Goal: Transaction & Acquisition: Purchase product/service

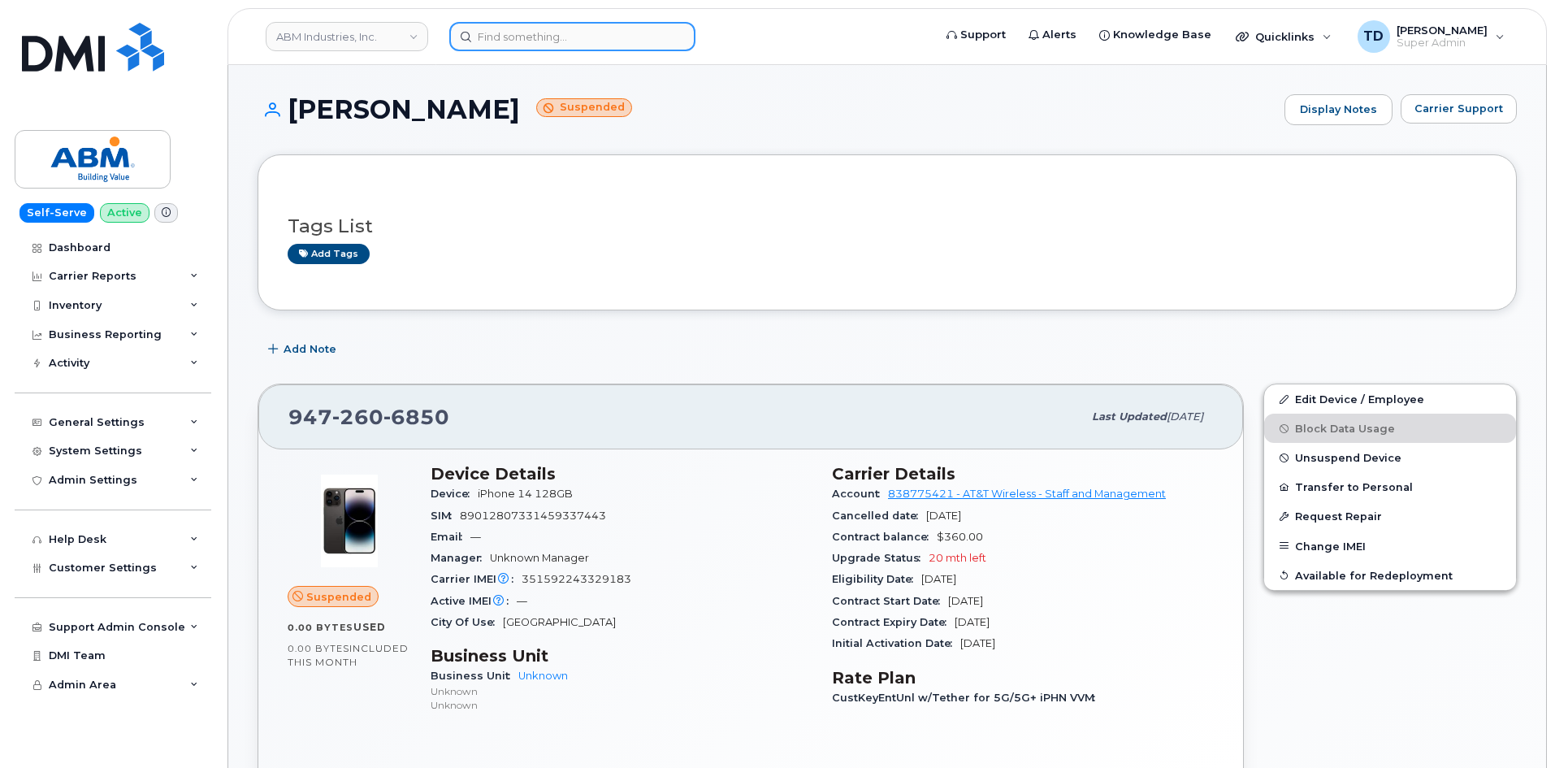
click at [627, 28] on input at bounding box center [572, 36] width 246 height 29
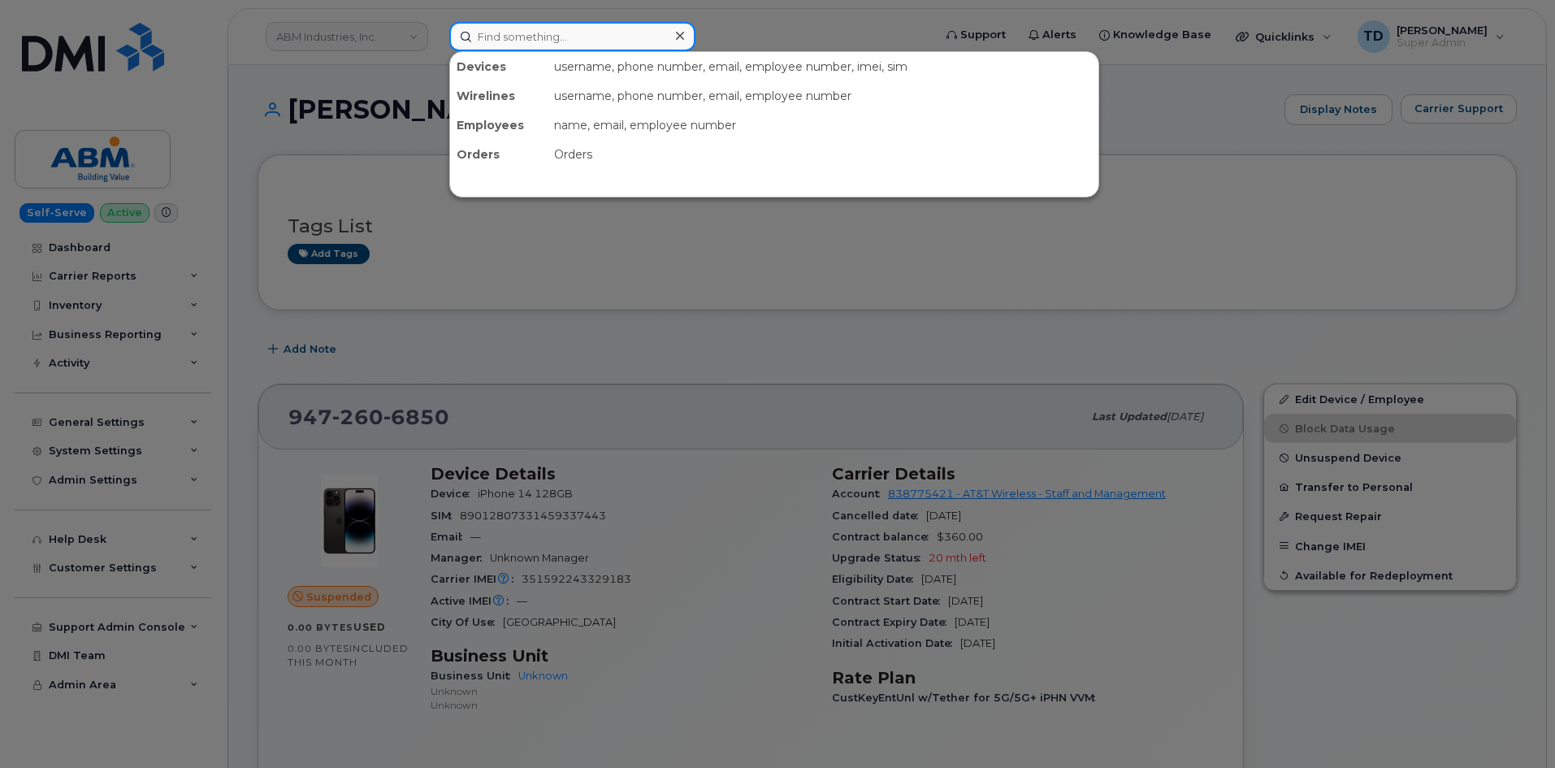
paste input "9088738971"
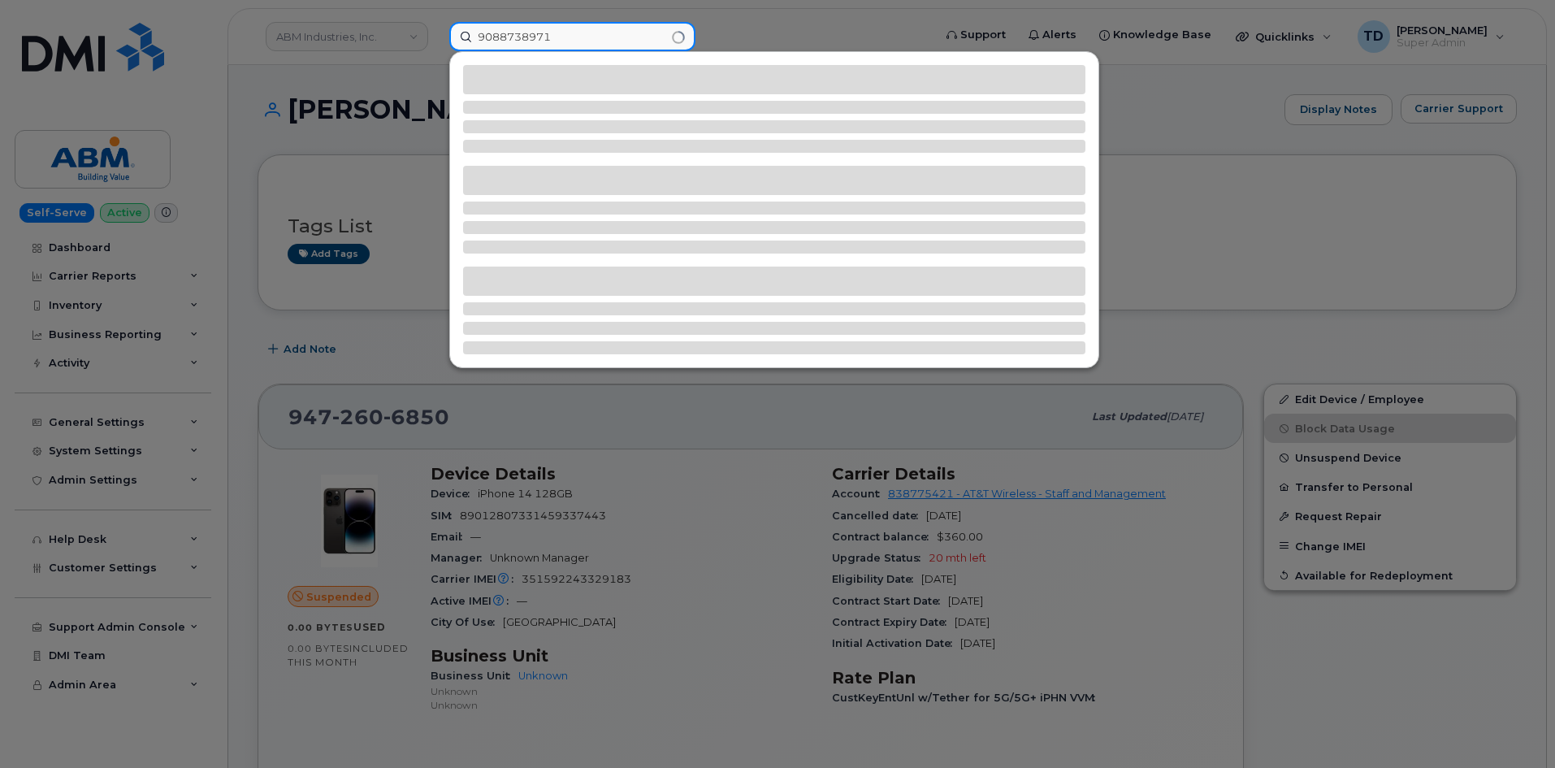
type input "9088738971"
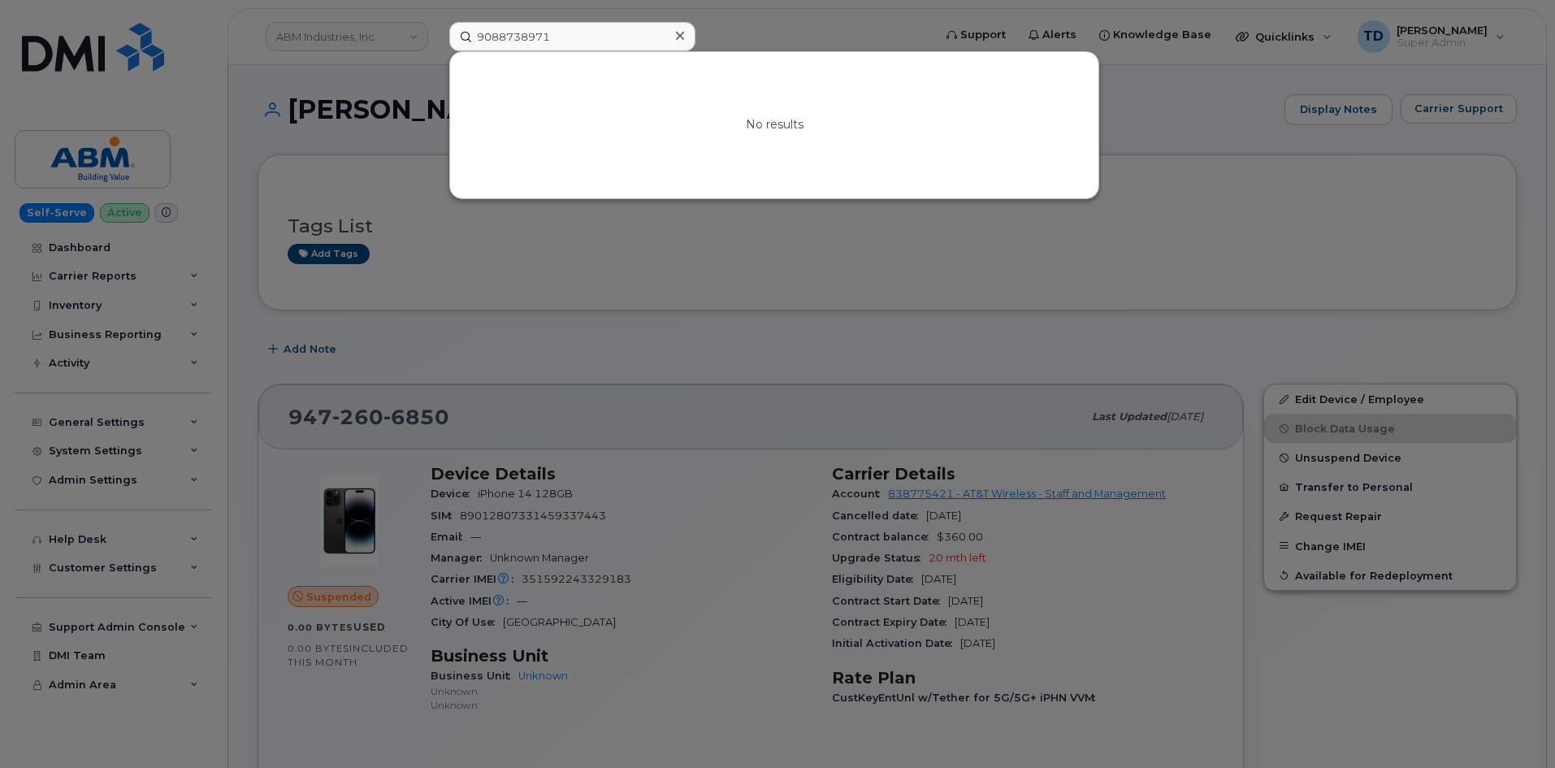
click at [307, 76] on div at bounding box center [777, 384] width 1555 height 768
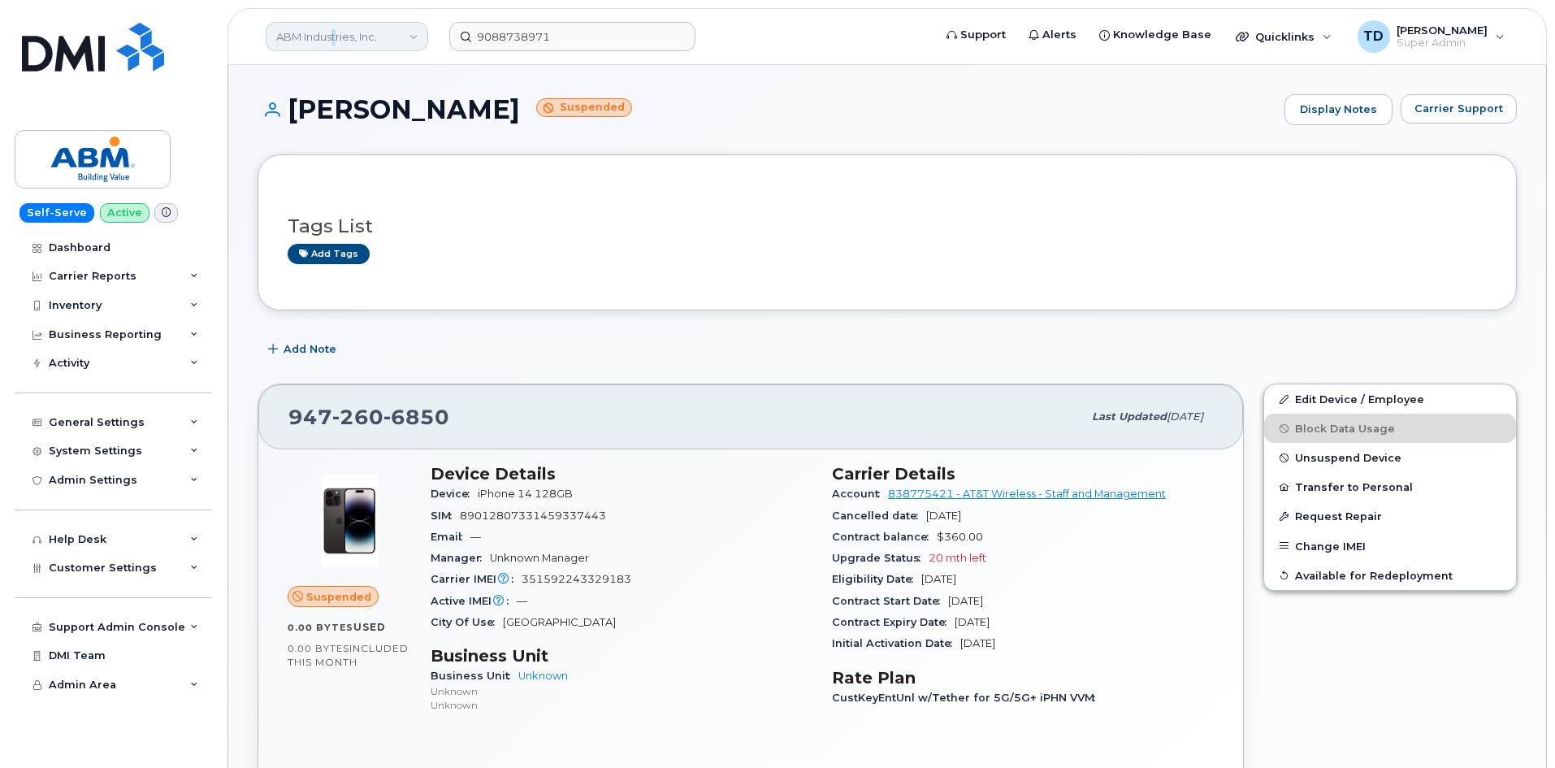
click at [336, 33] on link "ABM Industries, Inc." at bounding box center [347, 36] width 163 height 29
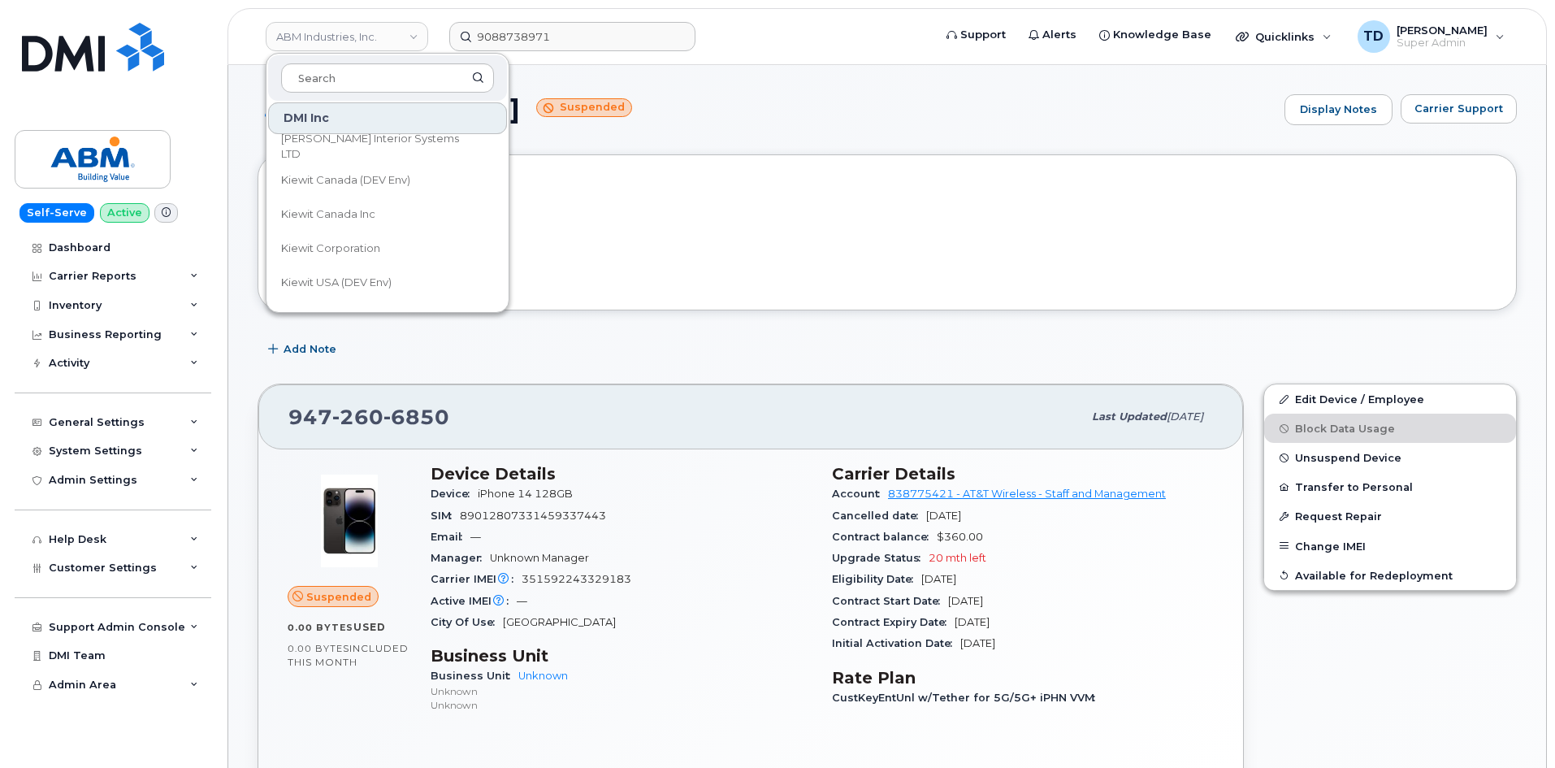
scroll to position [9671, 0]
click at [360, 268] on link "Kiewit Corporation" at bounding box center [387, 278] width 239 height 33
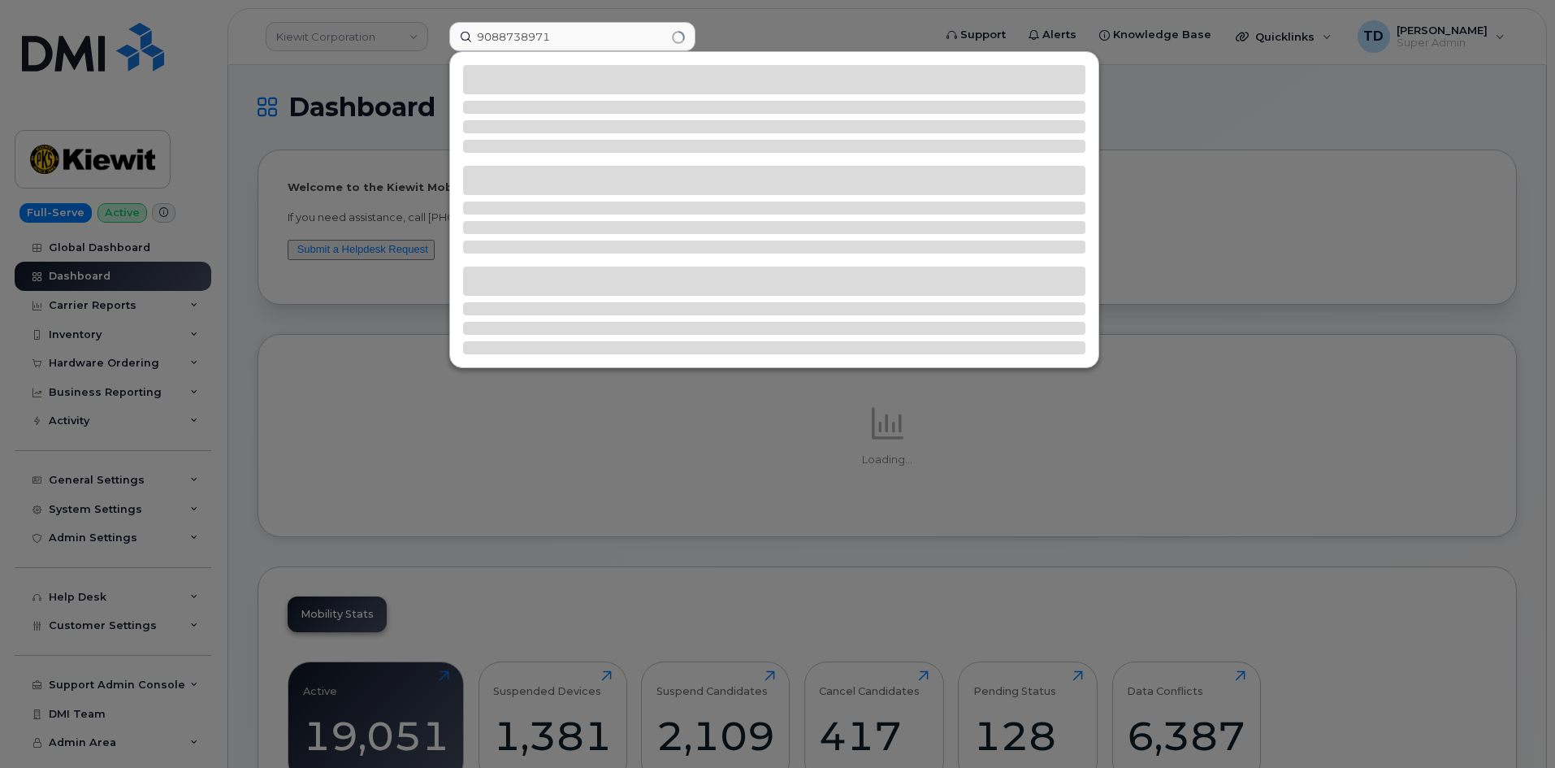
type input "9088738971"
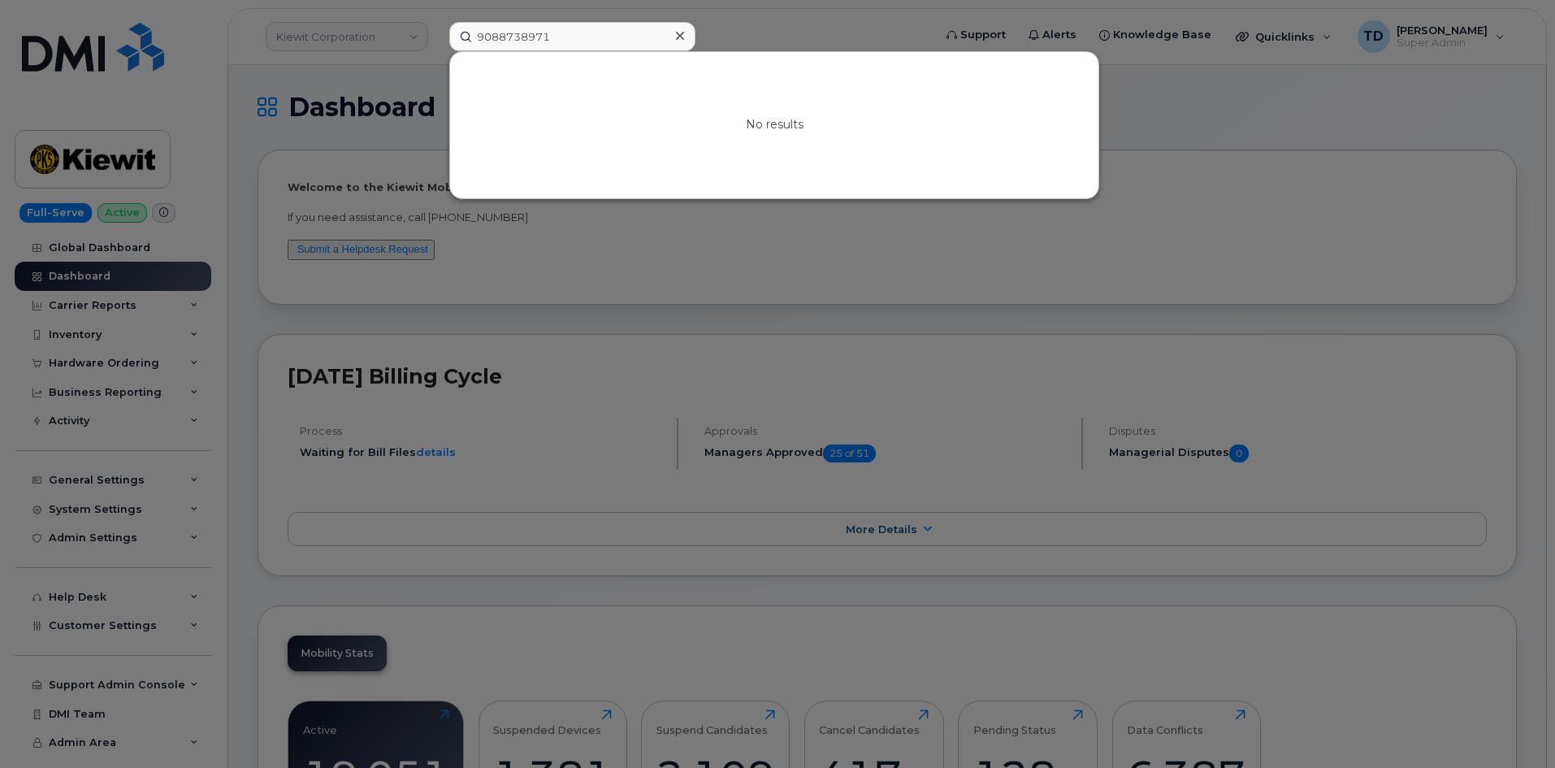
click at [684, 36] on div at bounding box center [680, 36] width 24 height 24
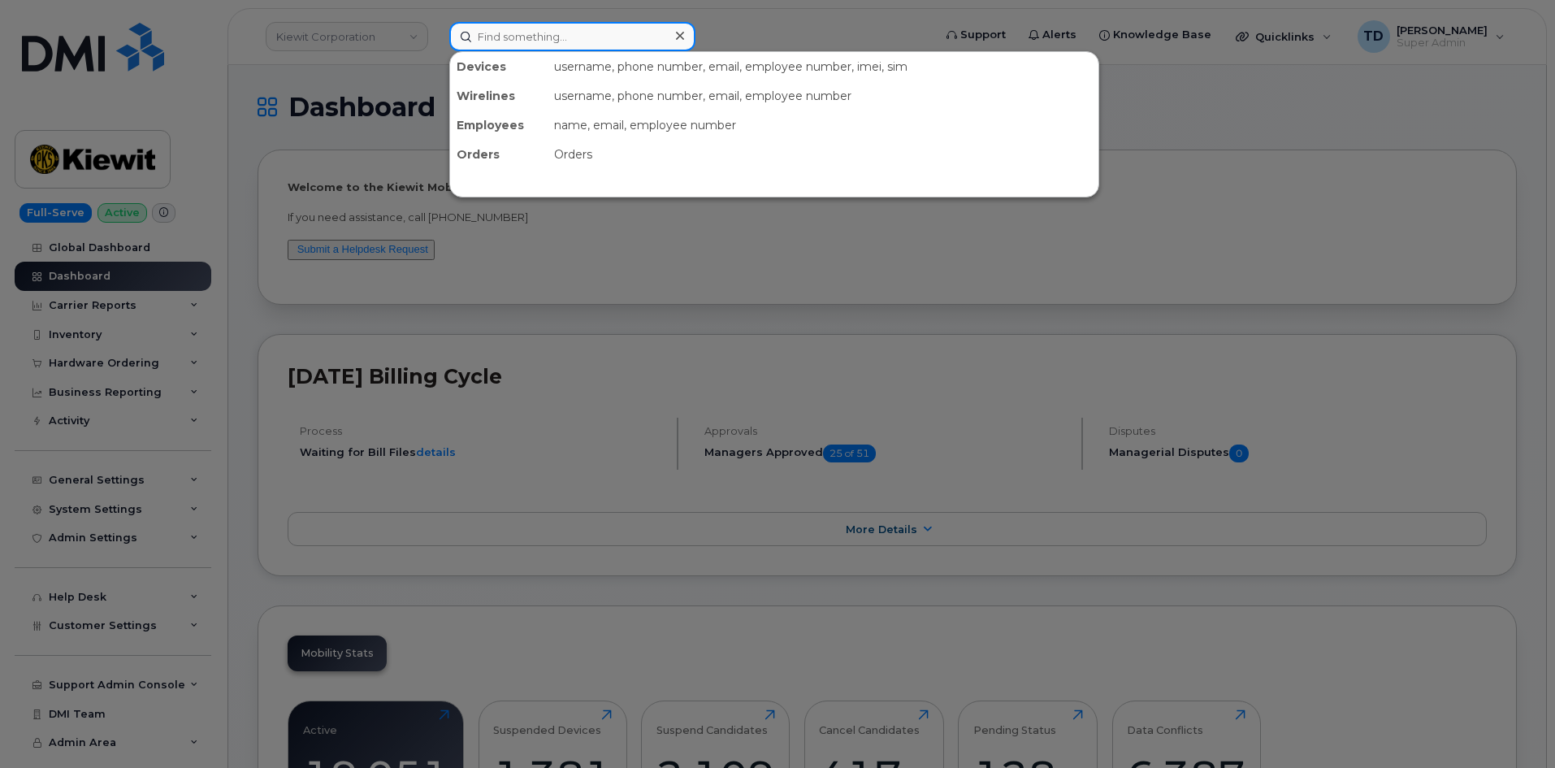
click at [598, 40] on input at bounding box center [572, 36] width 246 height 29
paste input "353038090388326"
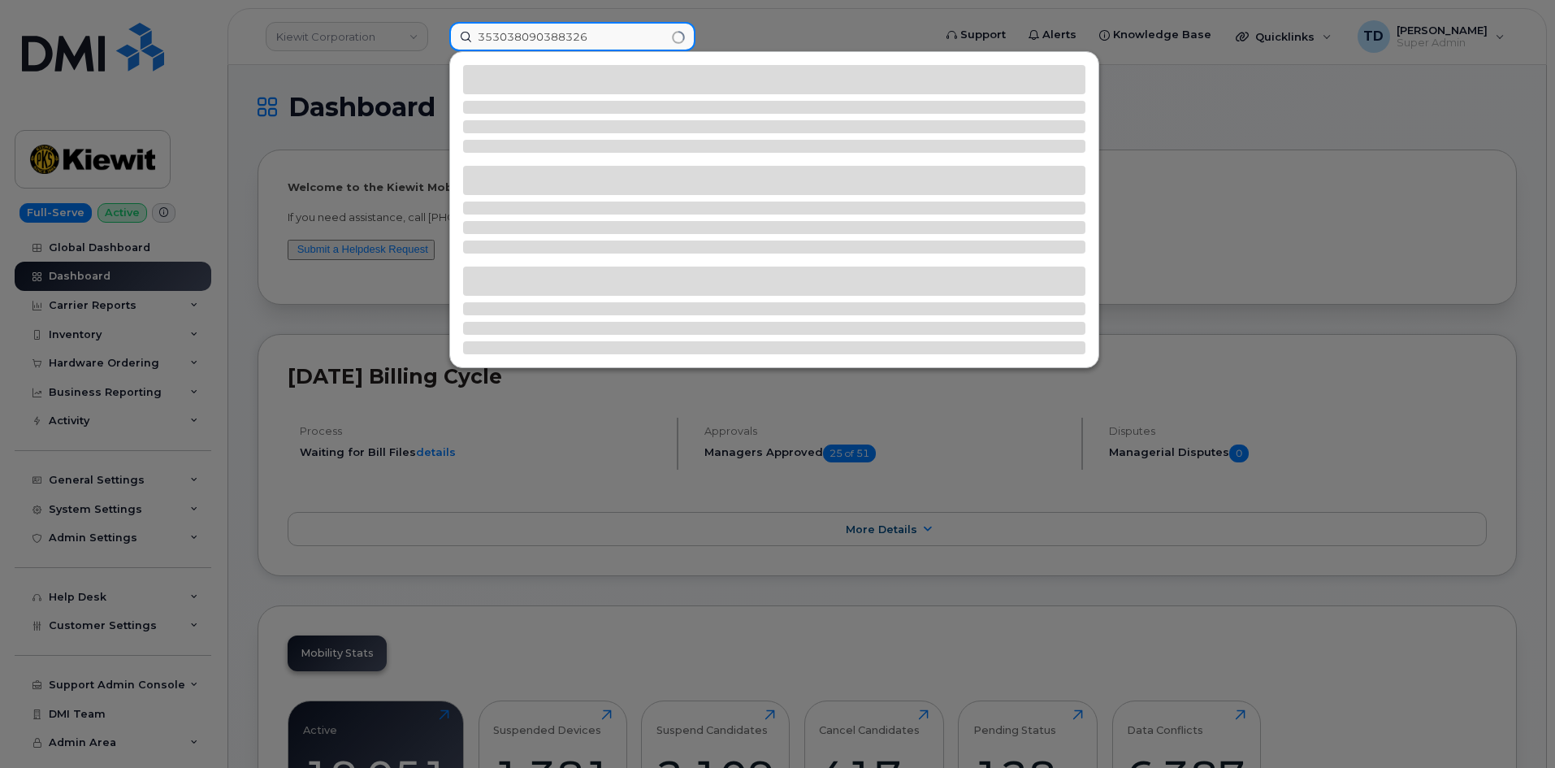
type input "353038090388326"
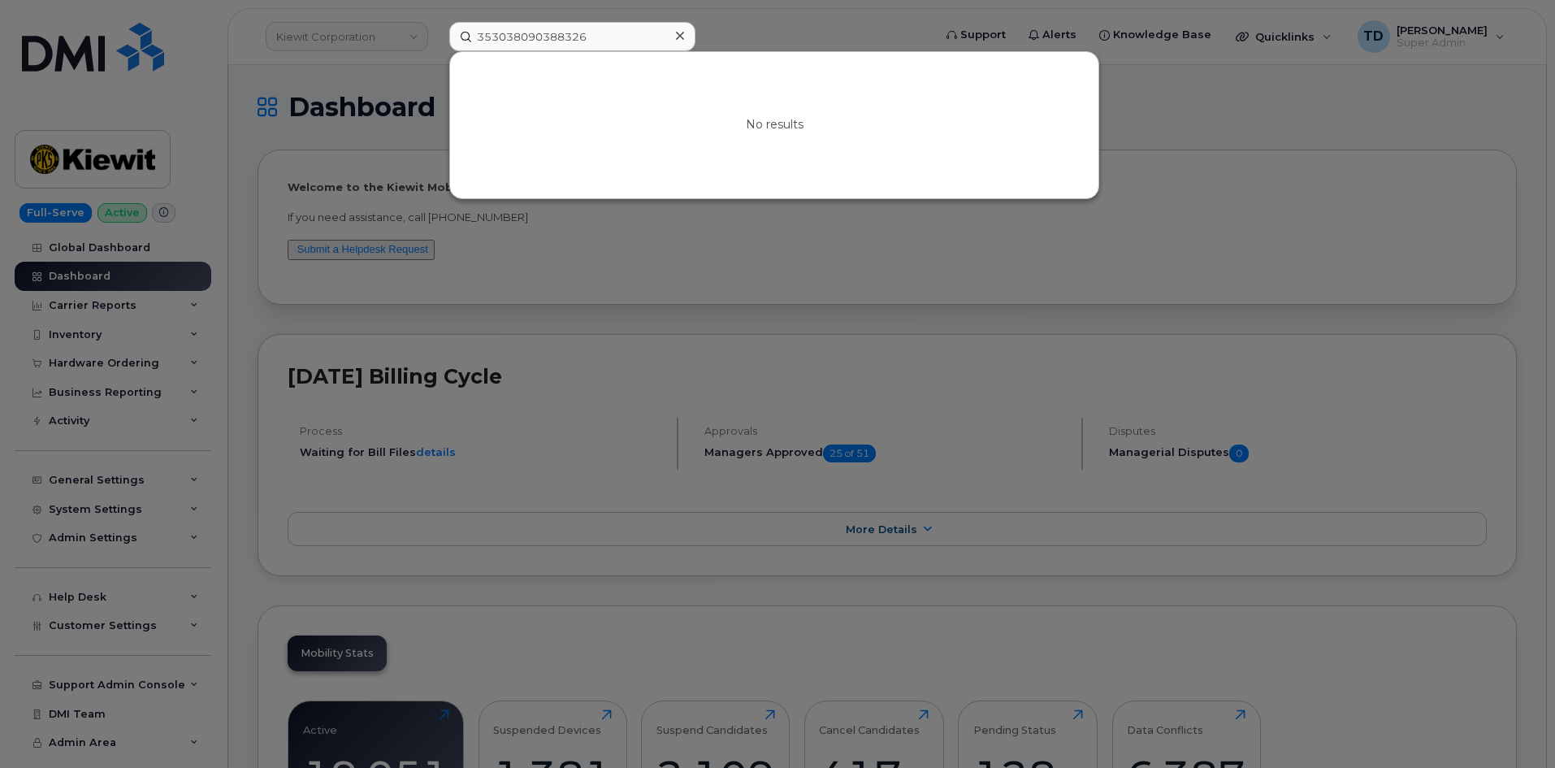
click at [420, 83] on div at bounding box center [777, 384] width 1555 height 768
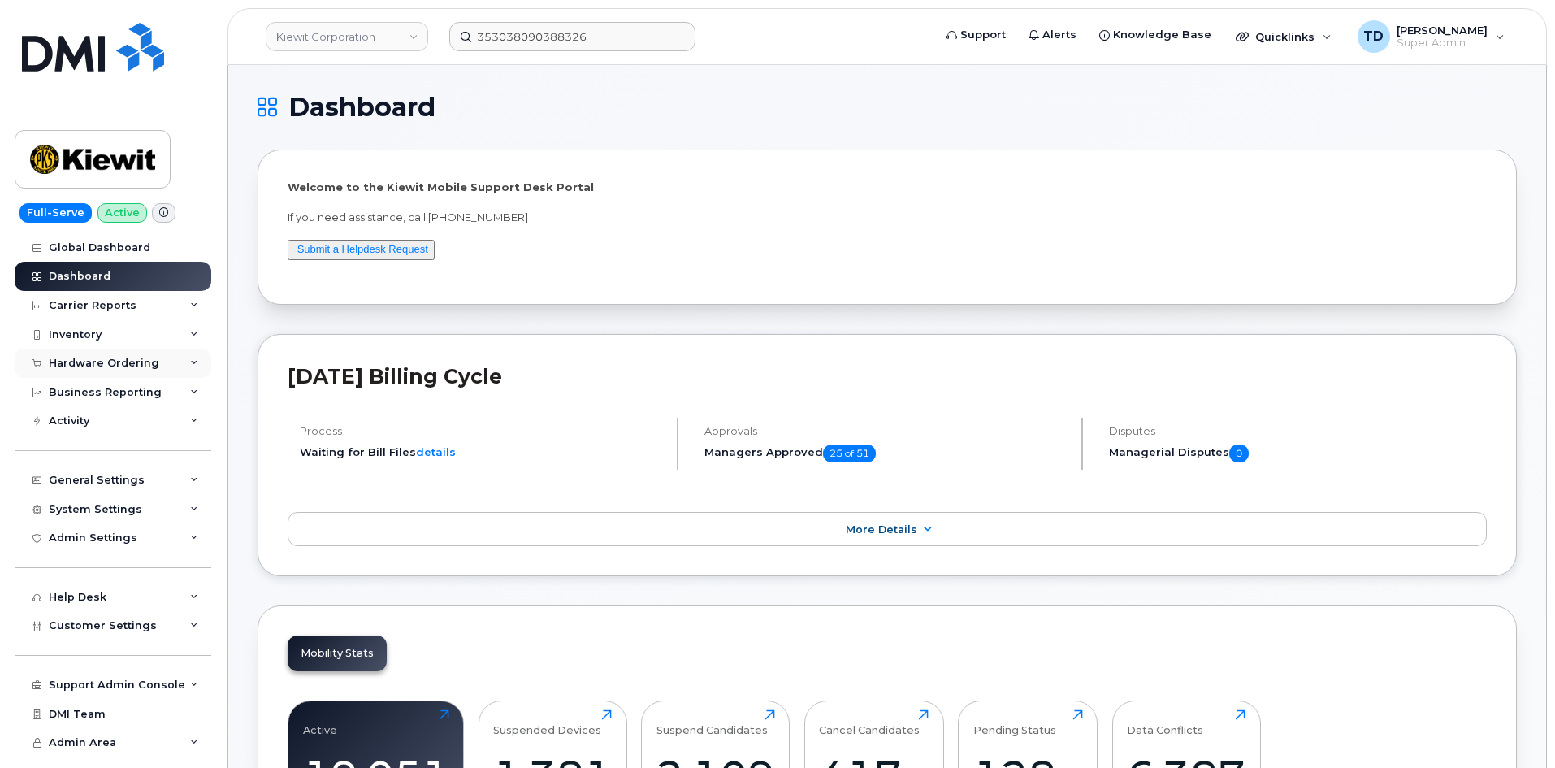
click at [148, 355] on div "Hardware Ordering" at bounding box center [113, 363] width 197 height 29
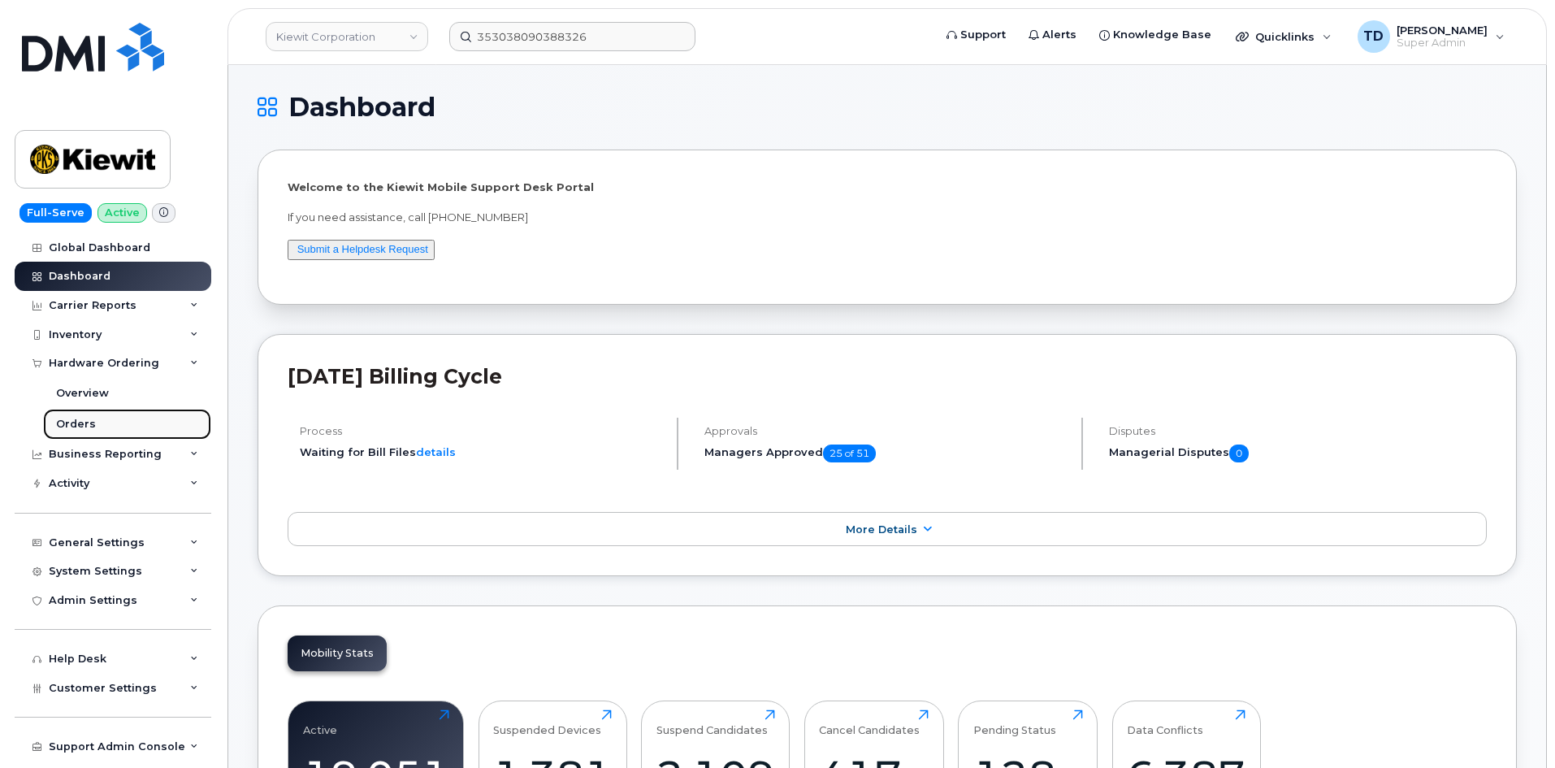
click at [130, 413] on link "Orders" at bounding box center [127, 424] width 168 height 31
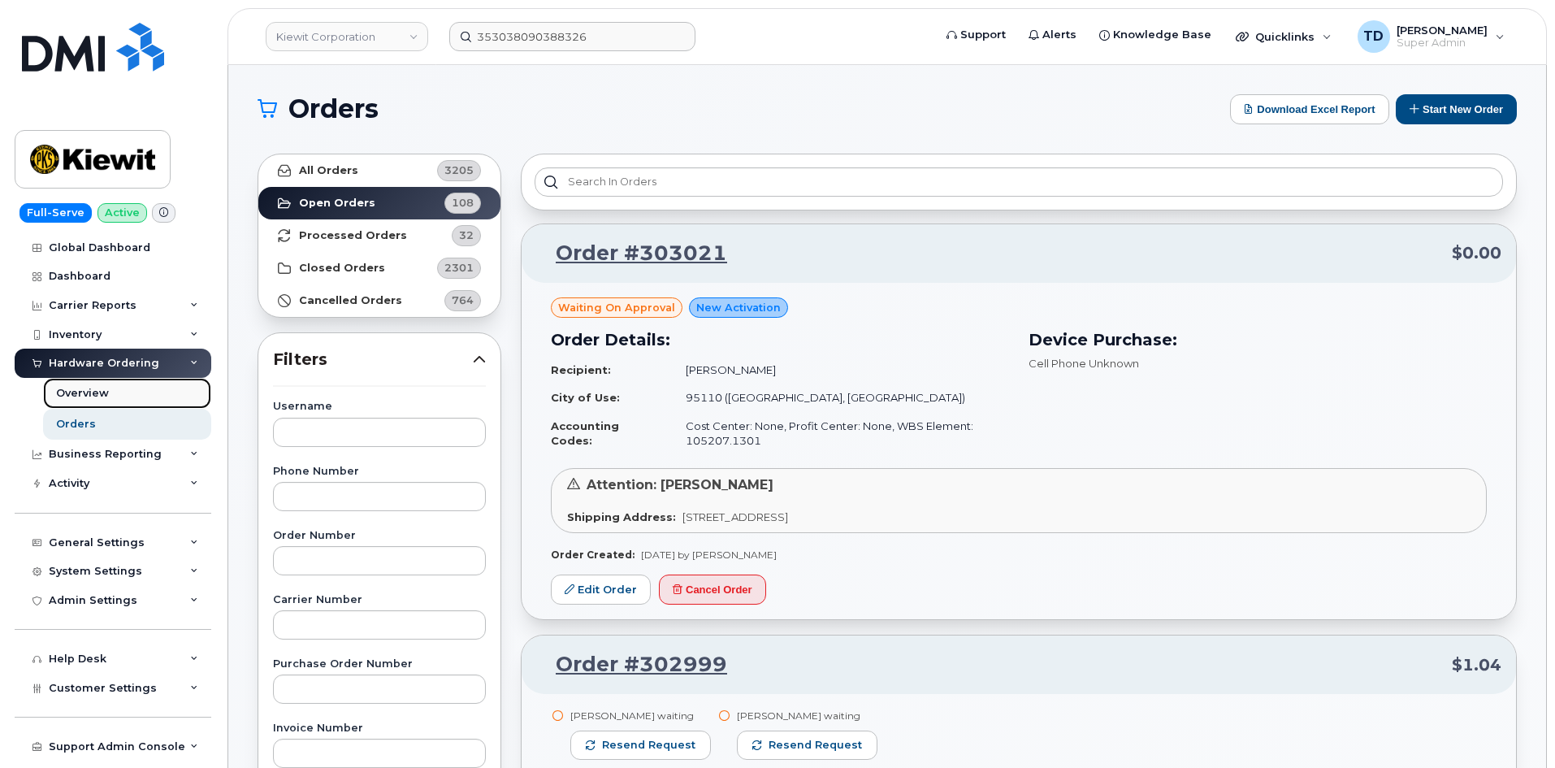
click at [133, 389] on link "Overview" at bounding box center [127, 393] width 168 height 31
click at [1410, 106] on icon at bounding box center [1415, 108] width 11 height 11
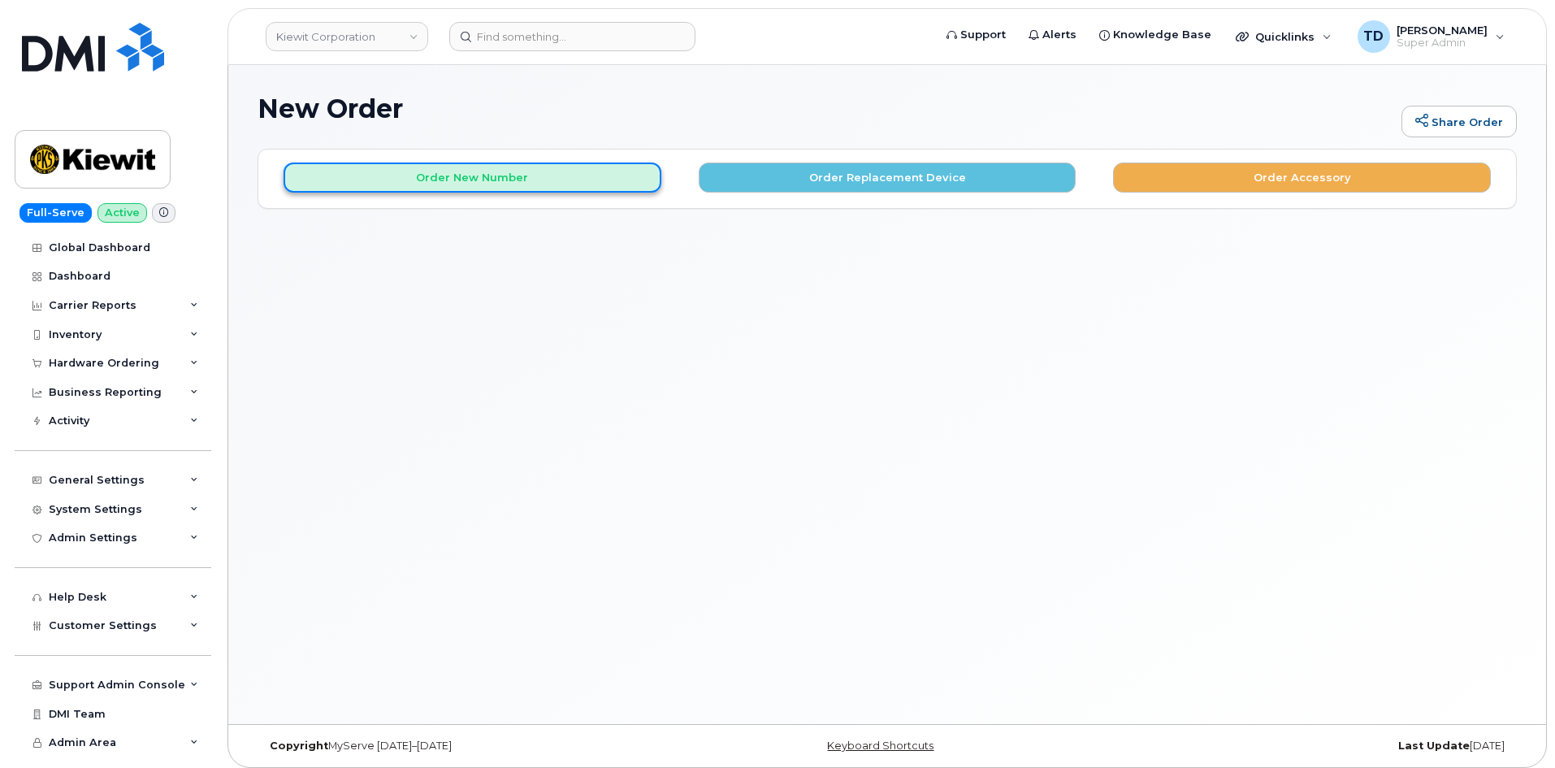
click at [446, 171] on button "Order New Number" at bounding box center [473, 178] width 378 height 30
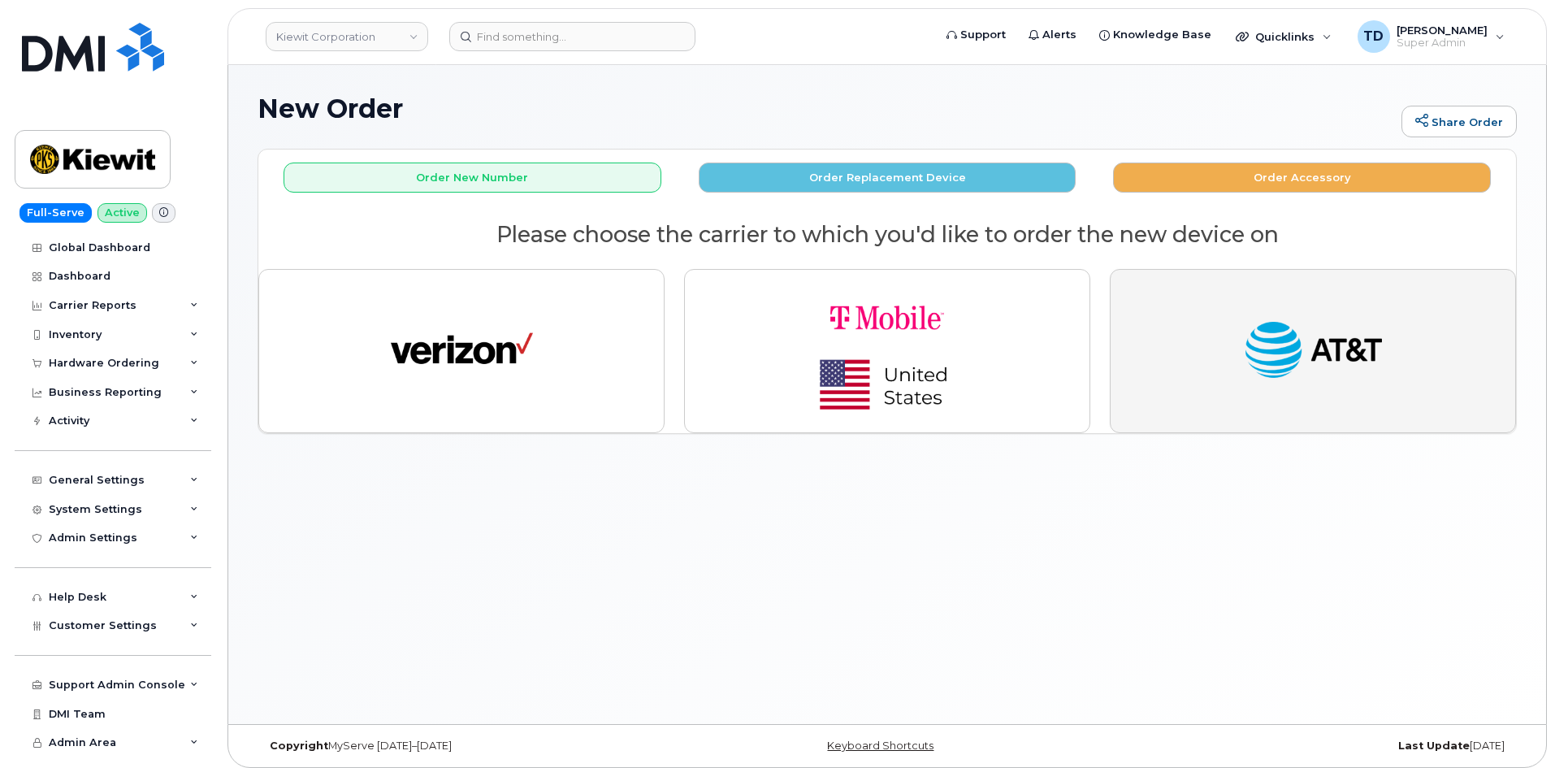
click at [1186, 308] on button "button" at bounding box center [1313, 351] width 406 height 164
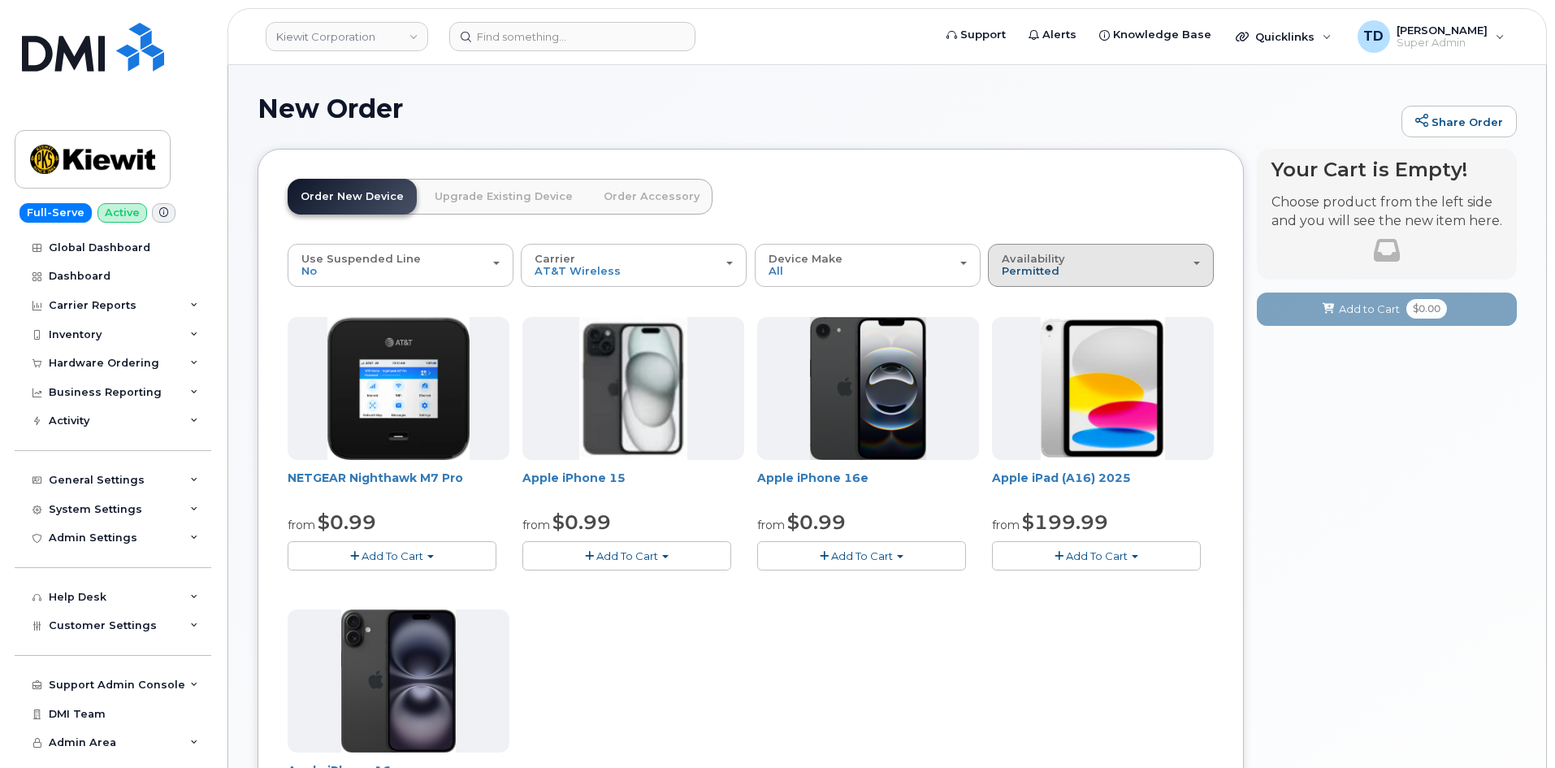
click at [1047, 272] on span "Permitted" at bounding box center [1031, 270] width 58 height 13
click at [1020, 331] on label "All" at bounding box center [1009, 330] width 34 height 20
click at [0, 0] on input "All" at bounding box center [0, 0] width 0 height 0
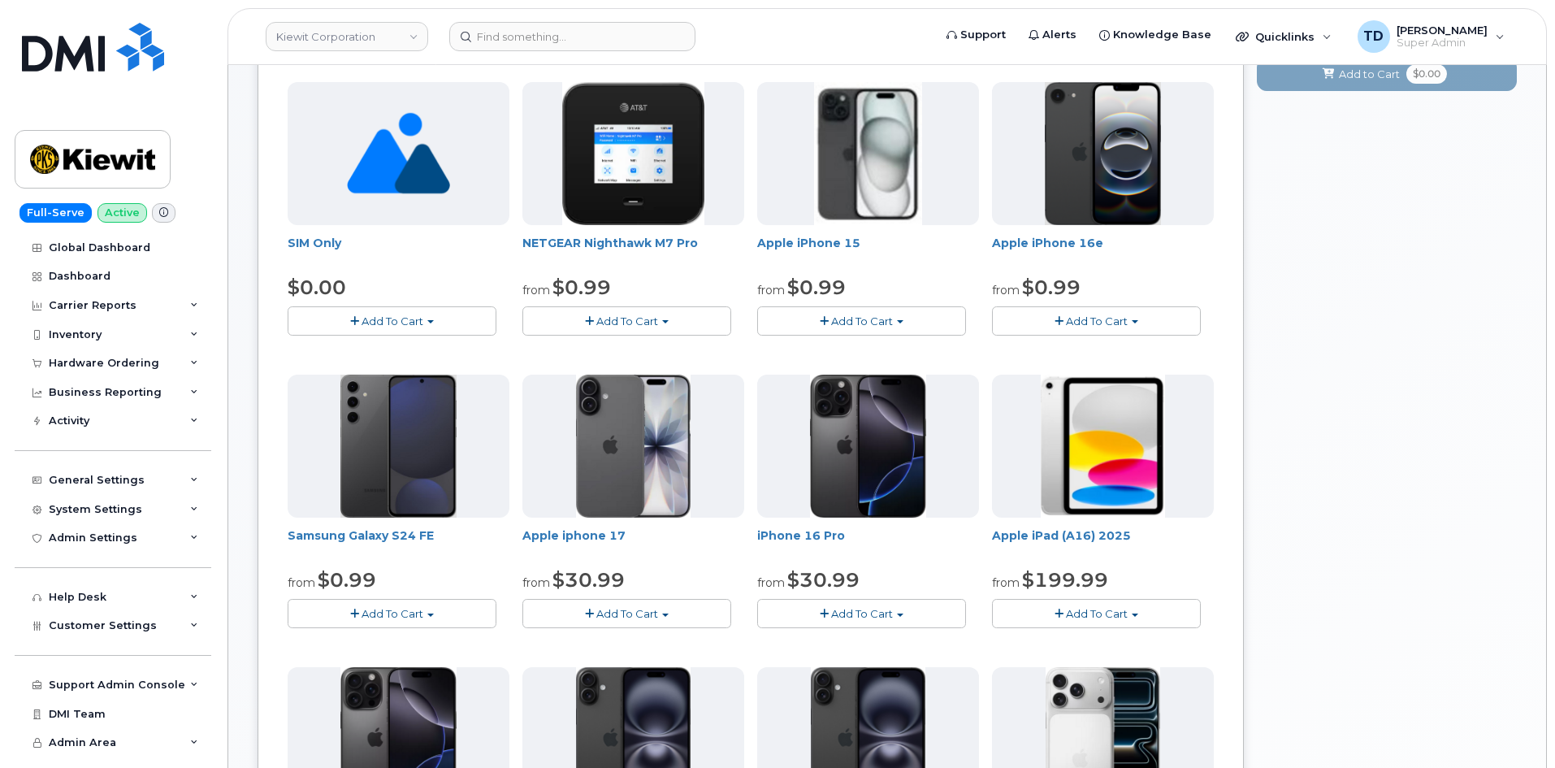
scroll to position [81, 0]
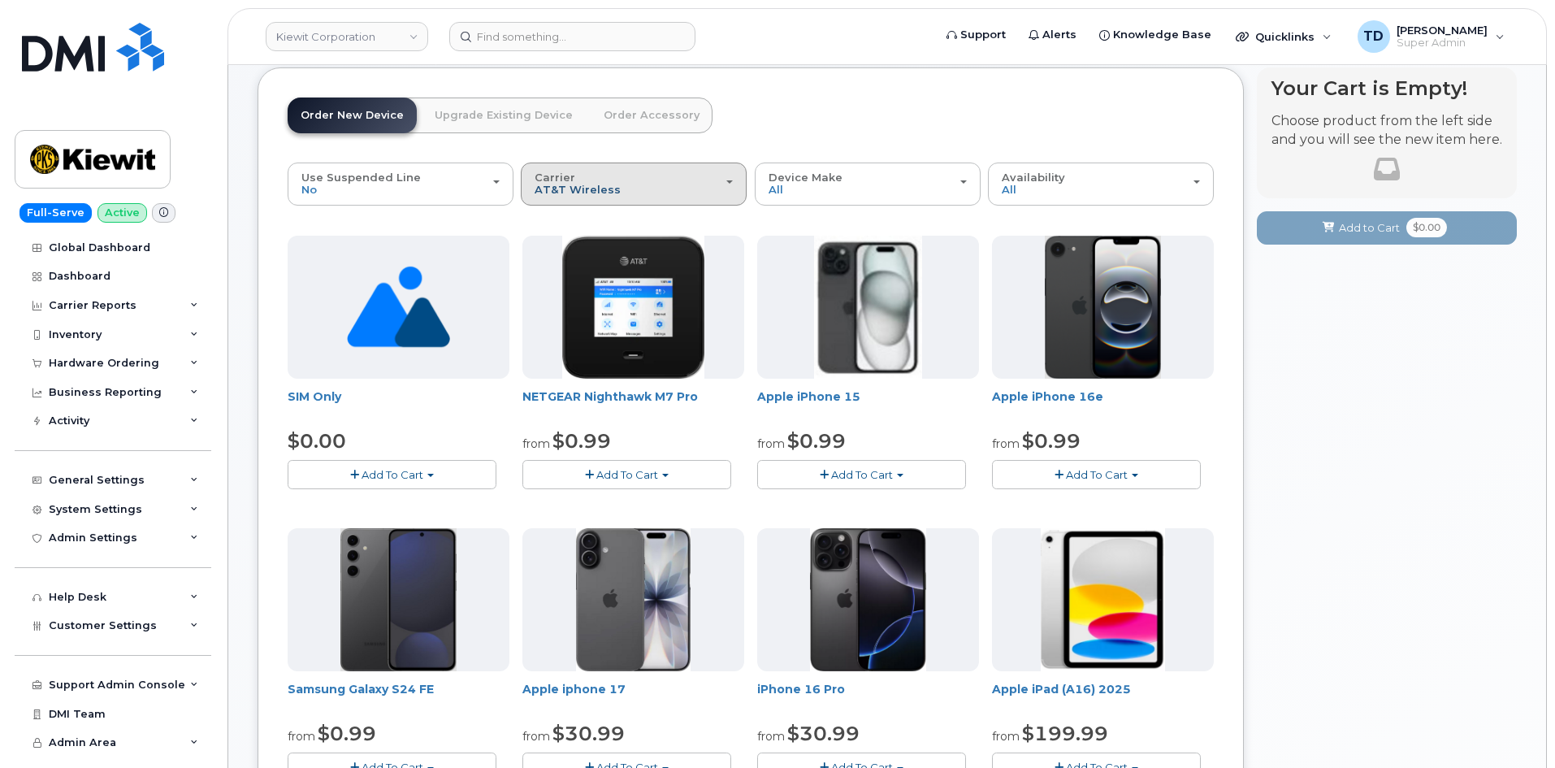
click at [603, 195] on span "AT&T Wireless" at bounding box center [578, 189] width 86 height 13
click at [596, 222] on label "Verizon Wireless" at bounding box center [583, 221] width 117 height 20
click at [0, 0] on input "Verizon Wireless" at bounding box center [0, 0] width 0 height 0
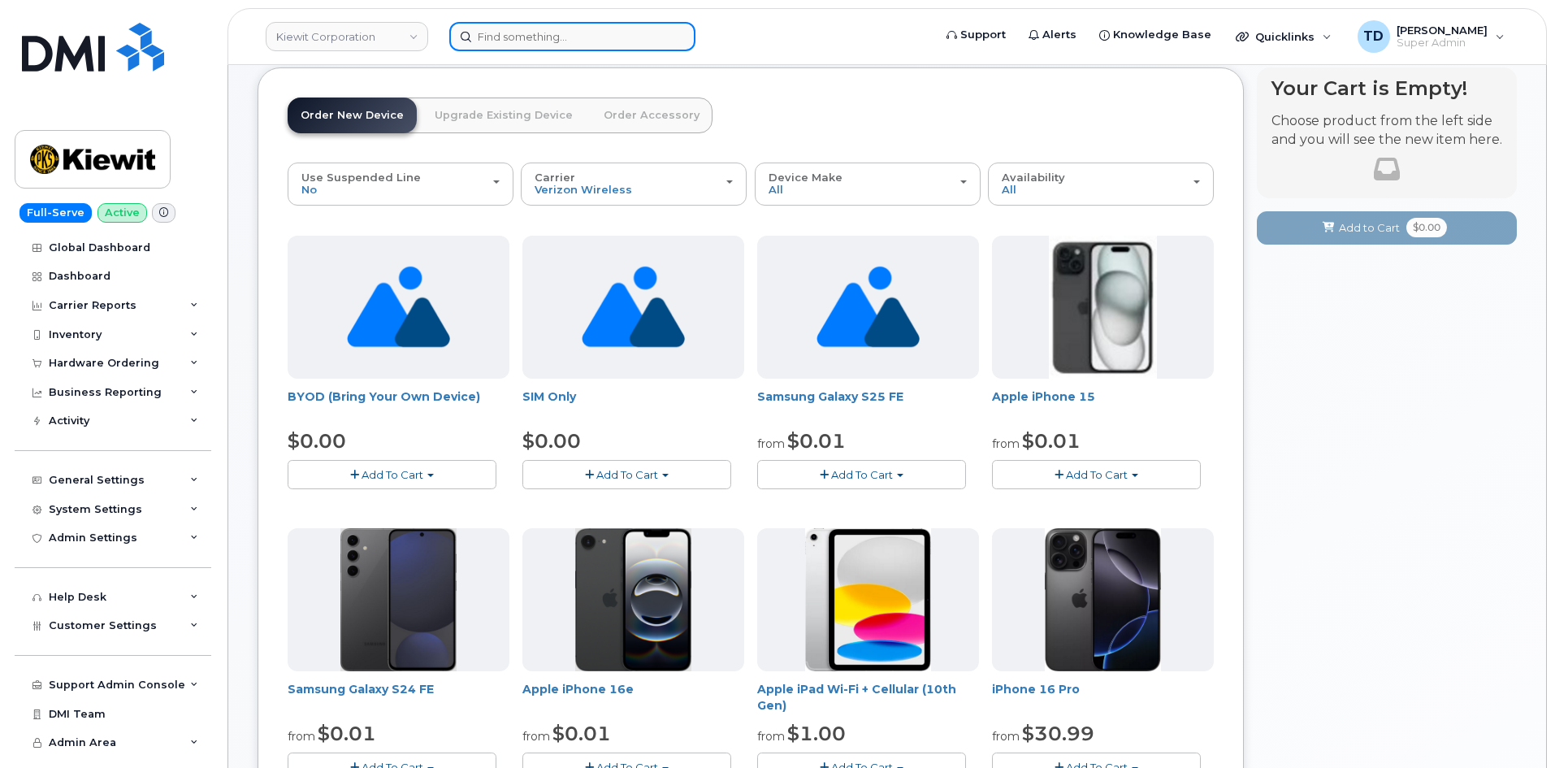
click at [605, 37] on input at bounding box center [572, 36] width 246 height 29
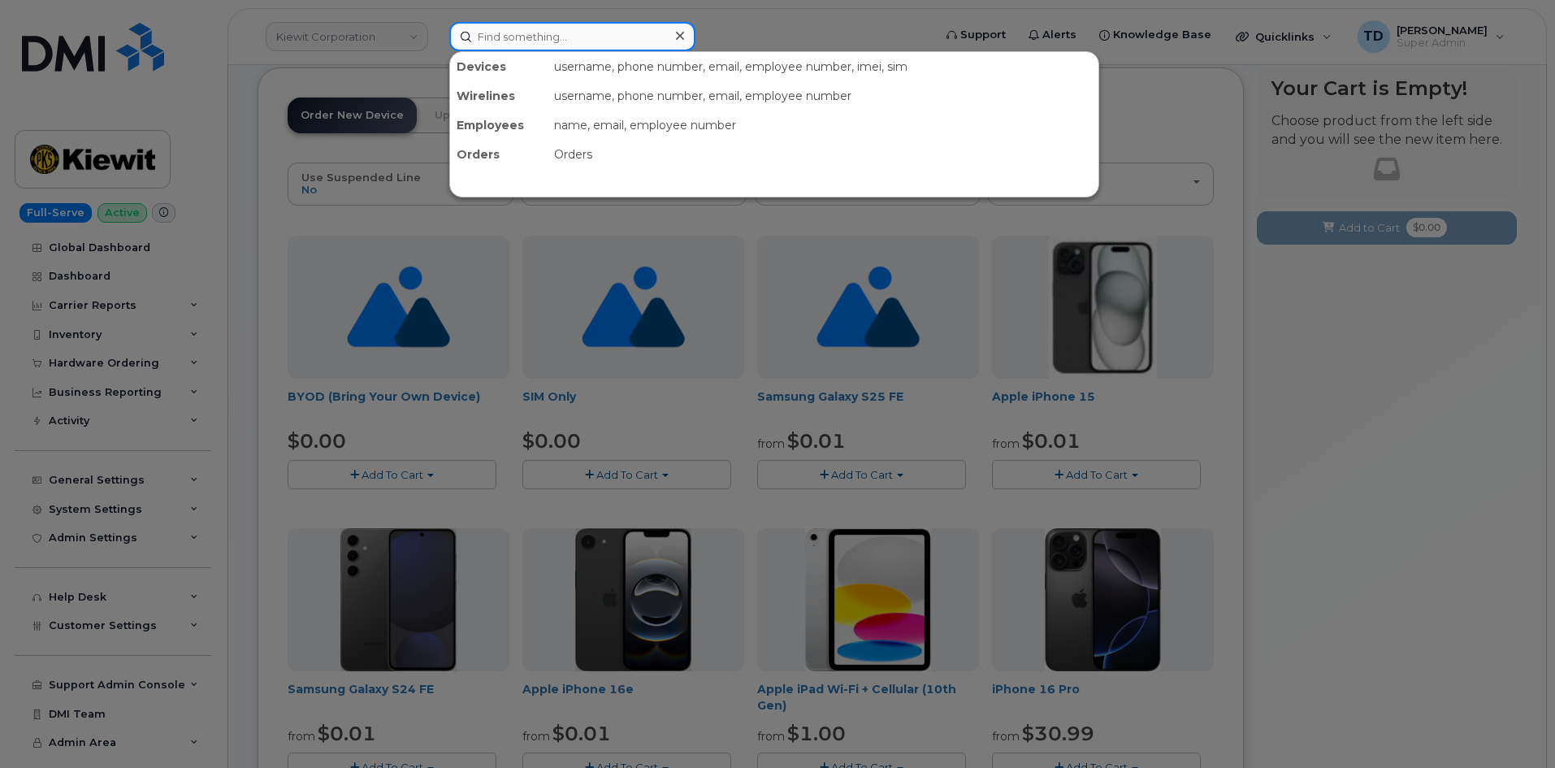
paste input "2245634432"
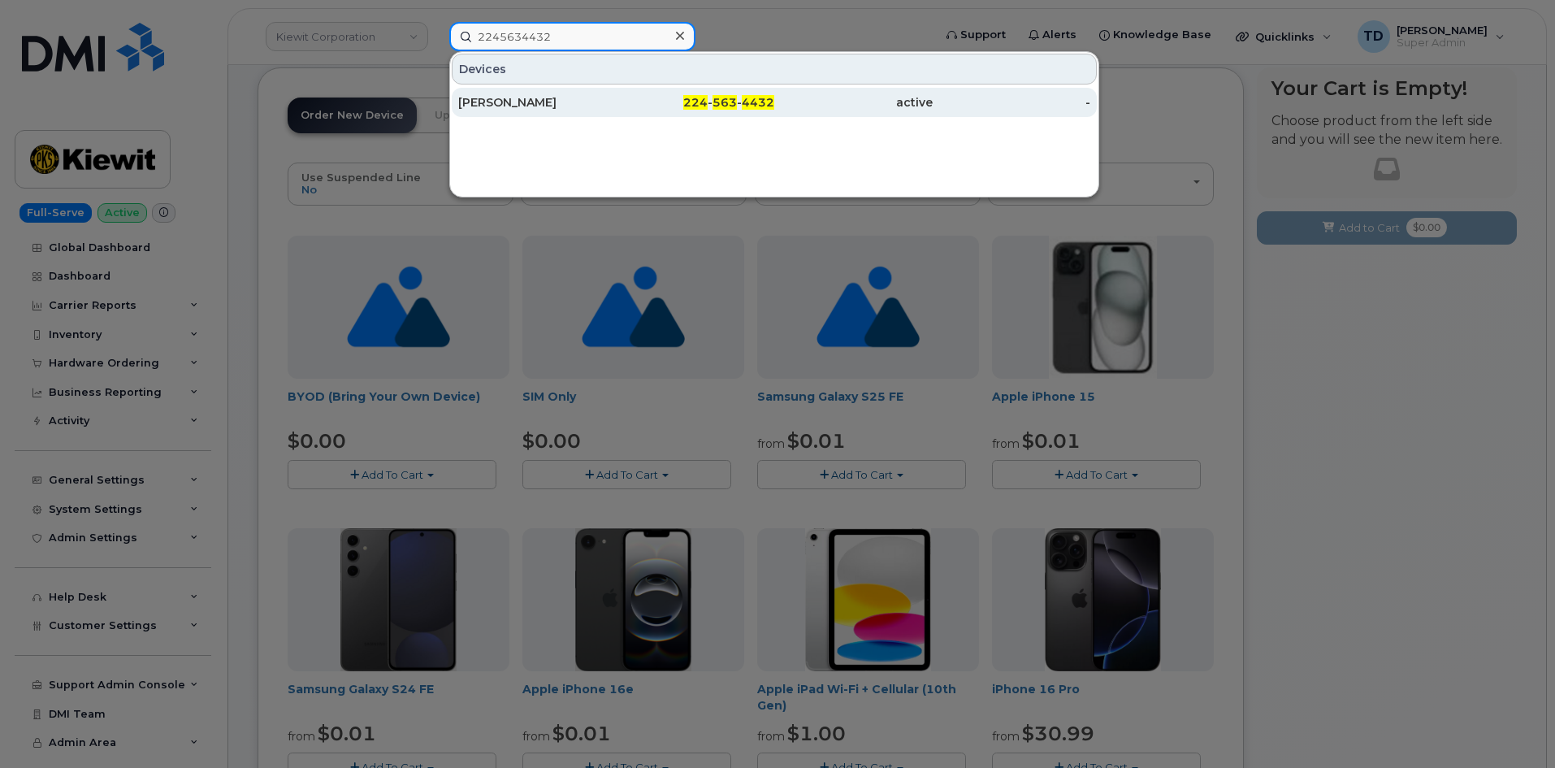
type input "2245634432"
click at [705, 113] on div "224 - 563 - 4432" at bounding box center [696, 102] width 158 height 29
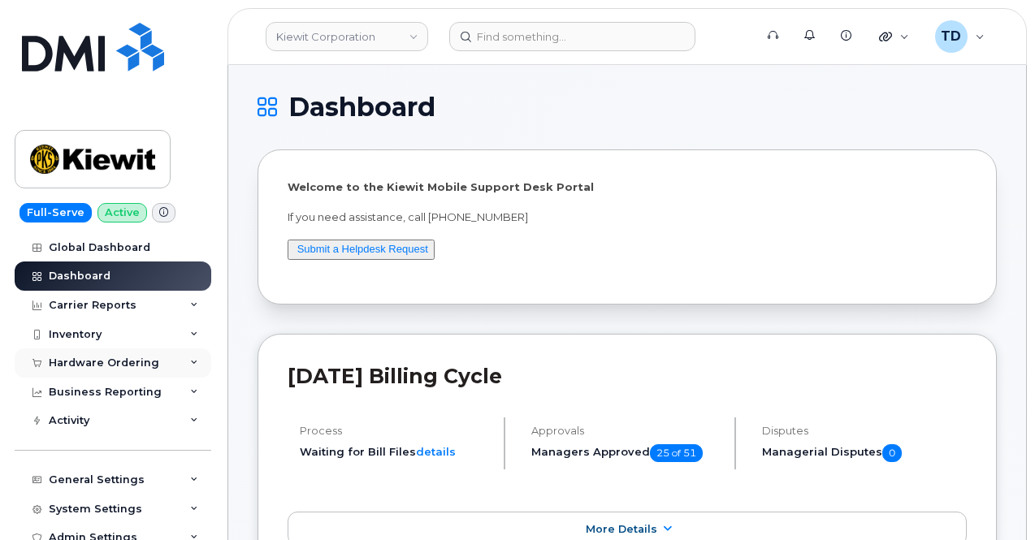
click at [124, 357] on div "Hardware Ordering" at bounding box center [104, 363] width 111 height 13
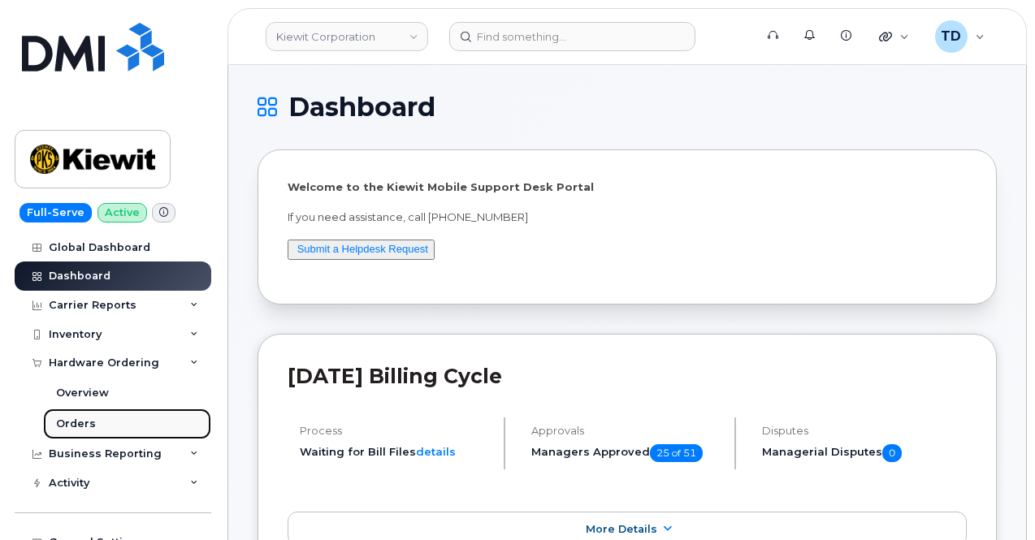
drag, startPoint x: 75, startPoint y: 419, endPoint x: 84, endPoint y: 421, distance: 9.1
click at [75, 419] on div "Orders" at bounding box center [76, 424] width 40 height 15
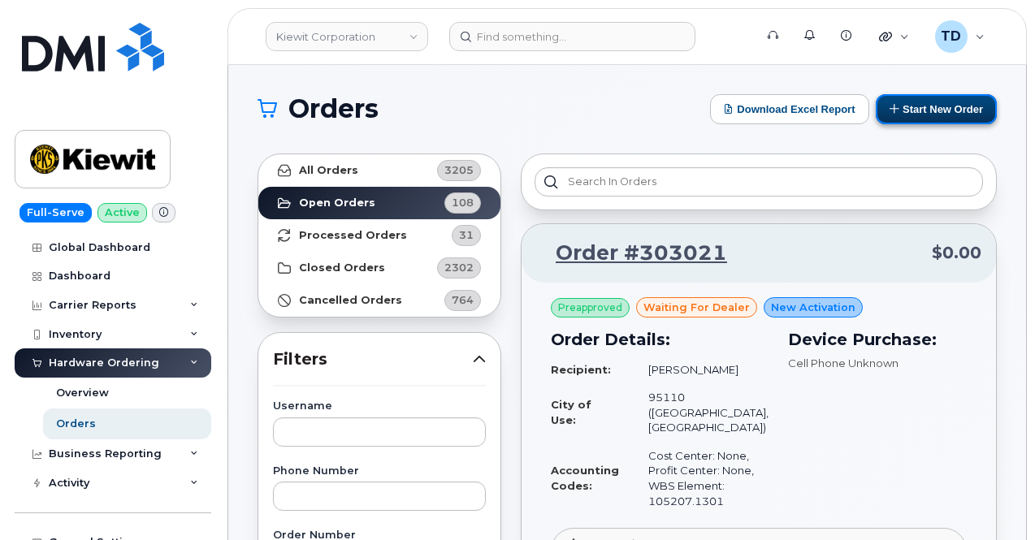
click at [899, 118] on button "Start New Order" at bounding box center [936, 109] width 121 height 30
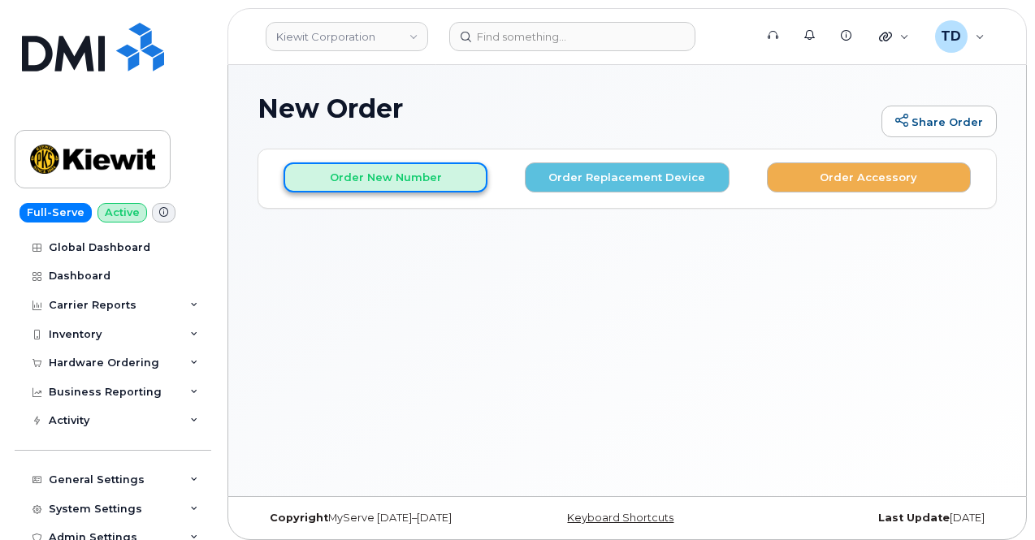
click at [398, 186] on button "Order New Number" at bounding box center [386, 178] width 204 height 30
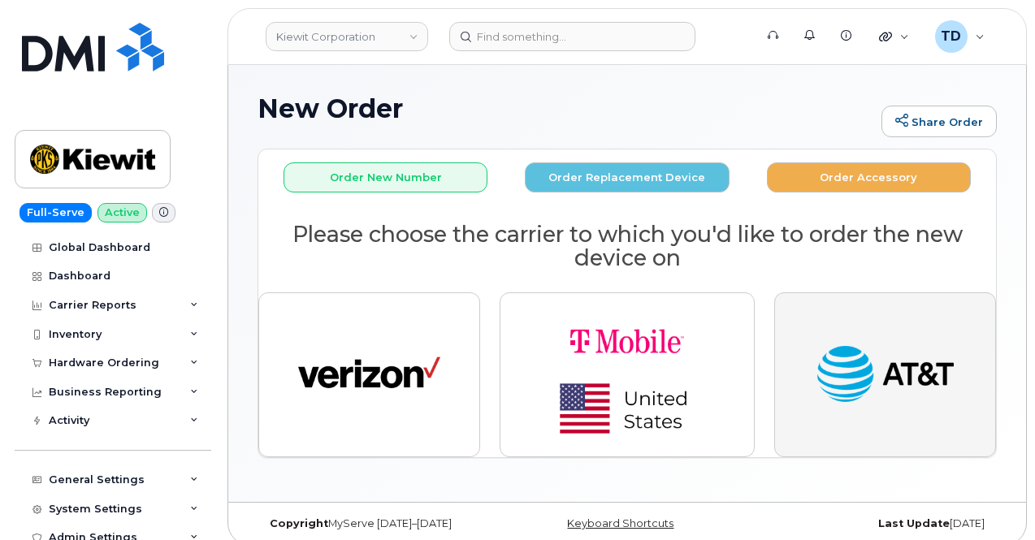
click at [861, 349] on img "button" at bounding box center [885, 375] width 142 height 73
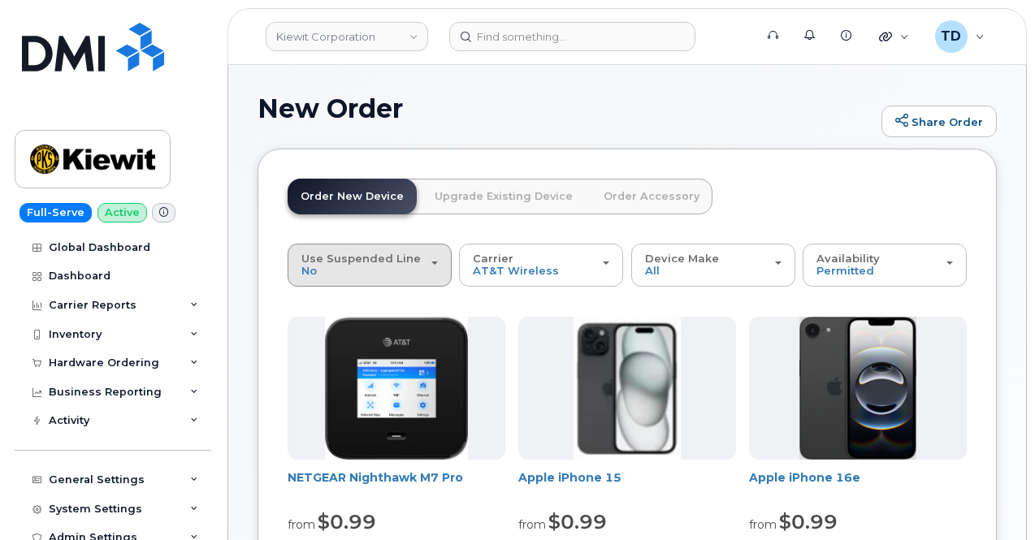
click at [406, 269] on div "Use Suspended Line No" at bounding box center [369, 265] width 137 height 25
click at [367, 331] on div "change Yes" at bounding box center [370, 330] width 156 height 20
click at [382, 277] on button "Use Suspended Line No" at bounding box center [370, 265] width 164 height 42
click at [308, 331] on label "change Yes" at bounding box center [311, 330] width 39 height 20
click at [0, 0] on input "change Yes" at bounding box center [0, 0] width 0 height 0
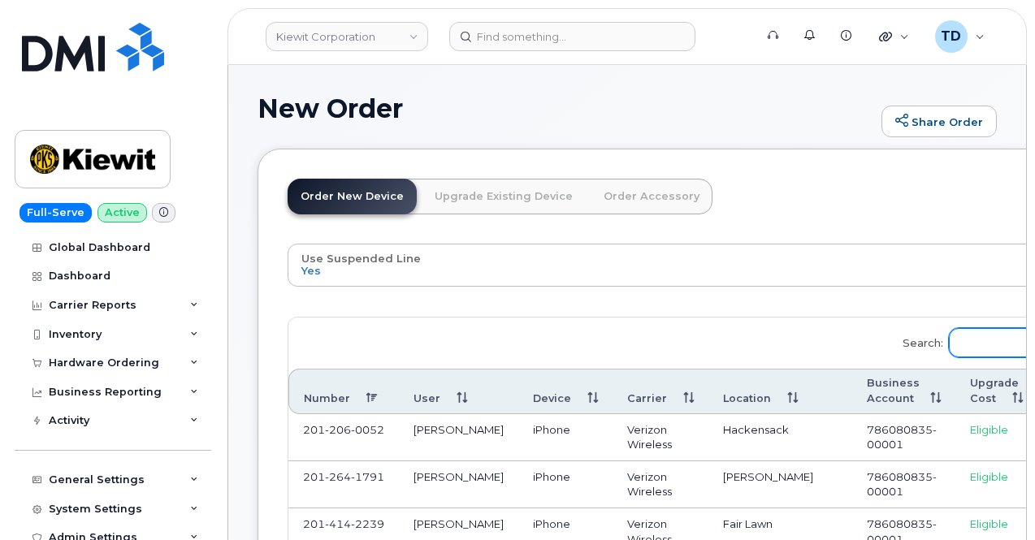
drag, startPoint x: 696, startPoint y: 339, endPoint x: 687, endPoint y: 342, distance: 10.3
click at [949, 339] on input "Search:" at bounding box center [1034, 342] width 170 height 29
paste input "9088738971"
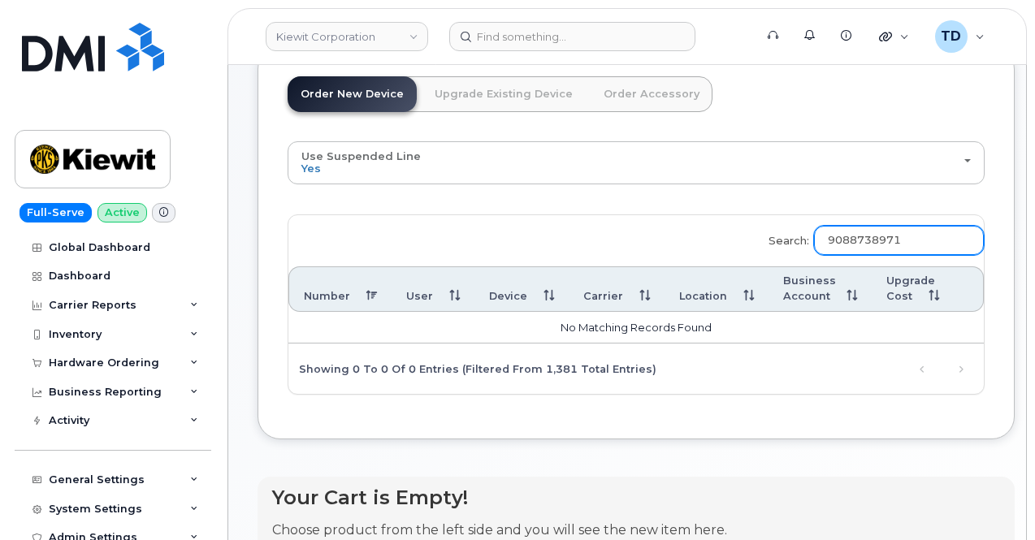
scroll to position [103, 0]
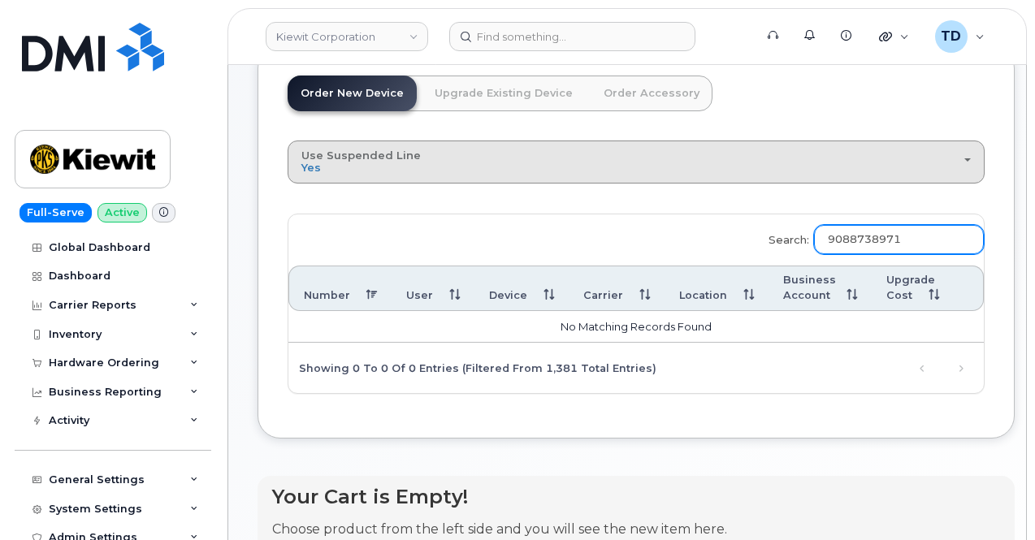
type input "9088738971"
click at [426, 154] on div "Use Suspended Line Yes" at bounding box center [636, 162] width 670 height 25
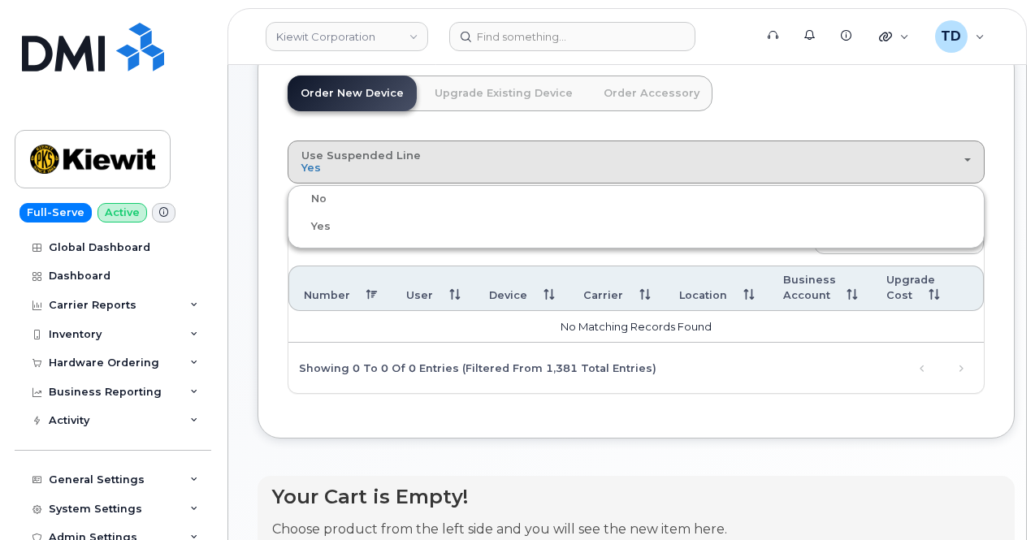
click at [321, 196] on label "No" at bounding box center [309, 199] width 35 height 20
click at [0, 0] on input "No" at bounding box center [0, 0] width 0 height 0
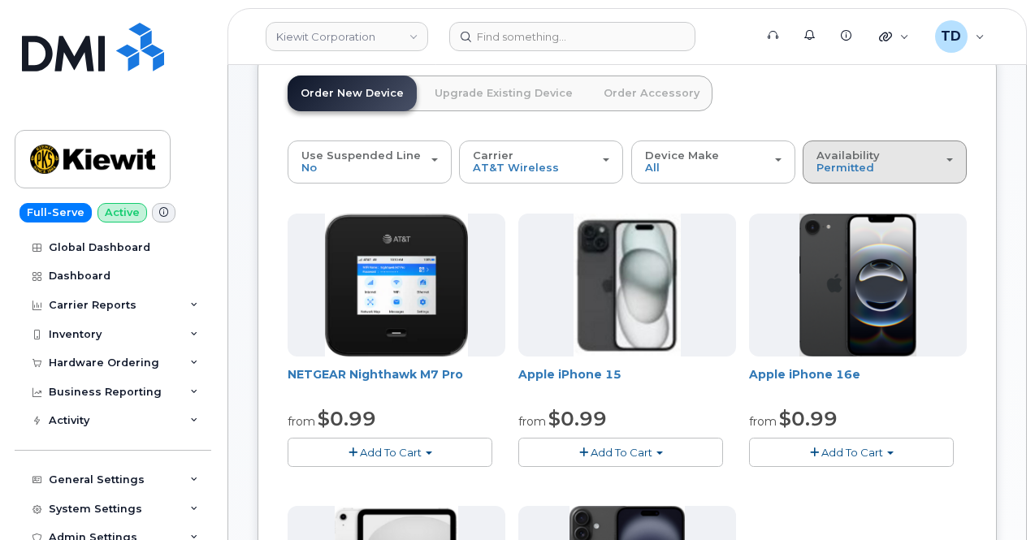
click at [803, 163] on button "Availability Permitted All" at bounding box center [885, 162] width 164 height 42
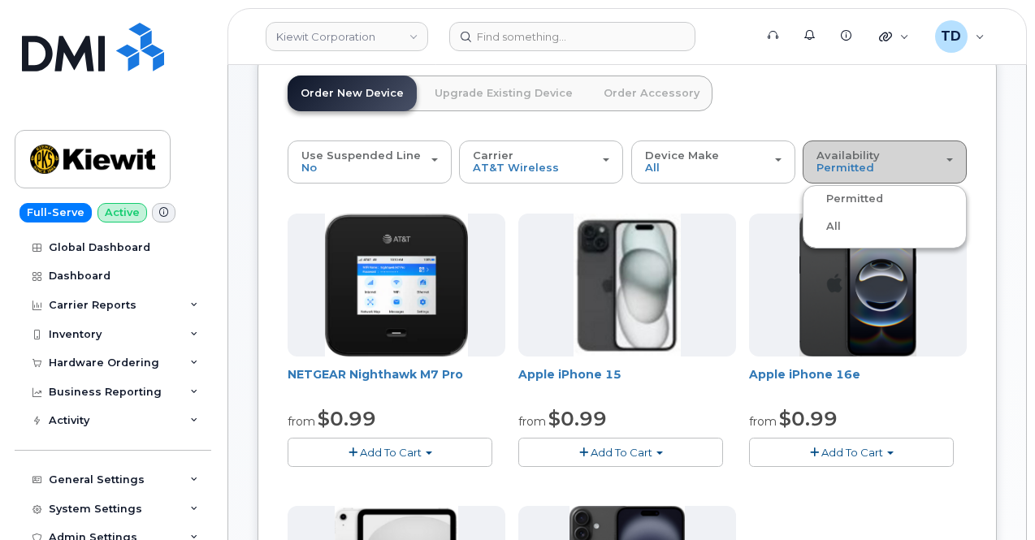
click at [803, 164] on button "Availability Permitted All" at bounding box center [885, 162] width 164 height 42
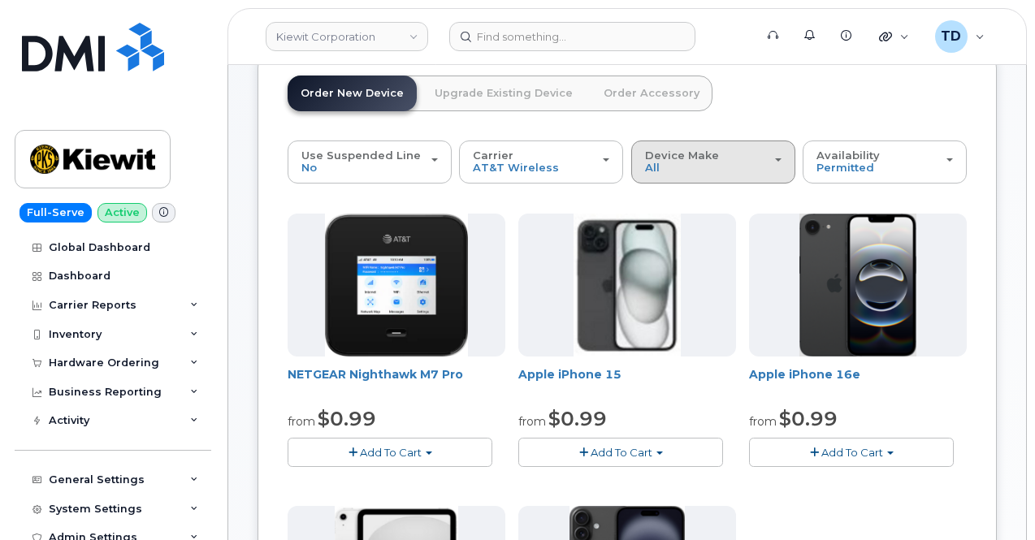
click at [645, 167] on div "Device Make All iPhone Modem Tablet" at bounding box center [713, 162] width 137 height 25
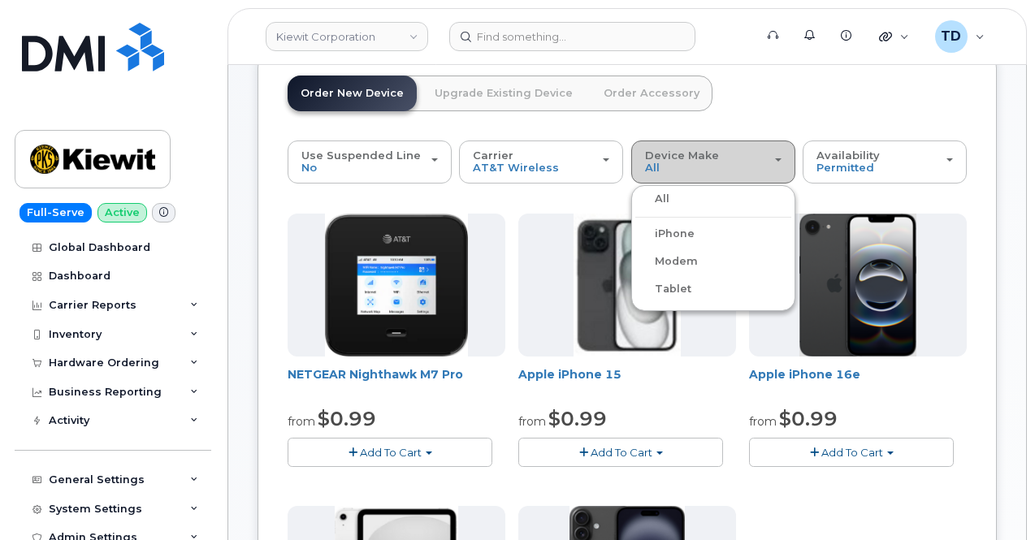
click at [645, 167] on div "Device Make All iPhone Modem Tablet" at bounding box center [713, 162] width 137 height 25
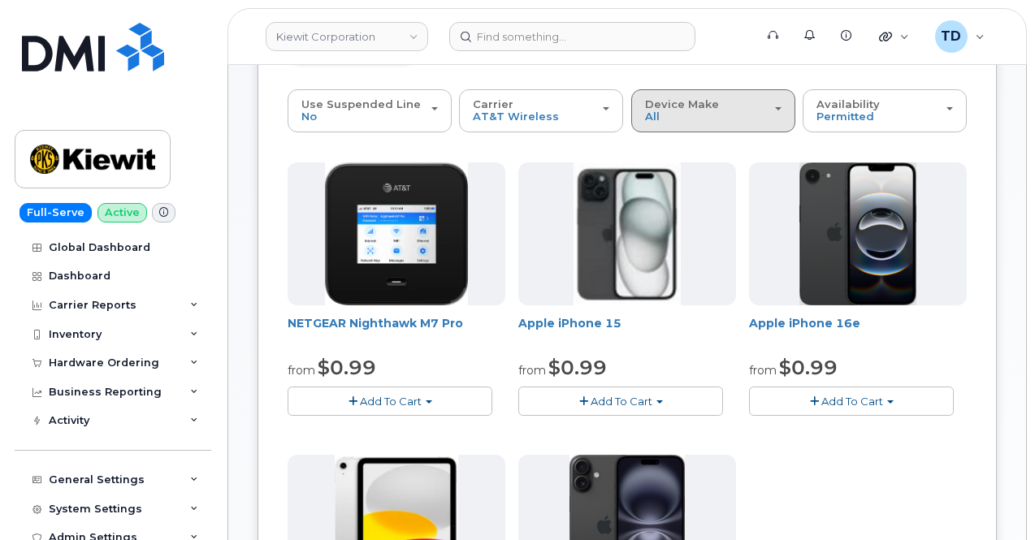
scroll to position [80, 0]
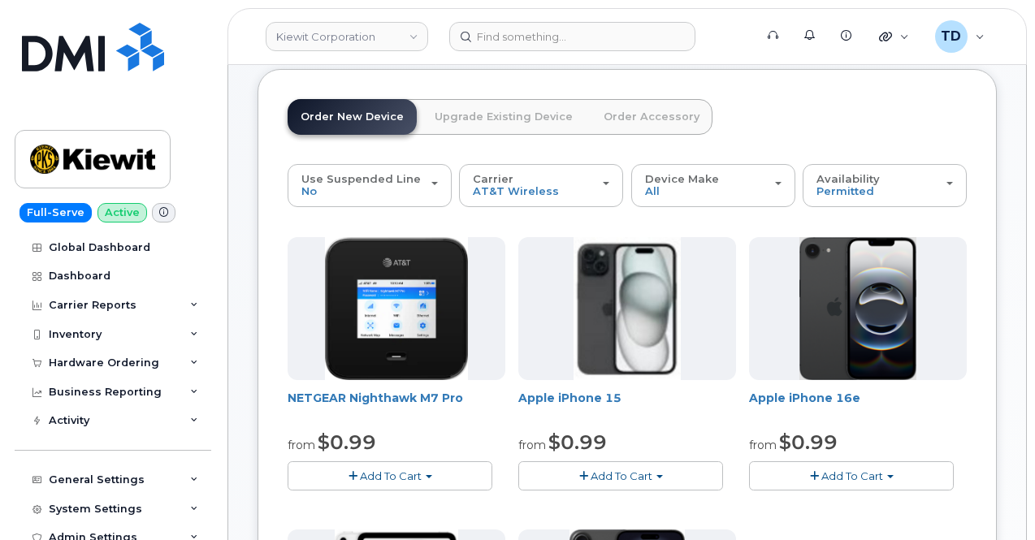
click at [491, 118] on link "Upgrade Existing Device" at bounding box center [504, 117] width 164 height 36
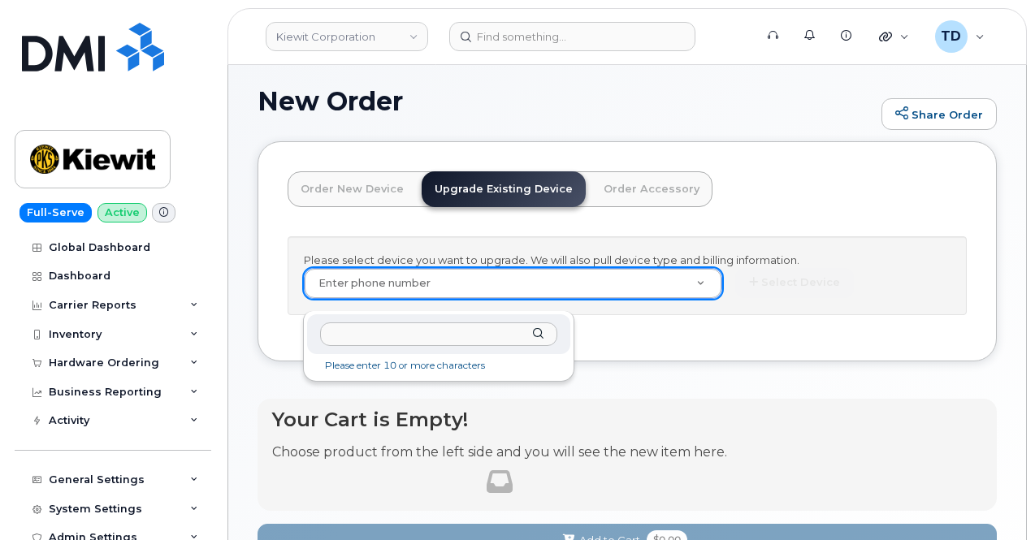
type input "9088738971"
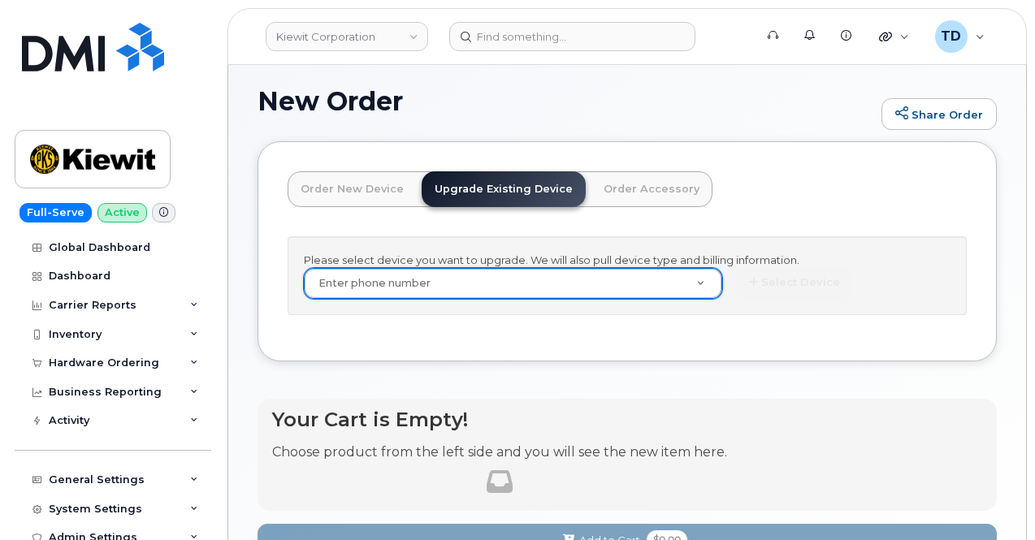
click at [373, 191] on link "Order New Device" at bounding box center [352, 189] width 129 height 36
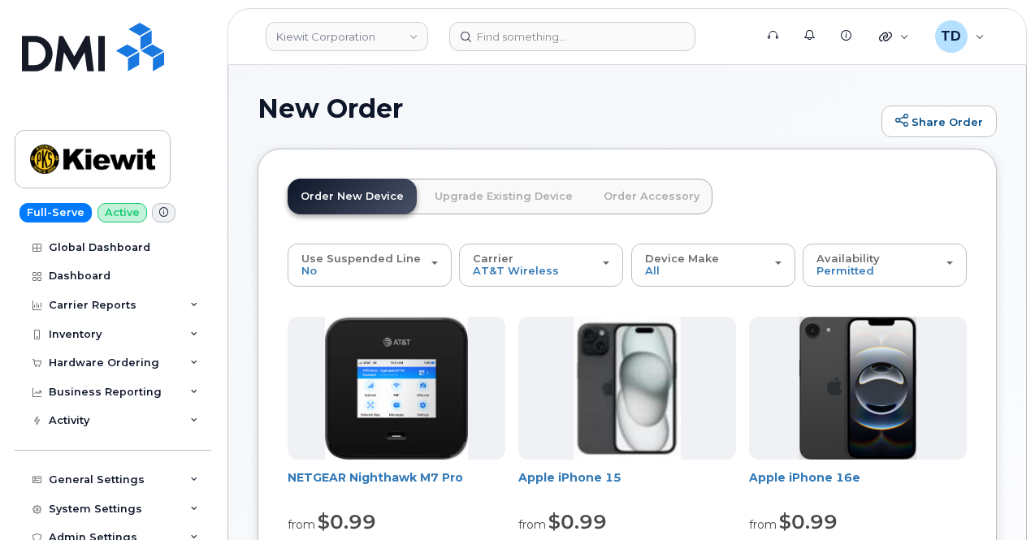
scroll to position [0, 0]
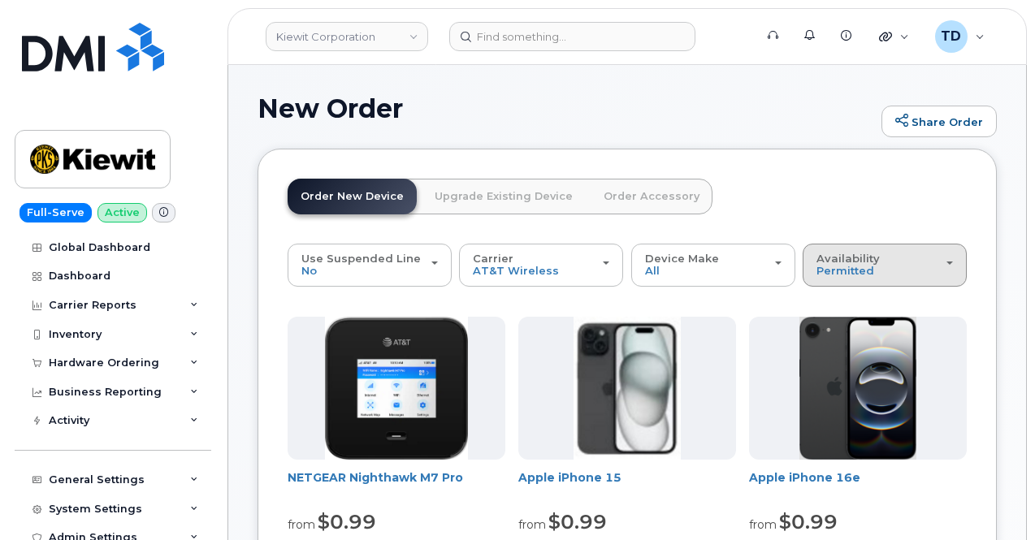
click at [817, 253] on span "Availability" at bounding box center [848, 258] width 63 height 13
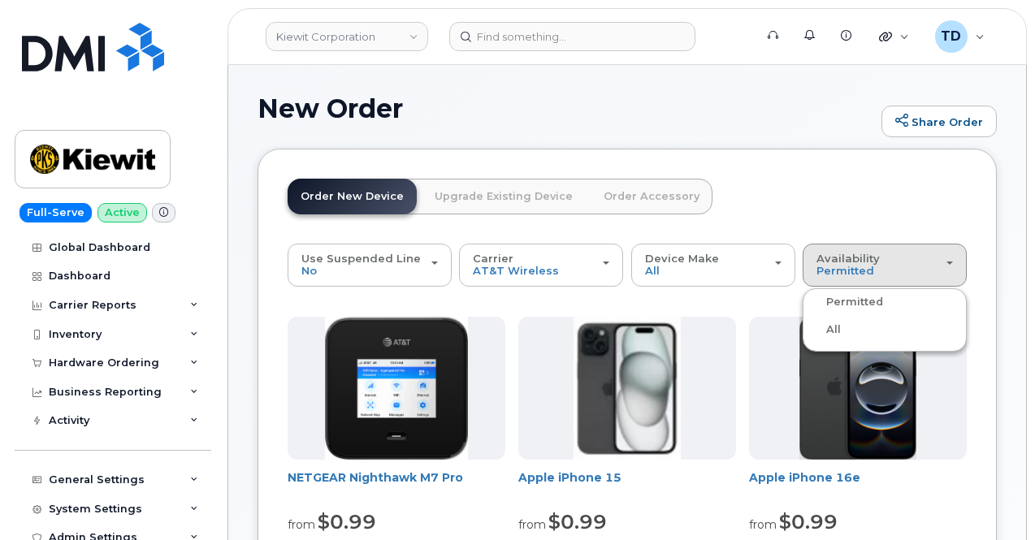
click at [807, 324] on div "All" at bounding box center [885, 330] width 156 height 20
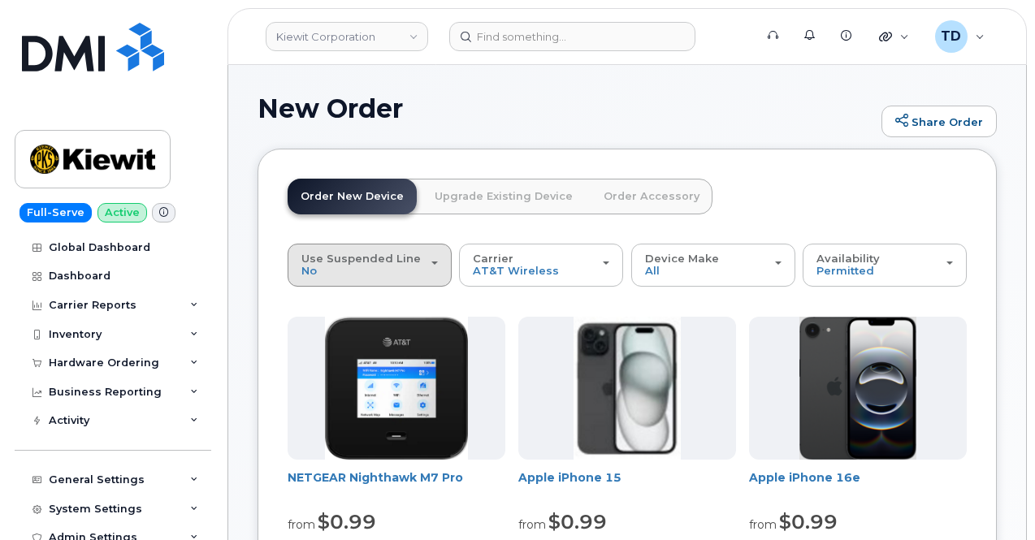
click at [380, 259] on span "Use Suspended Line" at bounding box center [360, 258] width 119 height 13
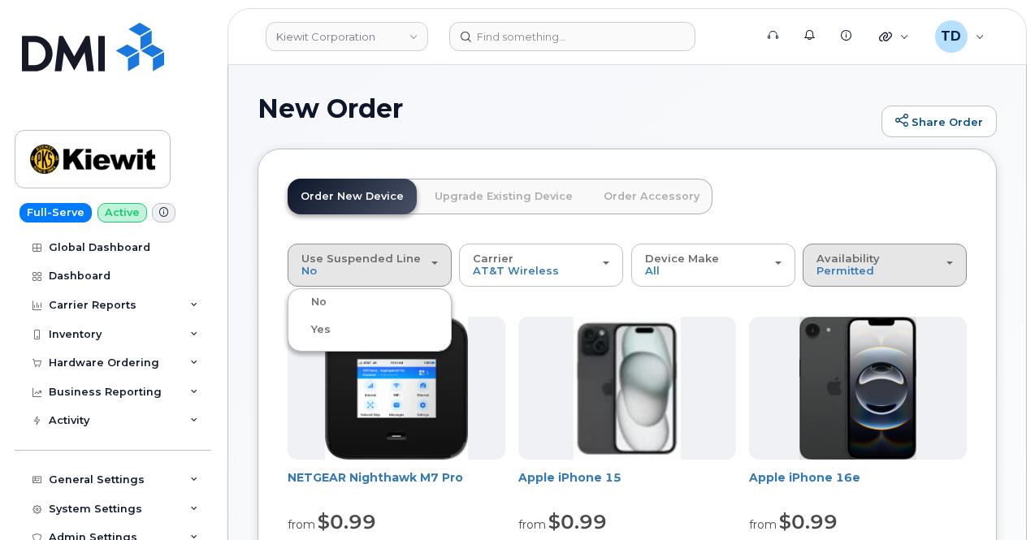
click at [803, 258] on button "Availability Permitted All" at bounding box center [885, 265] width 164 height 42
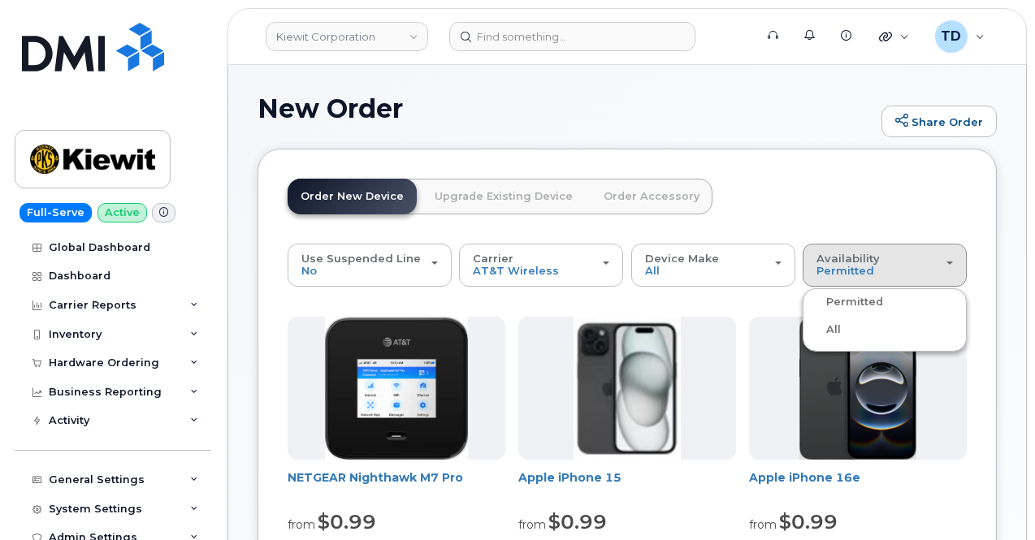
click at [807, 324] on label "All" at bounding box center [824, 330] width 34 height 20
click at [0, 0] on input "All" at bounding box center [0, 0] width 0 height 0
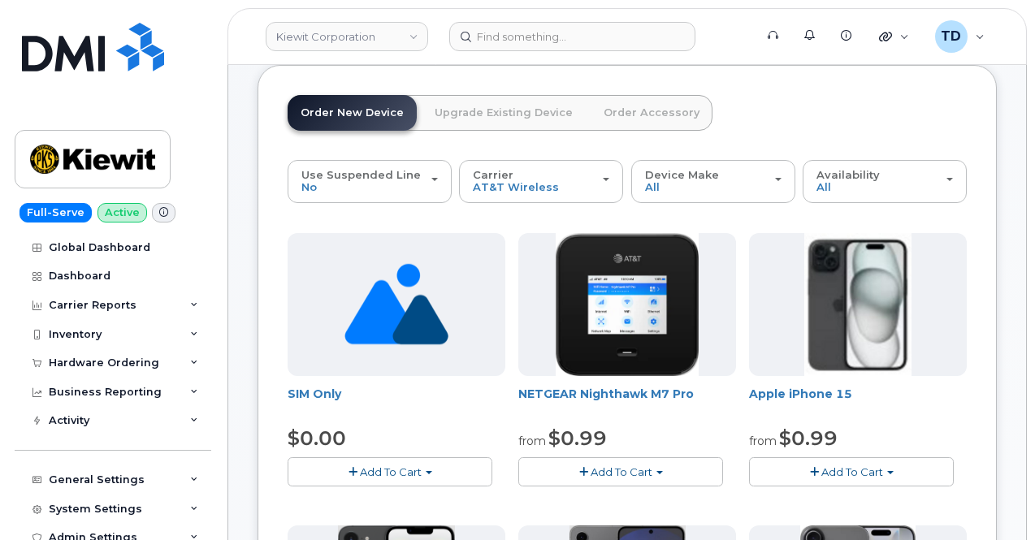
scroll to position [81, 0]
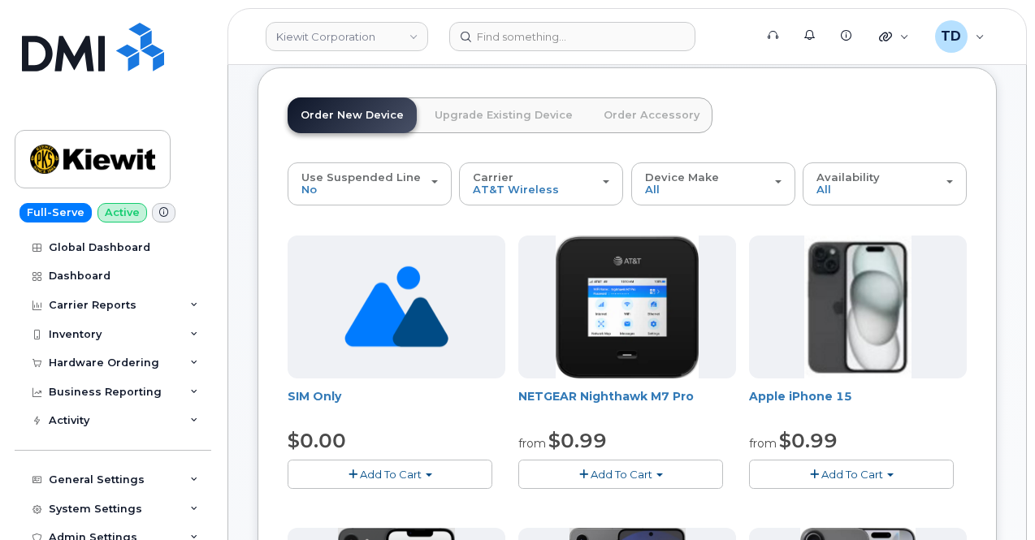
click at [360, 473] on span "Add To Cart" at bounding box center [391, 474] width 62 height 13
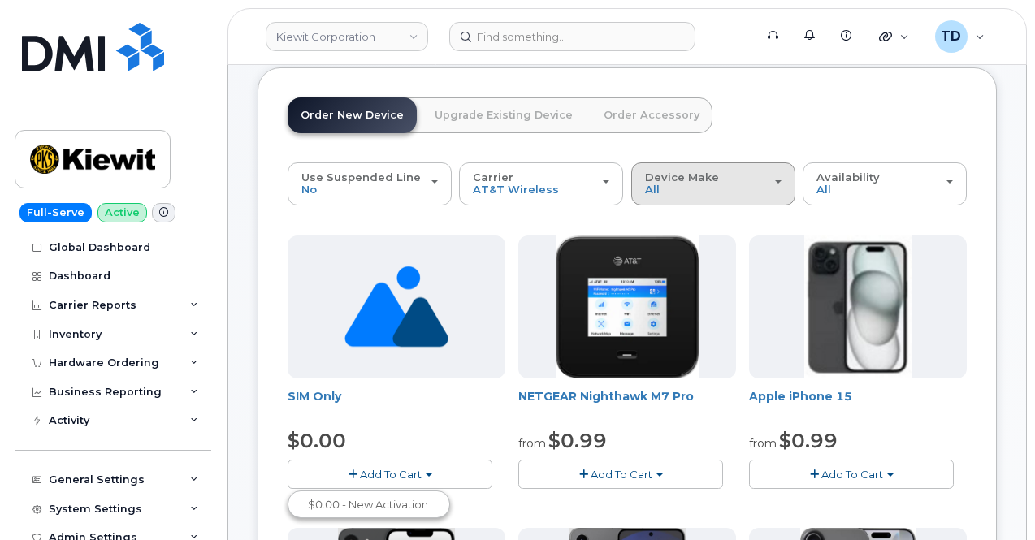
click at [645, 176] on span "Device Make" at bounding box center [682, 177] width 74 height 13
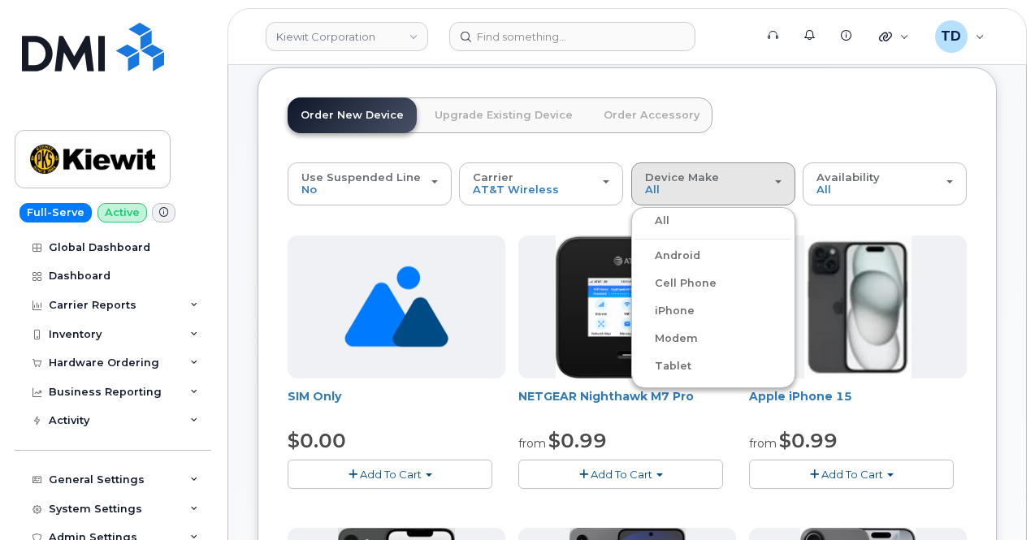
click at [723, 127] on header "Order New Device Upgrade Existing Device Order Accessory Order new device and n…" at bounding box center [627, 130] width 679 height 65
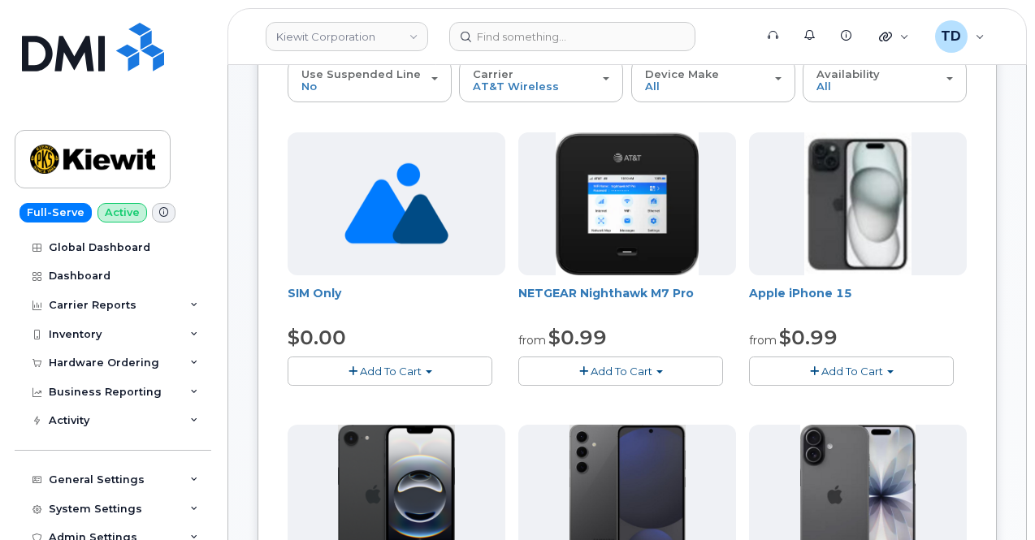
scroll to position [244, 0]
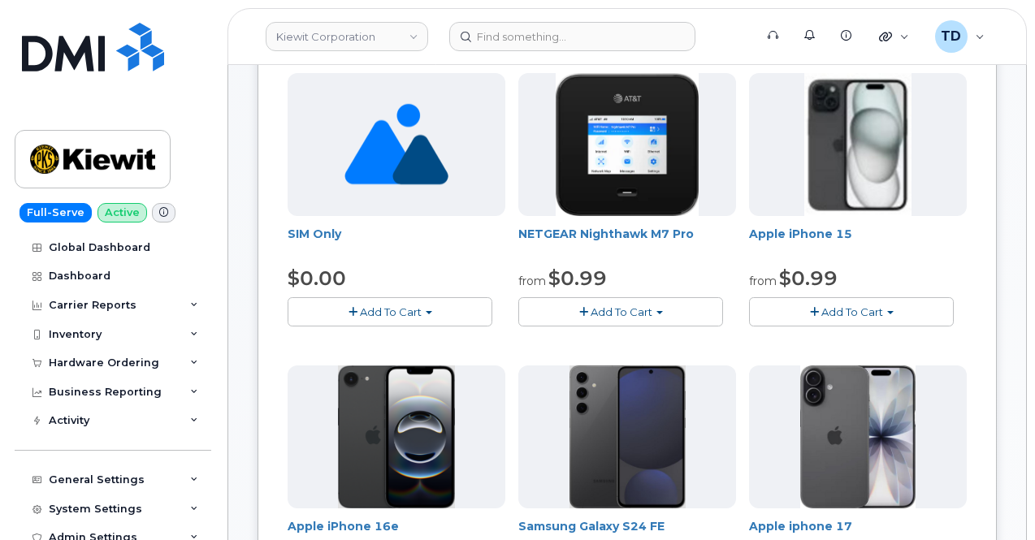
click at [360, 307] on span "Add To Cart" at bounding box center [391, 312] width 62 height 13
click at [364, 345] on link "$0.00 - New Activation" at bounding box center [369, 342] width 154 height 20
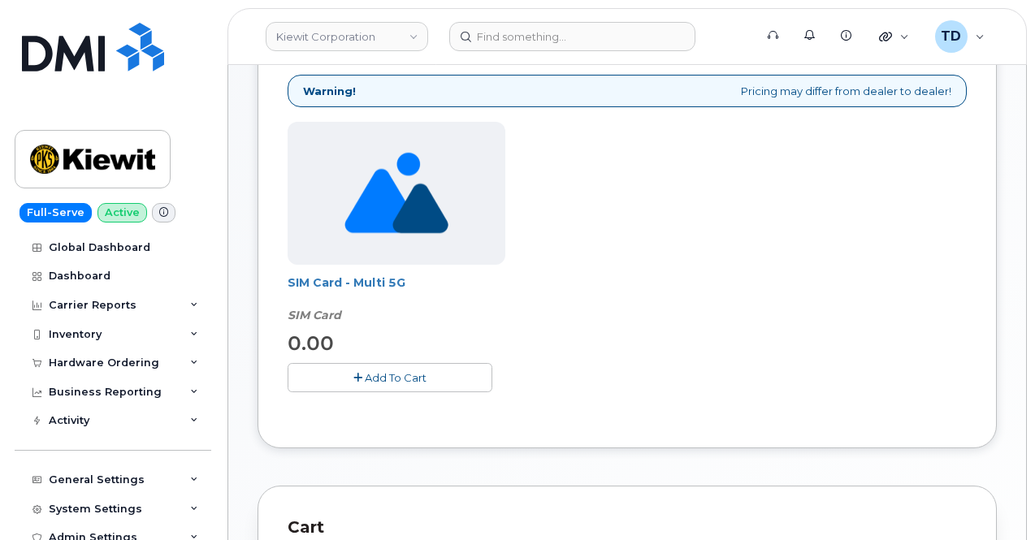
click at [365, 380] on span "Add To Cart" at bounding box center [396, 377] width 62 height 13
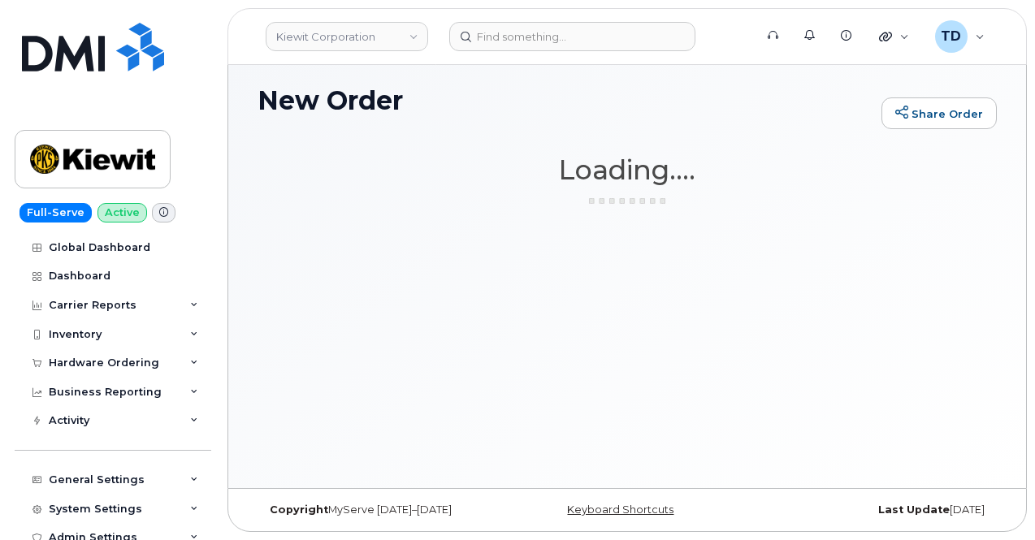
scroll to position [7, 0]
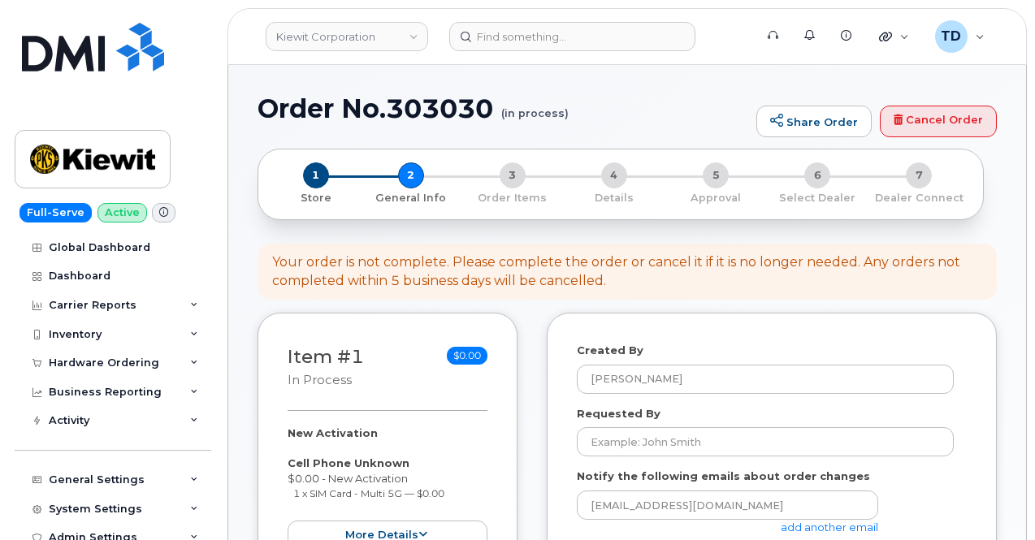
select select
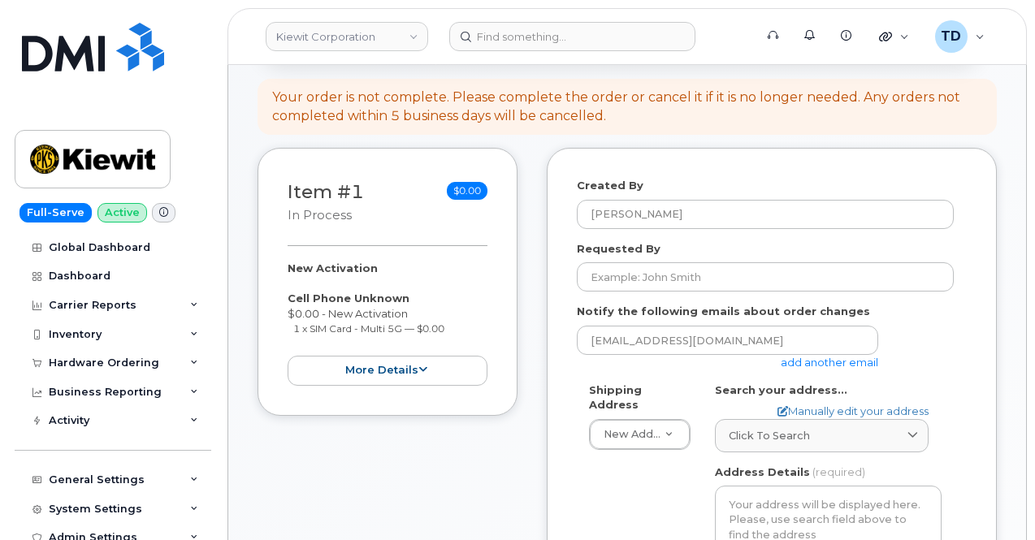
scroll to position [81, 0]
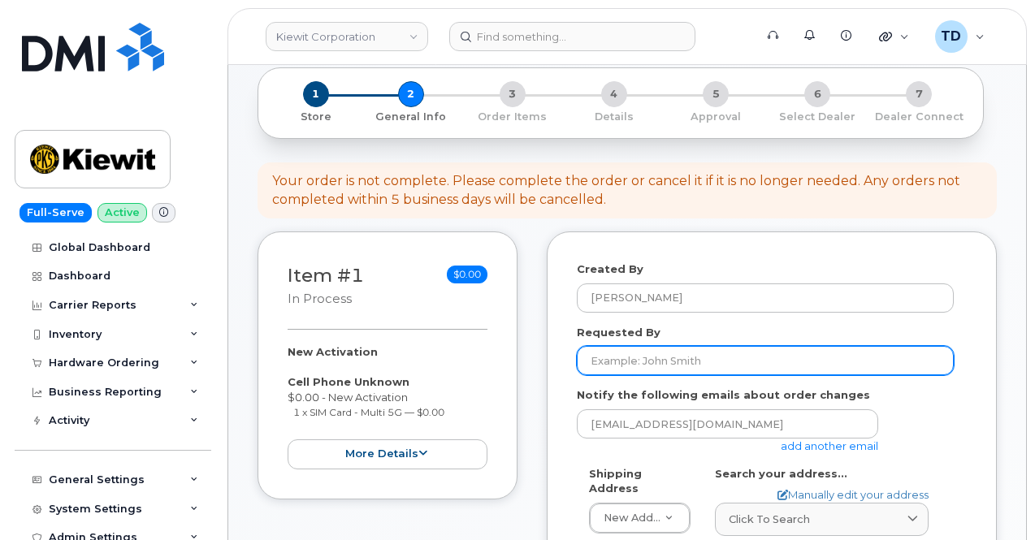
click at [678, 365] on input "Requested By" at bounding box center [765, 360] width 377 height 29
click at [680, 349] on input "Requested By" at bounding box center [765, 360] width 377 height 29
paste input "[PERSON_NAME]"
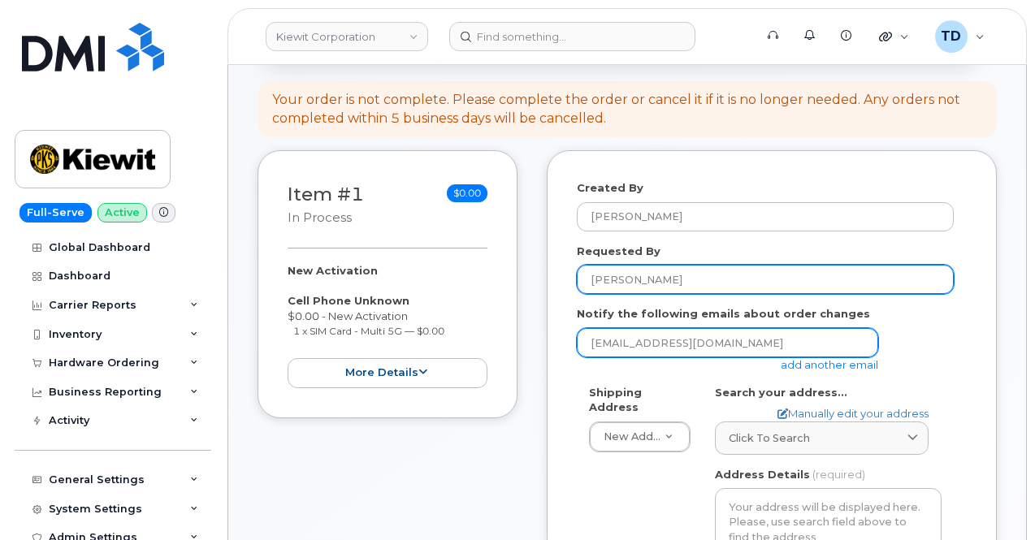
scroll to position [325, 0]
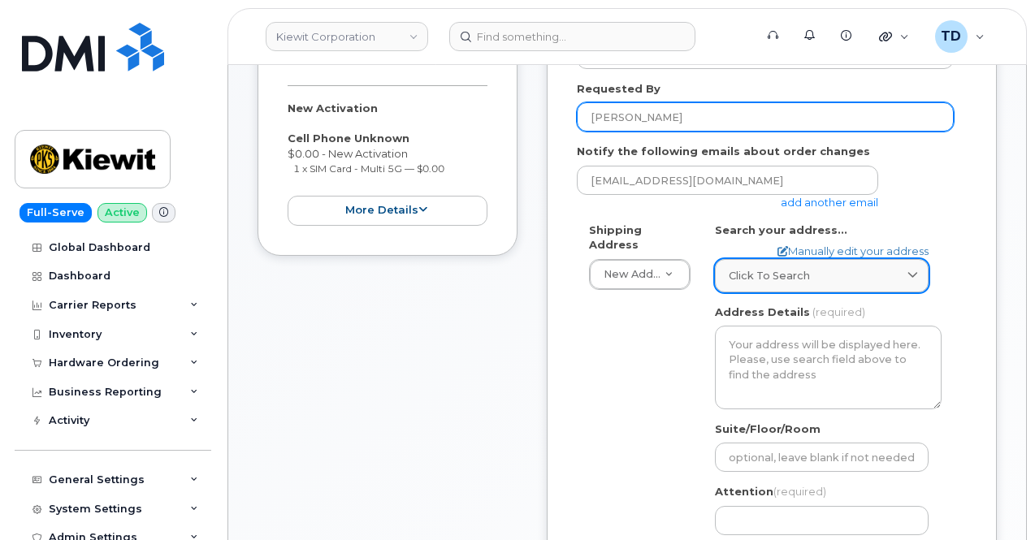
type input "[PERSON_NAME]"
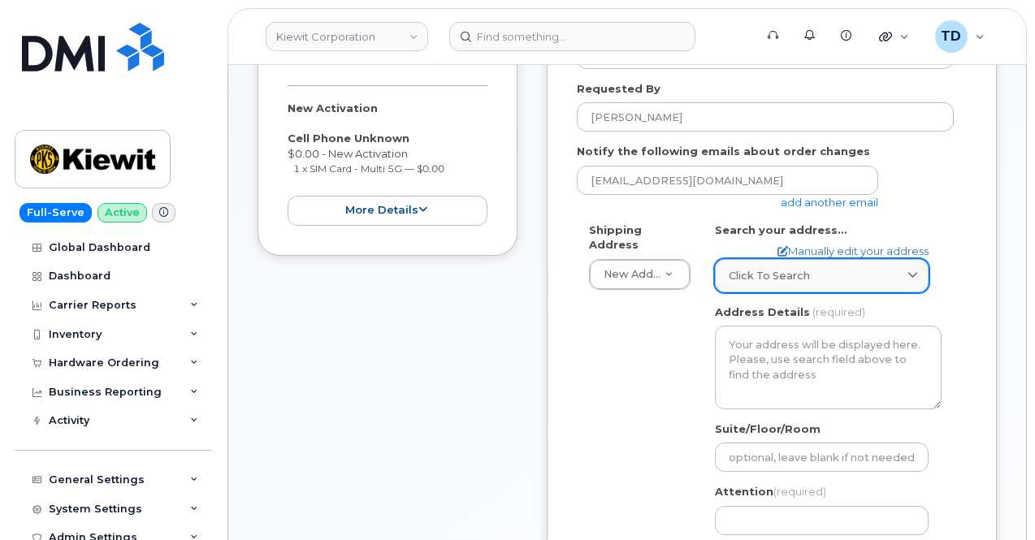
click at [792, 284] on link "Click to search" at bounding box center [822, 275] width 214 height 33
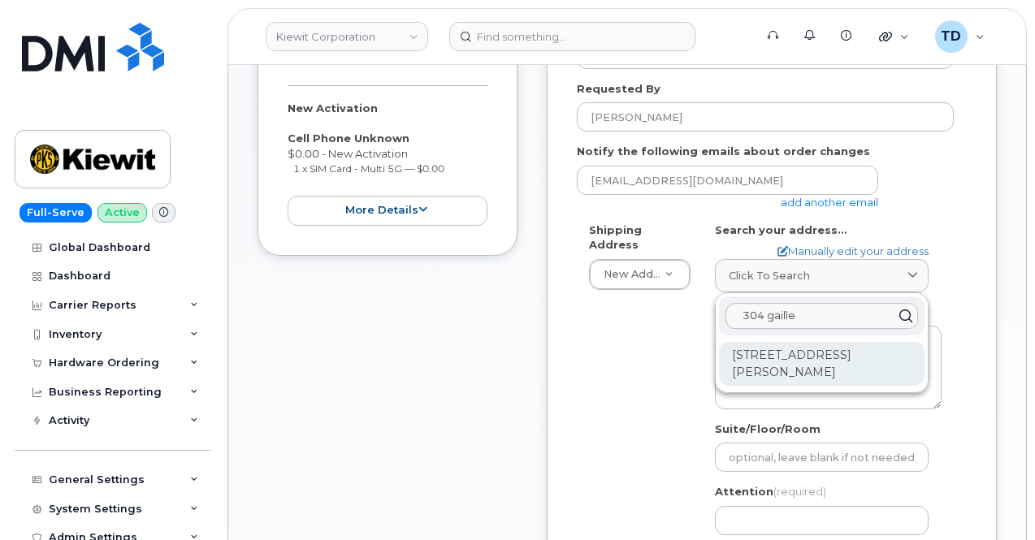
type input "304 gaille"
click at [858, 371] on div "[STREET_ADDRESS][PERSON_NAME]" at bounding box center [822, 364] width 206 height 44
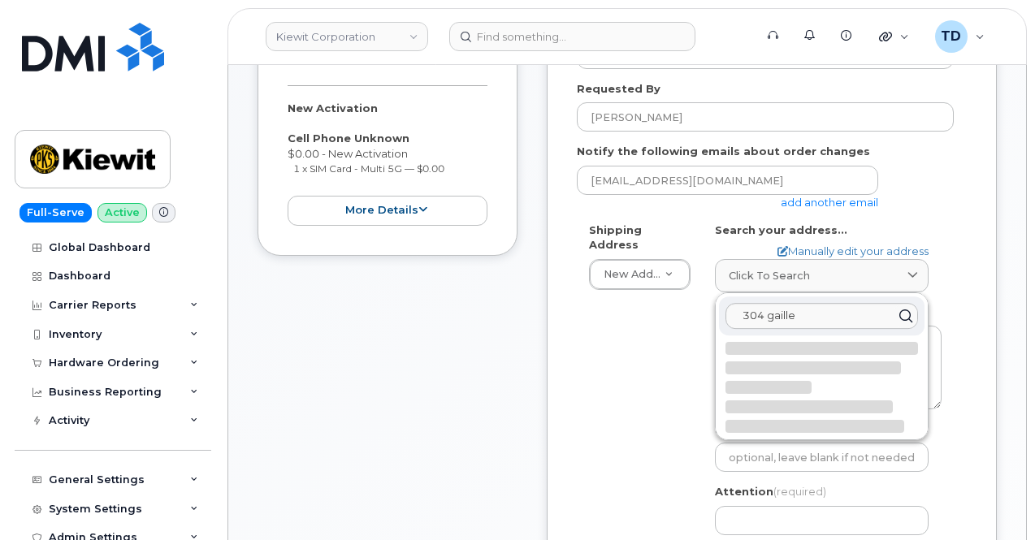
select select
type textarea "304 Gaille Dr COVINGTON LA 70433-9125 UNITED STATES"
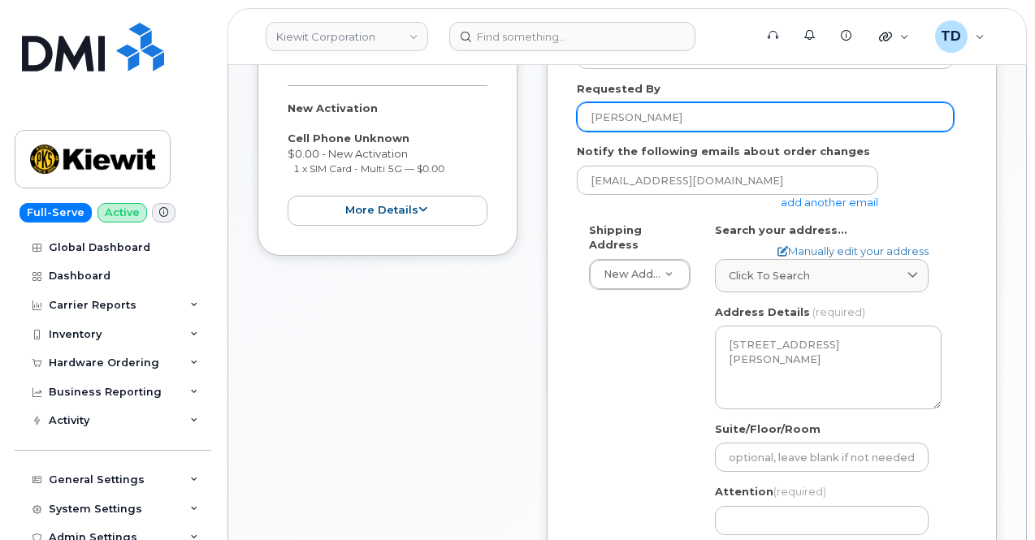
drag, startPoint x: 673, startPoint y: 108, endPoint x: 574, endPoint y: 107, distance: 99.1
click at [574, 107] on div "Created By Tauriq Dixon Requested By James Pilet Notify the following emails ab…" at bounding box center [772, 335] width 450 height 695
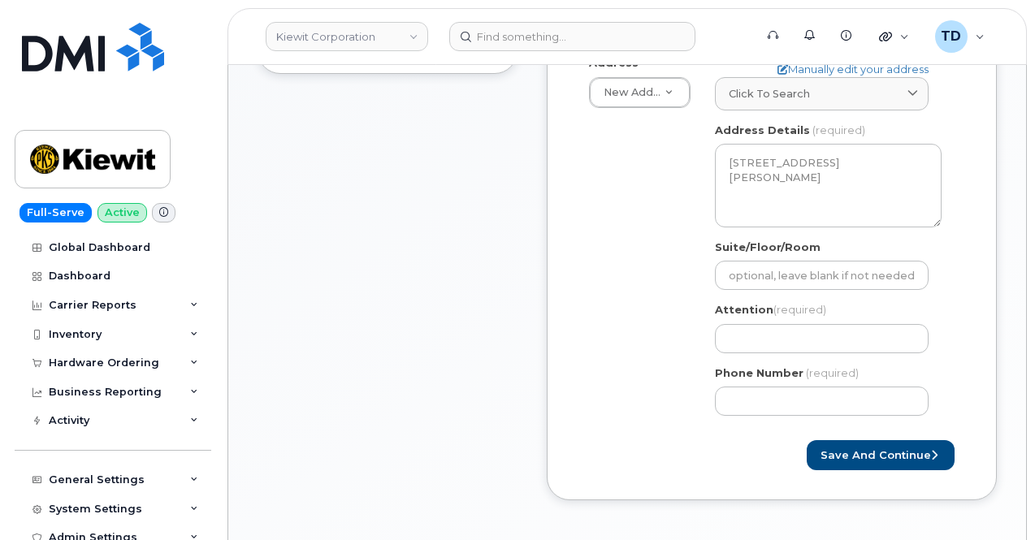
scroll to position [650, 0]
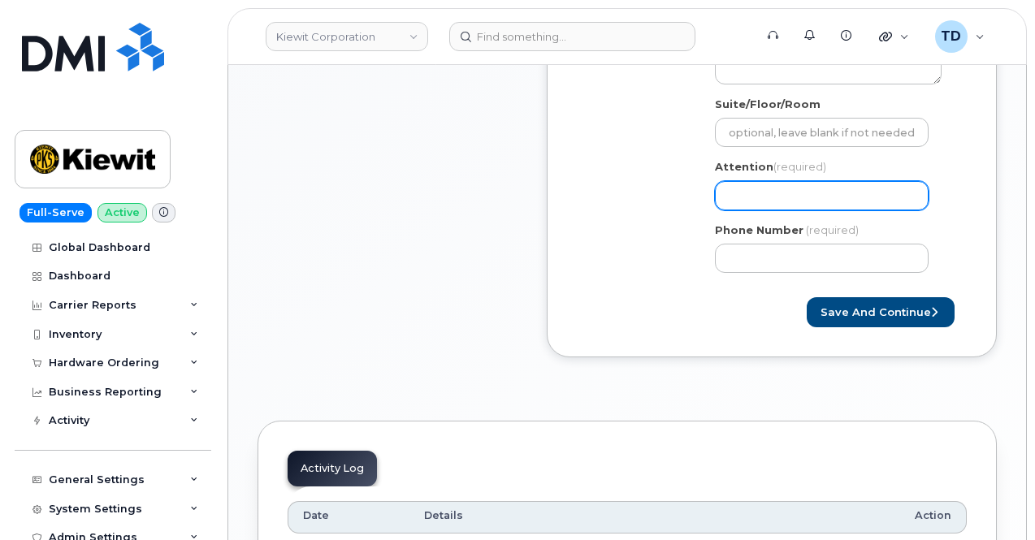
click at [818, 189] on input "Attention (required)" at bounding box center [822, 195] width 214 height 29
paste input "[PERSON_NAME]"
select select
type input "[PERSON_NAME]"
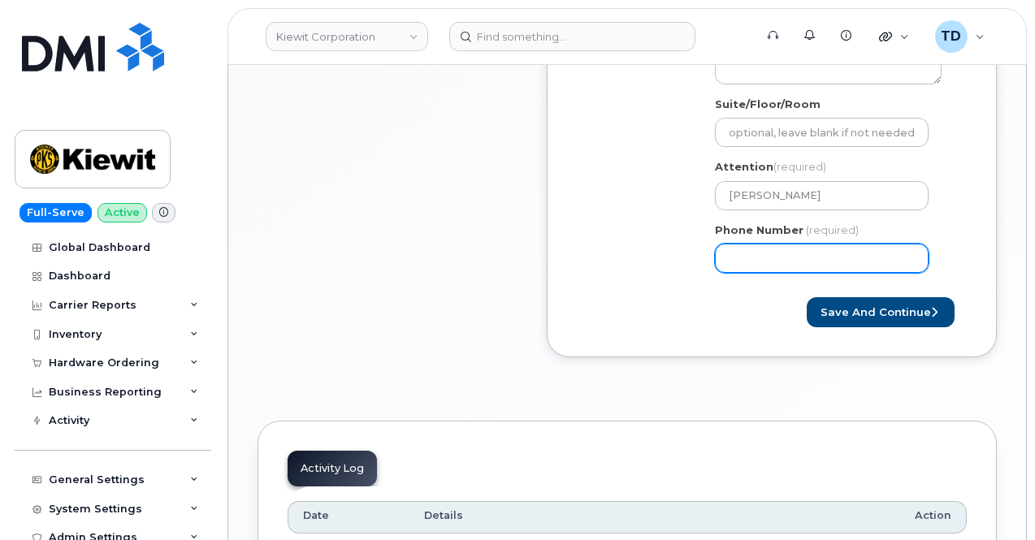
click at [759, 256] on input "Phone Number" at bounding box center [822, 258] width 214 height 29
click at [875, 262] on input "Phone Number" at bounding box center [822, 258] width 214 height 29
paste input "9088738971"
select select
type input "9088738971"
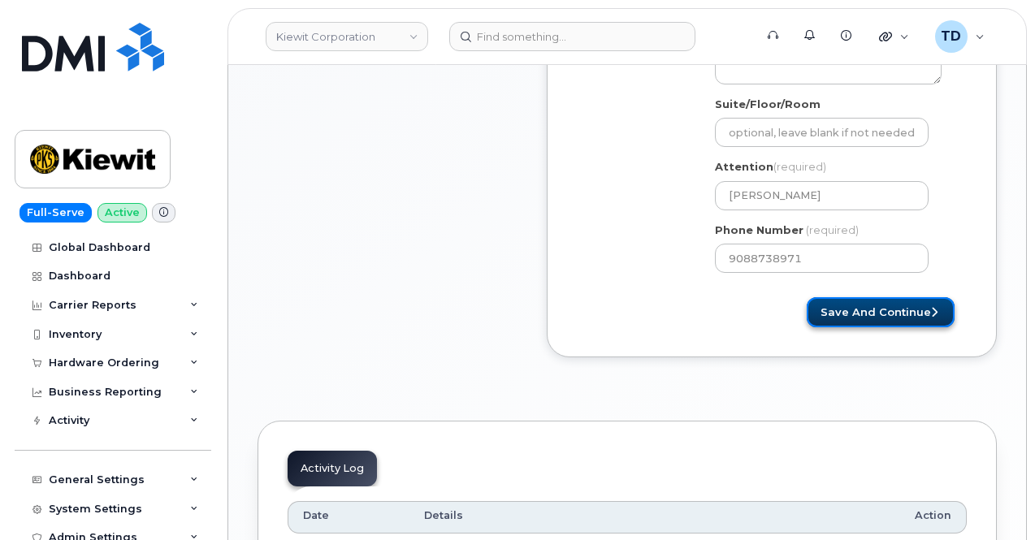
click at [883, 301] on button "Save and Continue" at bounding box center [881, 312] width 148 height 30
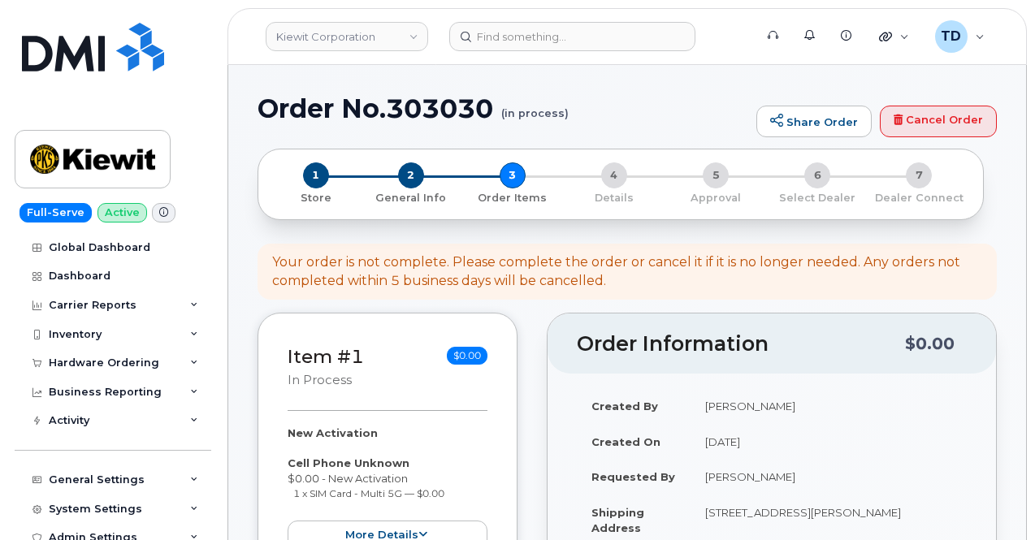
select select
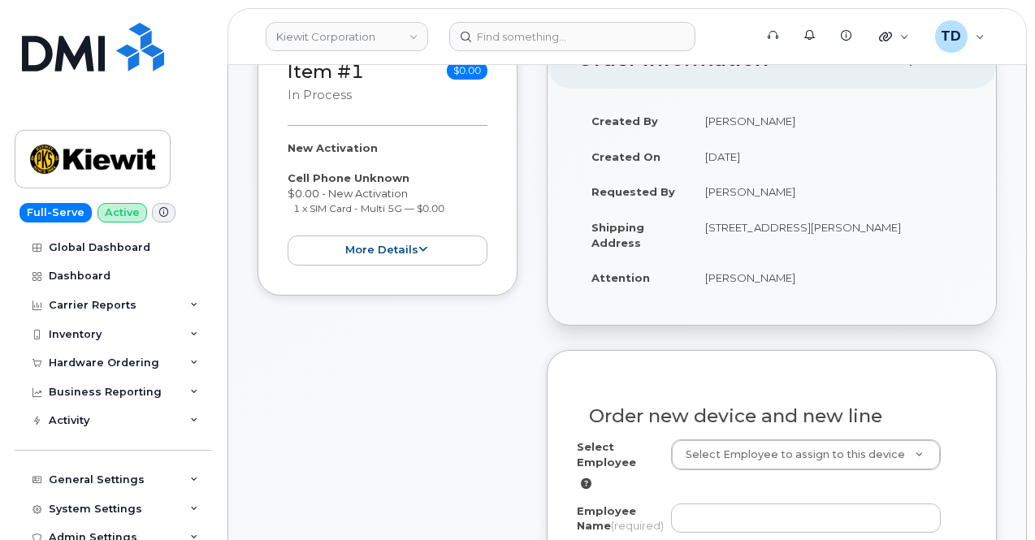
scroll to position [406, 0]
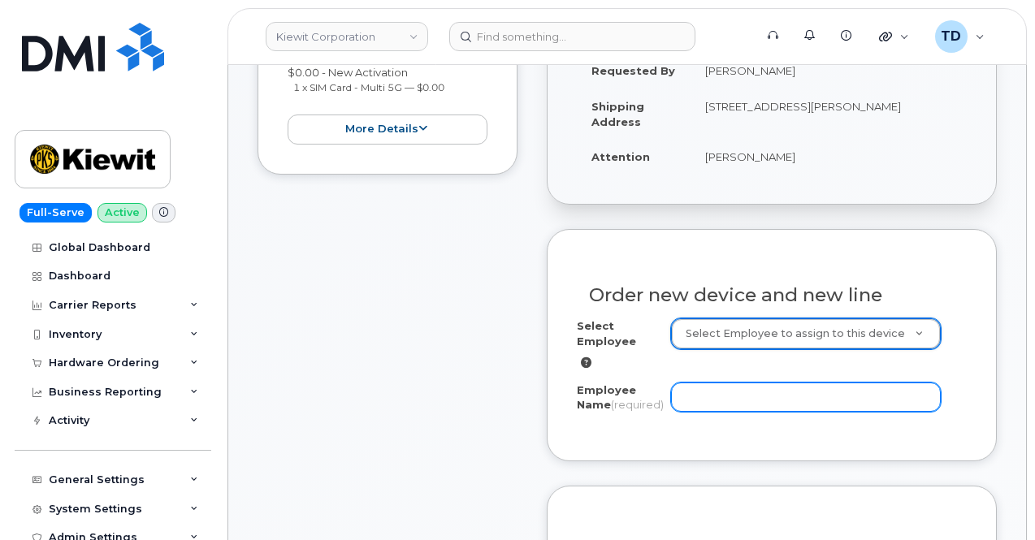
click at [785, 390] on input "Employee Name (required)" at bounding box center [806, 397] width 270 height 29
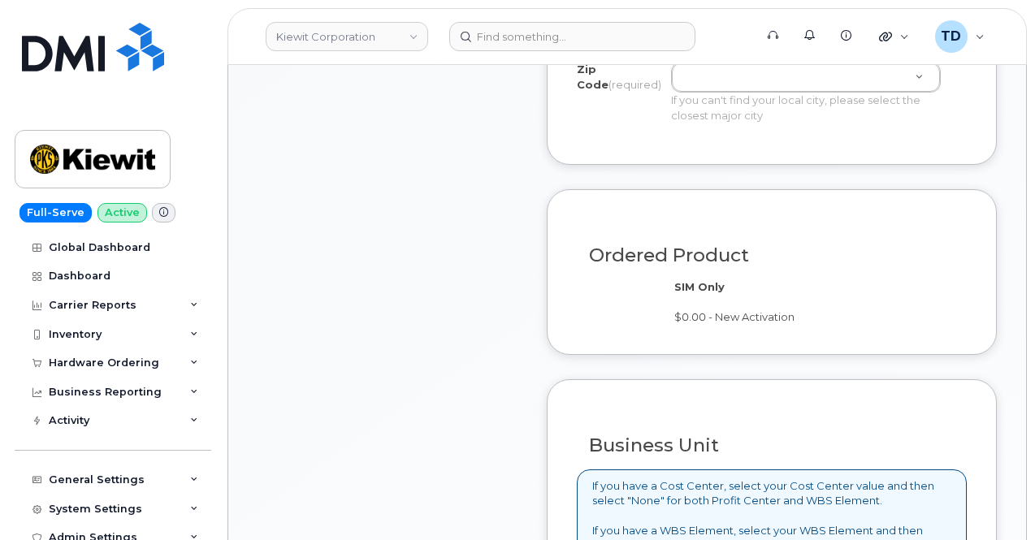
scroll to position [813, 0]
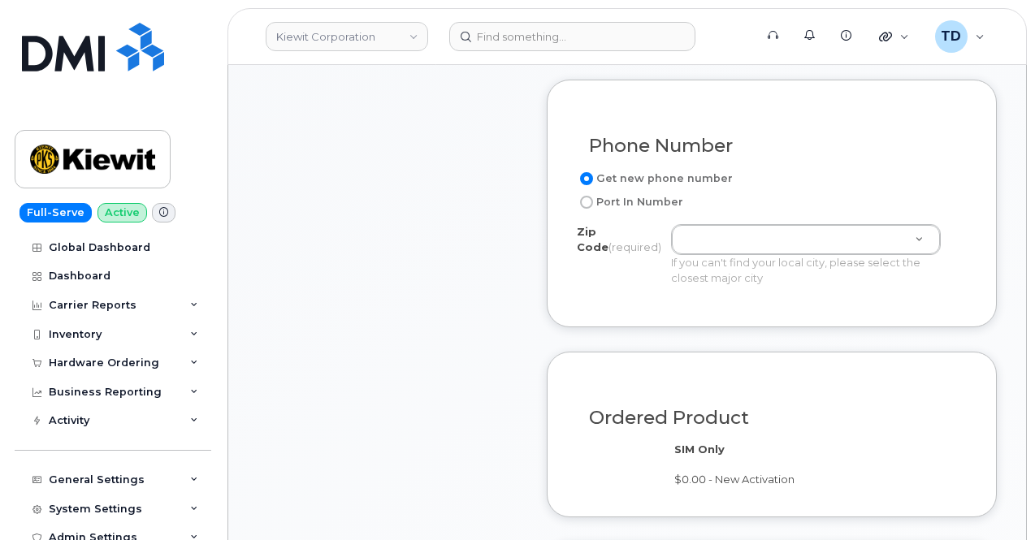
type input "320 Unloader"
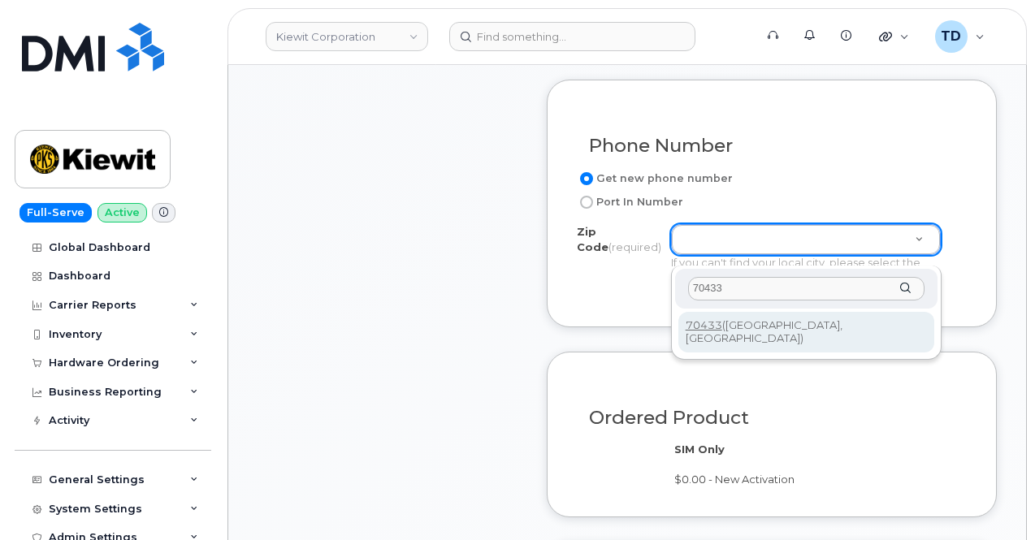
type input "70433"
type input "70433 (Covington, LA)"
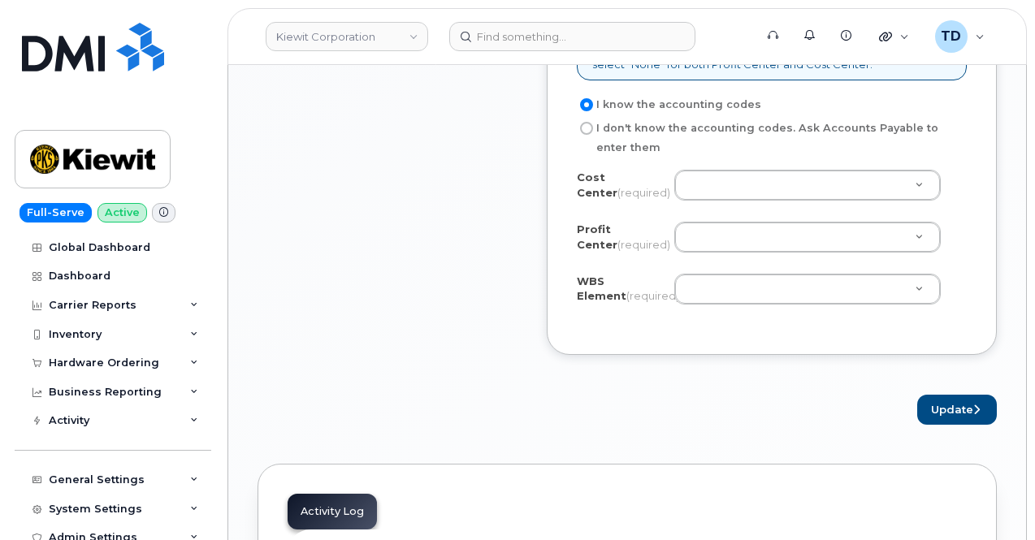
scroll to position [1463, 0]
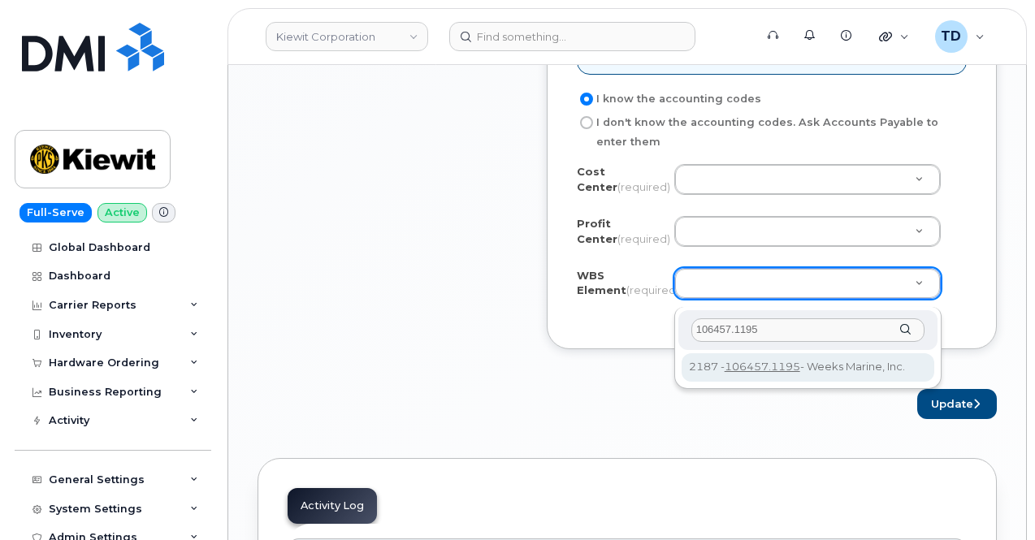
type input "106457.1195"
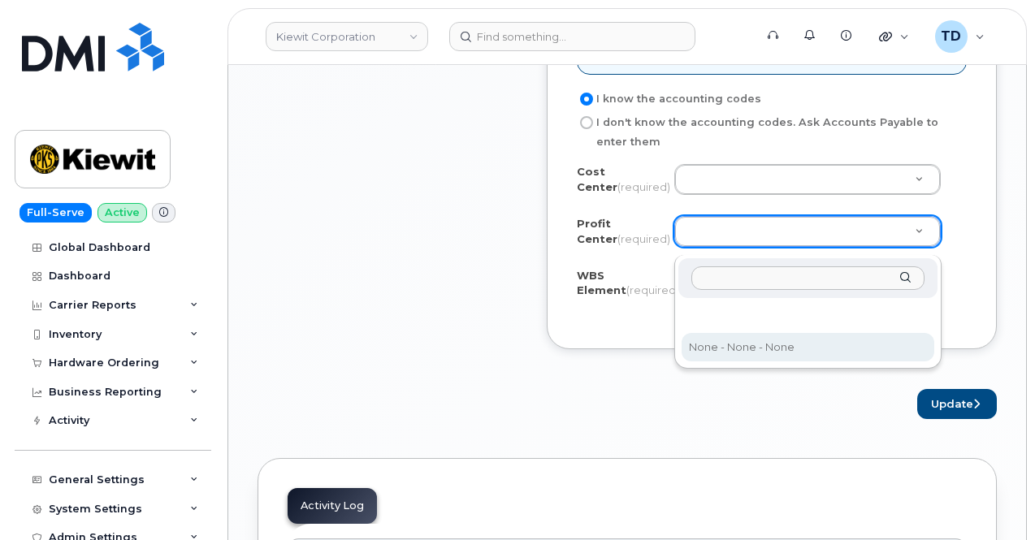
select select "None"
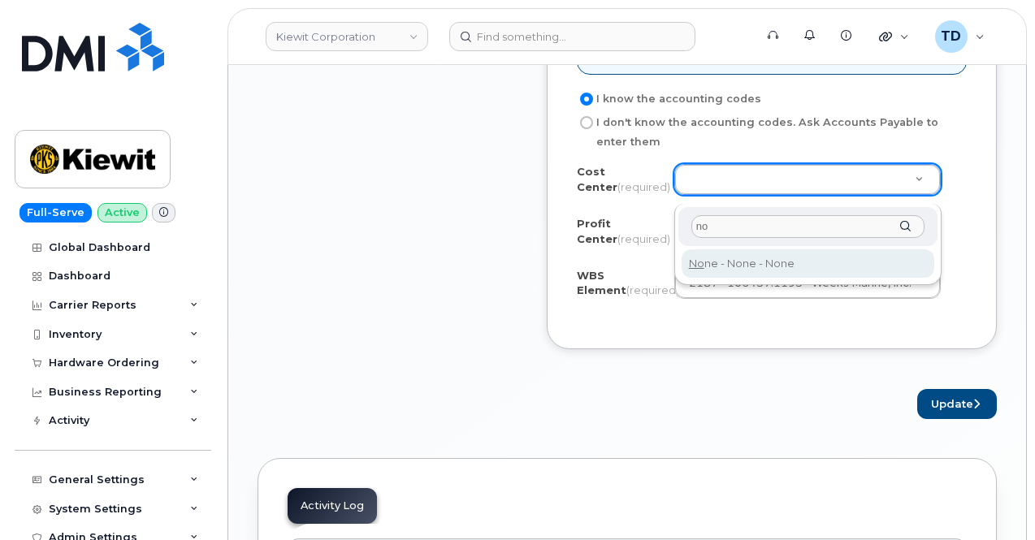
type input "no"
type input "None"
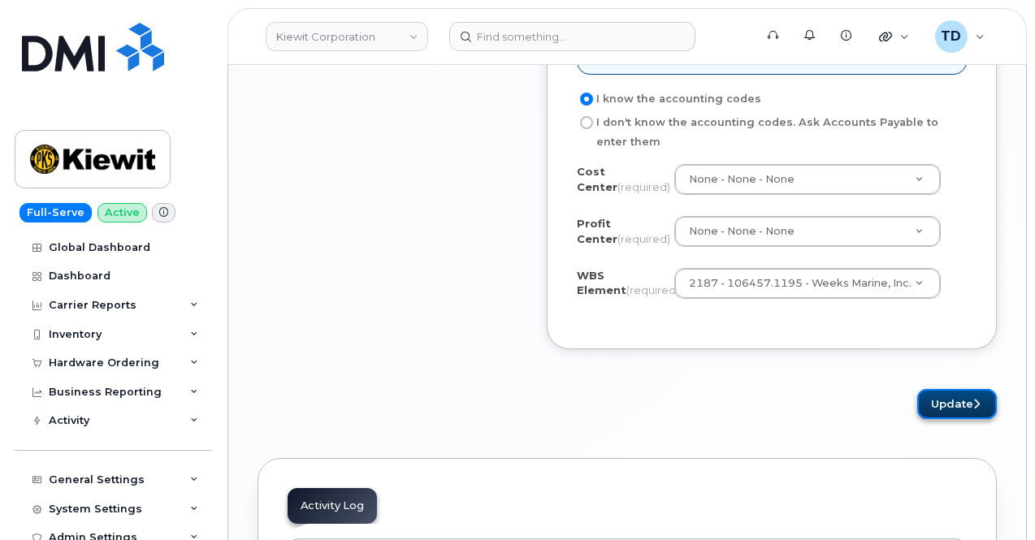
click at [928, 403] on button "Update" at bounding box center [957, 404] width 80 height 30
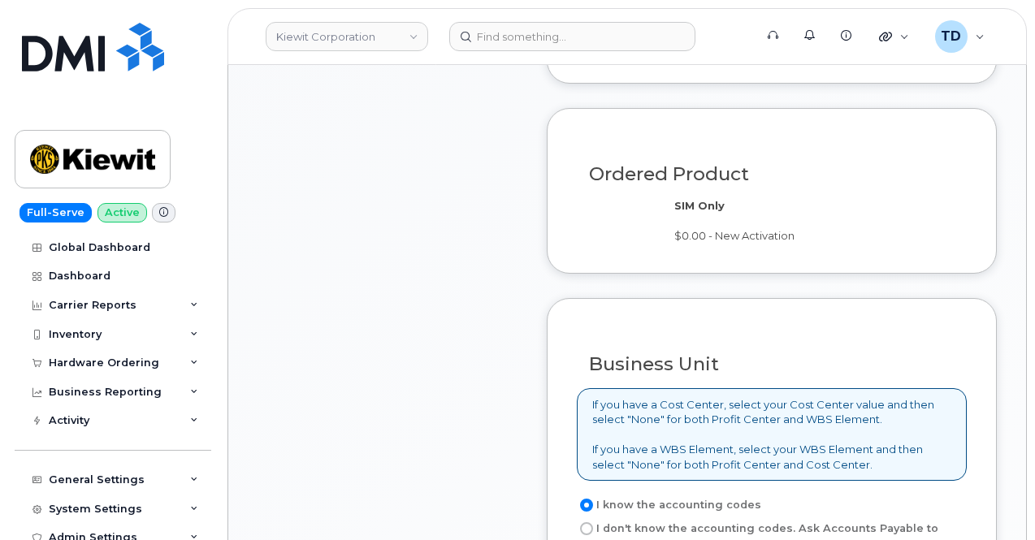
scroll to position [894, 0]
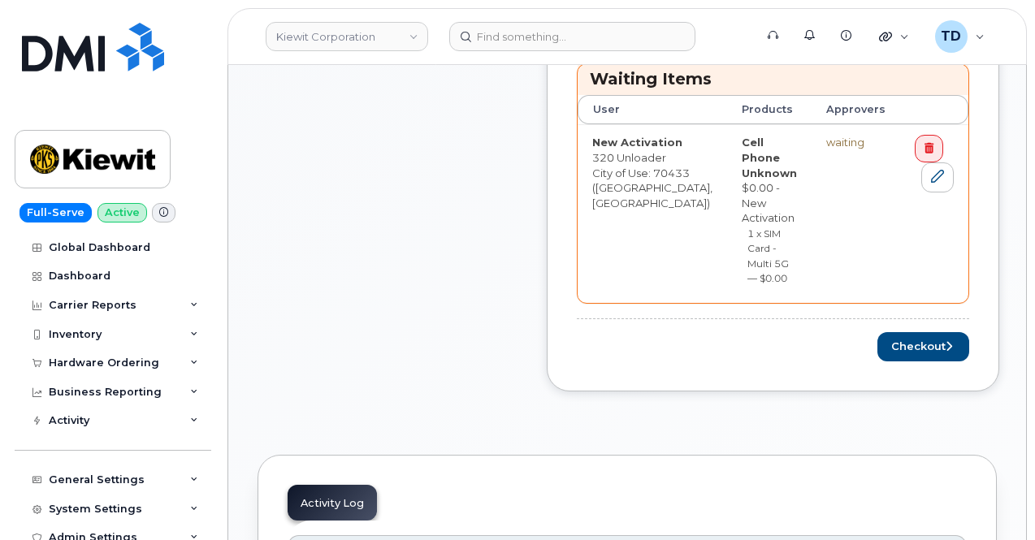
scroll to position [731, 0]
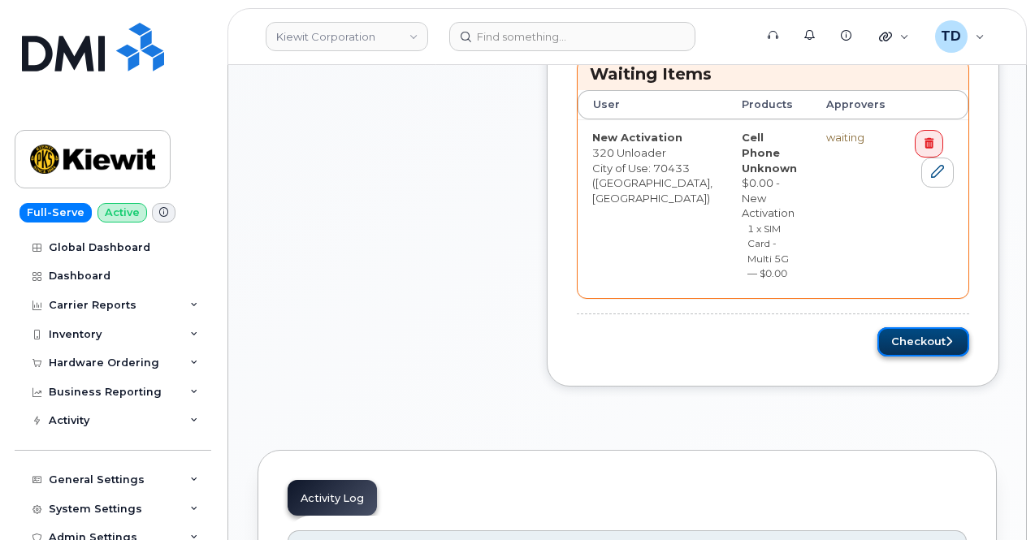
click at [930, 328] on button "Checkout" at bounding box center [924, 343] width 92 height 30
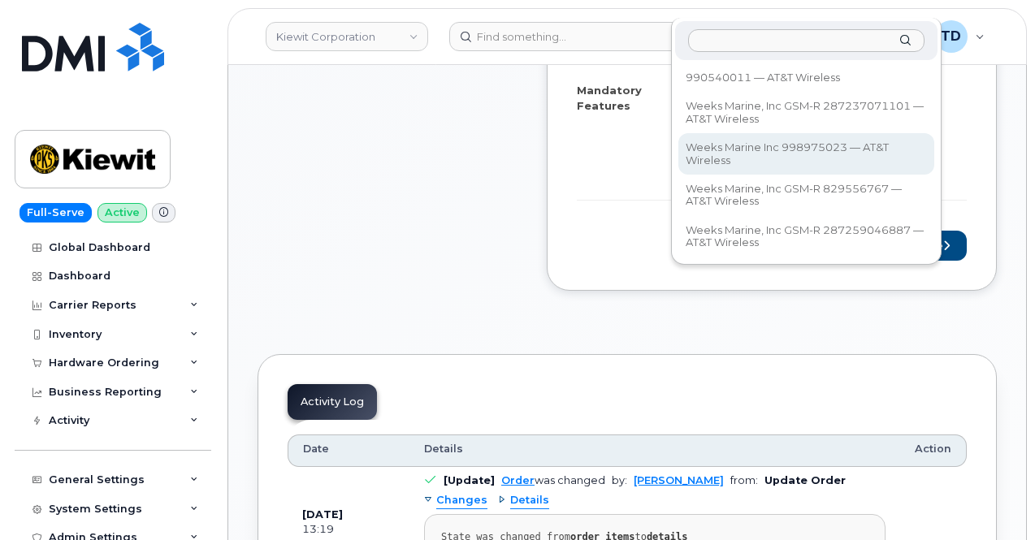
scroll to position [488, 0]
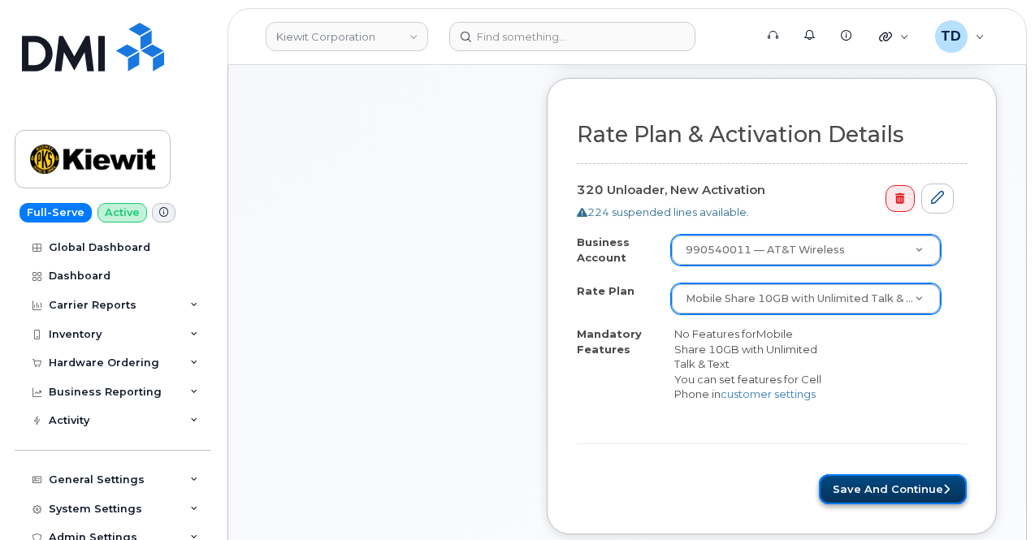
click at [896, 479] on button "Save and Continue" at bounding box center [893, 490] width 148 height 30
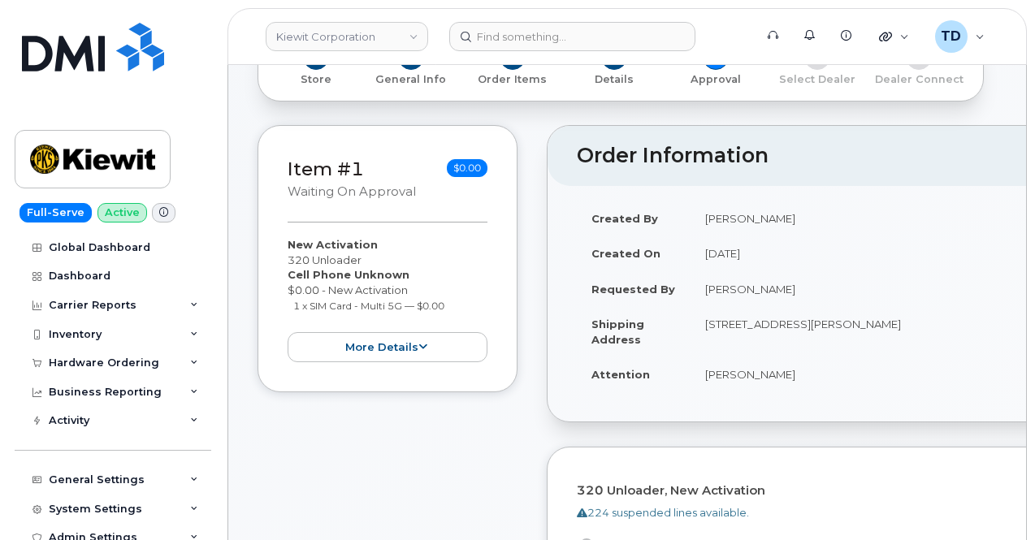
scroll to position [325, 0]
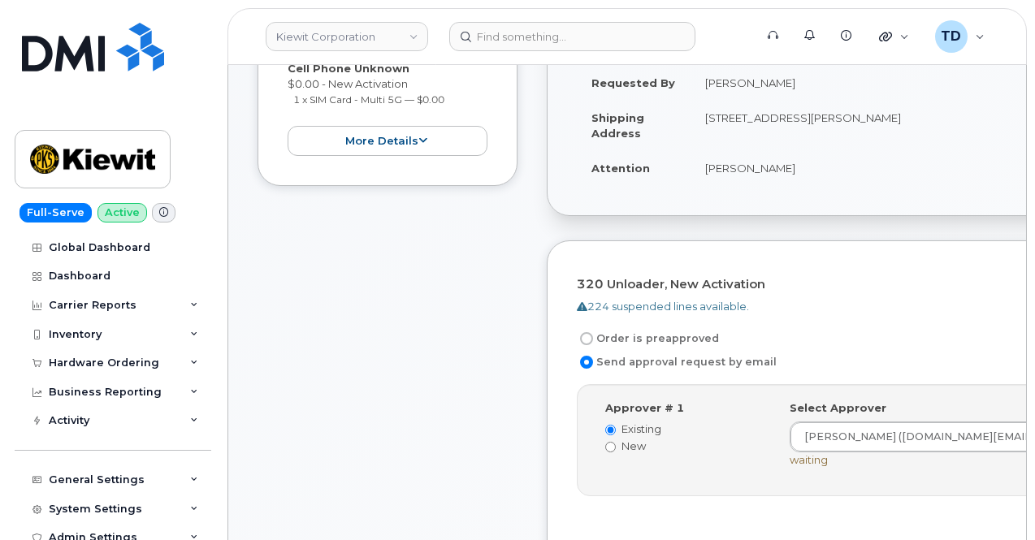
click at [596, 329] on label "Order is preapproved" at bounding box center [648, 339] width 142 height 20
click at [593, 332] on input "Order is preapproved" at bounding box center [586, 338] width 13 height 13
radio input "true"
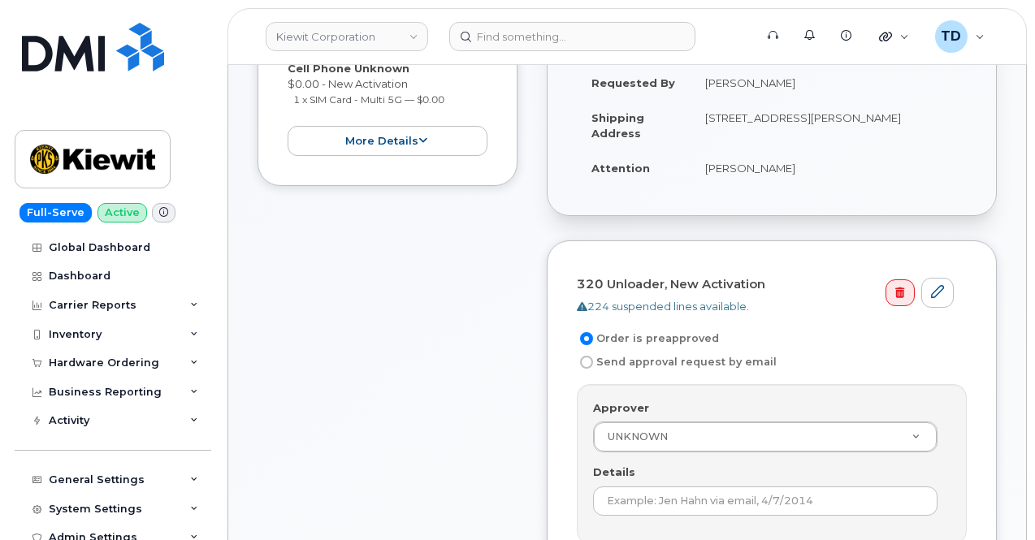
scroll to position [488, 0]
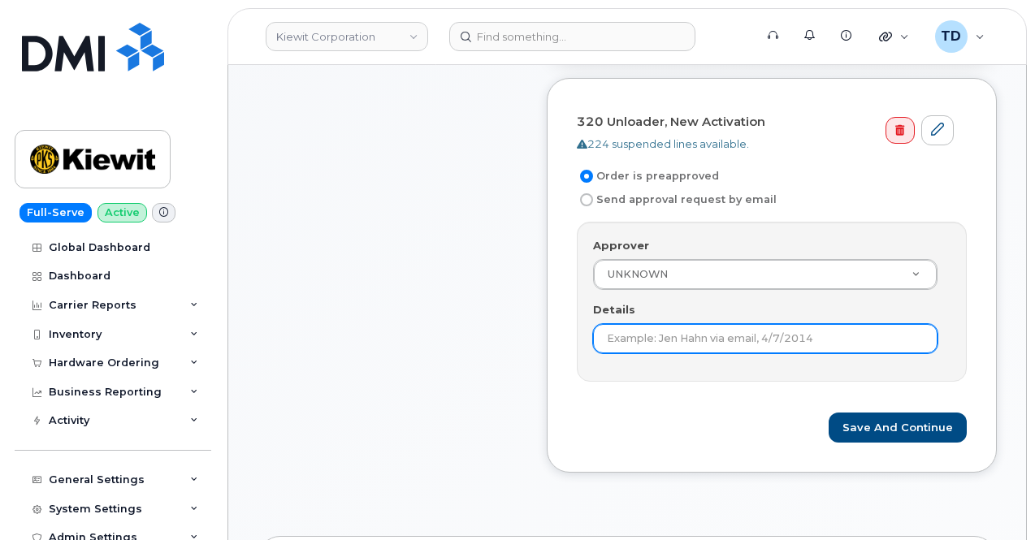
click at [759, 329] on input "Details" at bounding box center [765, 338] width 345 height 29
type input "Under $100"
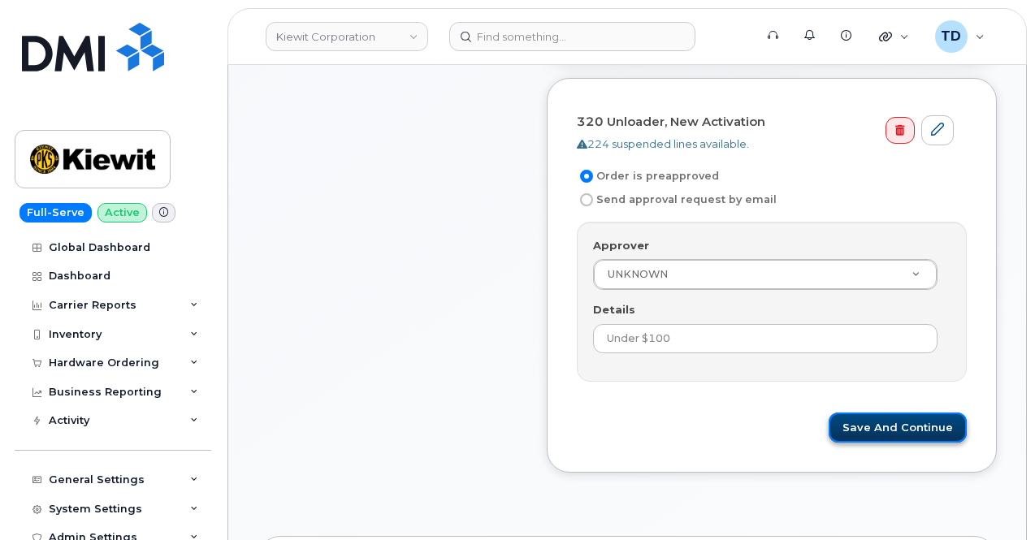
click at [939, 423] on button "Save and Continue" at bounding box center [898, 428] width 138 height 30
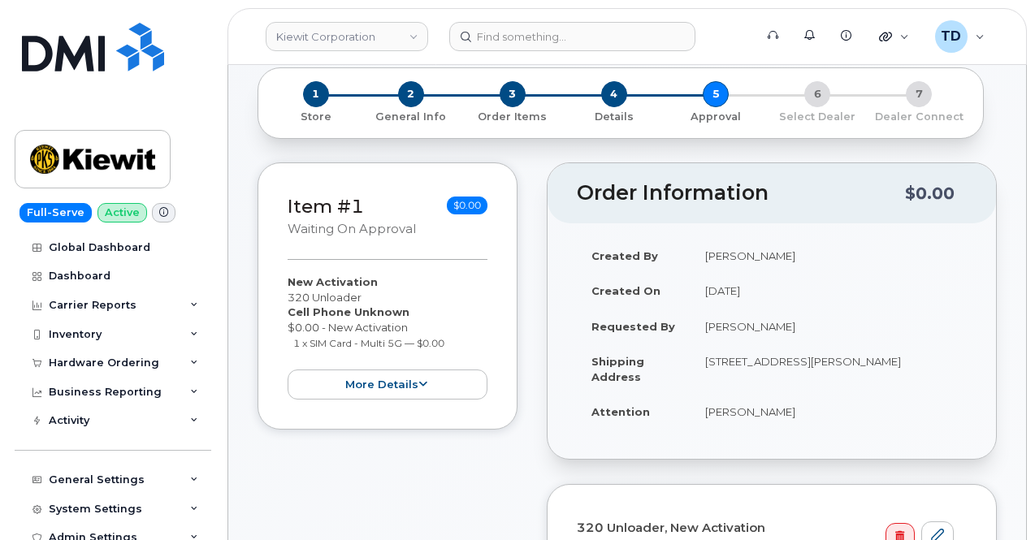
scroll to position [0, 0]
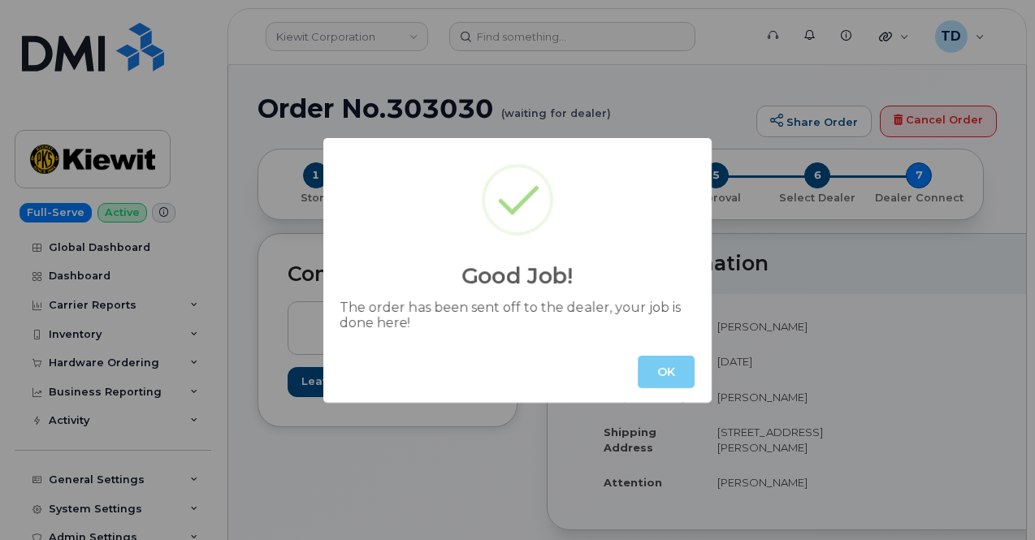
click at [675, 358] on button "OK" at bounding box center [666, 372] width 57 height 33
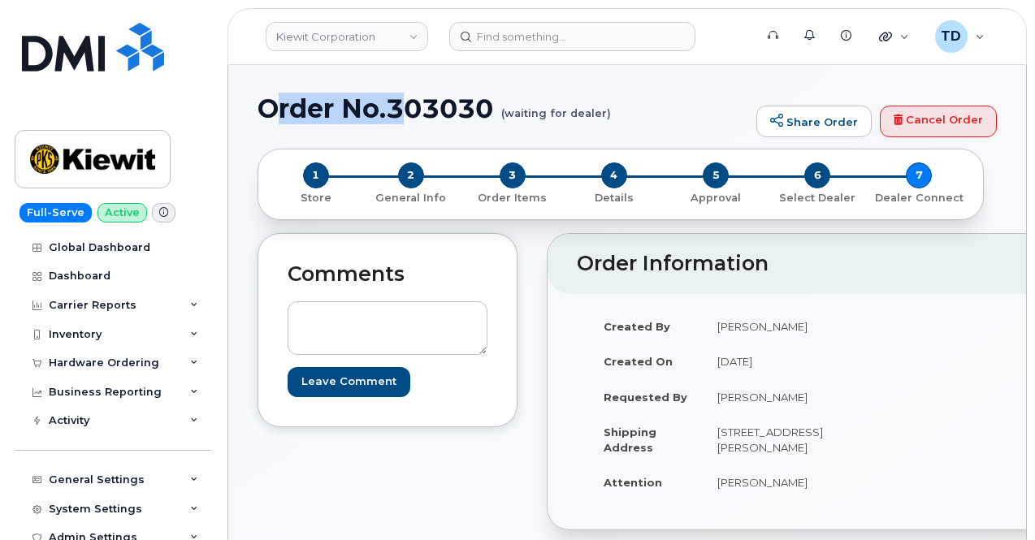
drag, startPoint x: 268, startPoint y: 111, endPoint x: 388, endPoint y: 115, distance: 120.4
click at [414, 109] on h1 "Order No.303030 (waiting for dealer)" at bounding box center [503, 108] width 491 height 28
click at [297, 123] on h1 "Order No.303030 (waiting for dealer)" at bounding box center [503, 108] width 491 height 28
drag, startPoint x: 255, startPoint y: 113, endPoint x: 504, endPoint y: 118, distance: 248.7
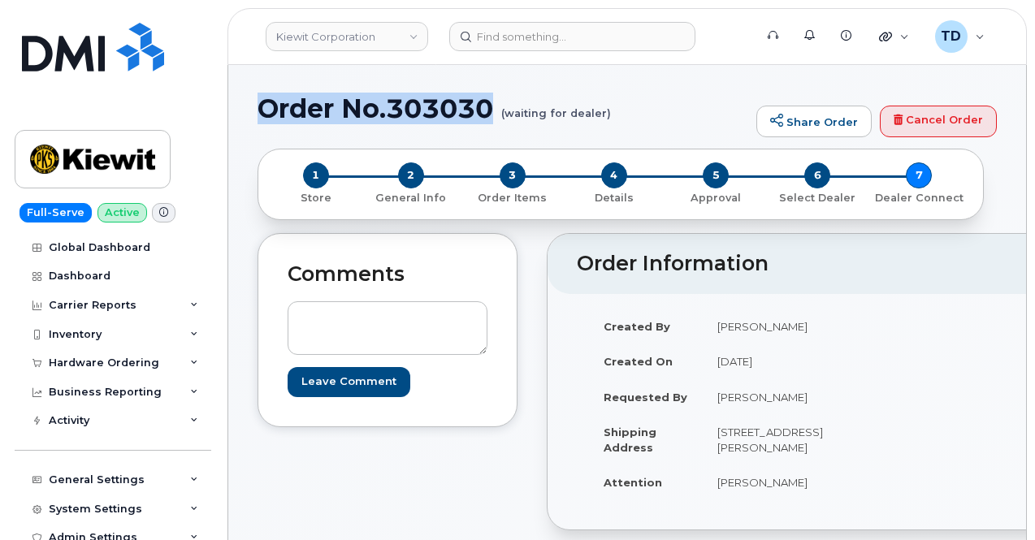
copy h1 "Order No.303030"
click at [345, 309] on textarea at bounding box center [388, 328] width 200 height 54
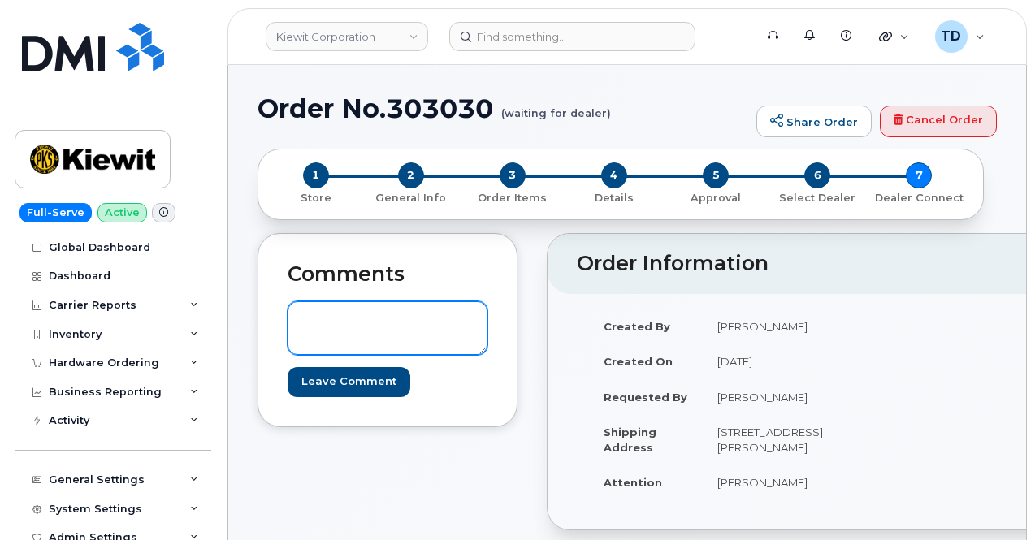
click at [385, 337] on textarea at bounding box center [388, 328] width 200 height 54
paste textarea "IMEI: [TECHNICAL_ID]"
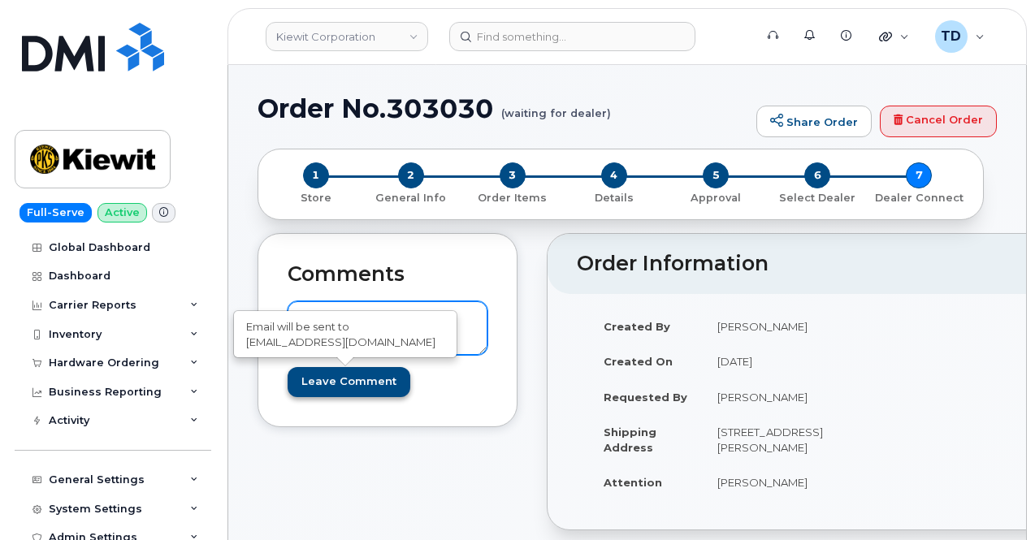
type textarea "IMEI: [TECHNICAL_ID]"
click at [364, 385] on input "Leave Comment" at bounding box center [349, 382] width 123 height 30
type input "Create Event"
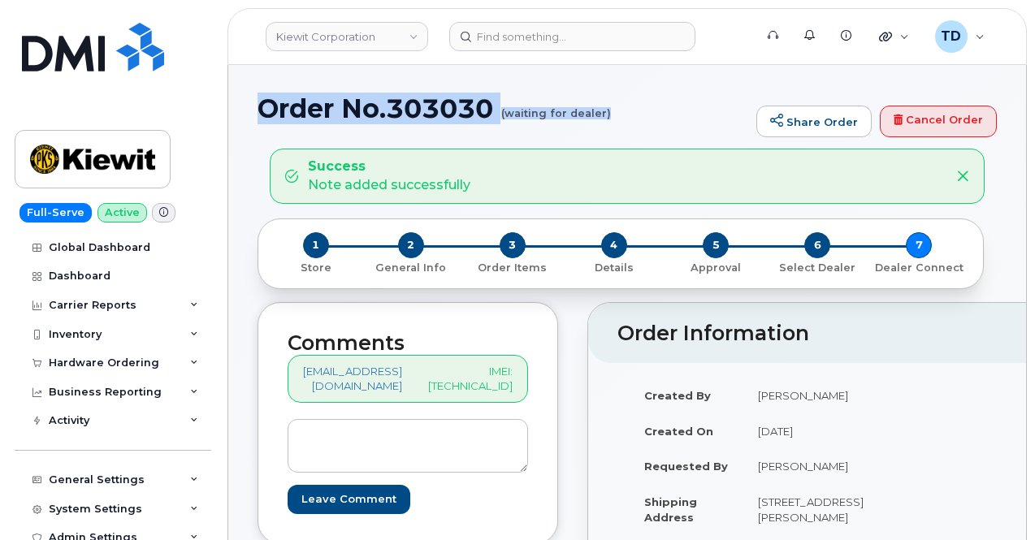
drag, startPoint x: 246, startPoint y: 110, endPoint x: 606, endPoint y: 113, distance: 360.0
copy h1 "Order No.303030 (waiting for dealer)"
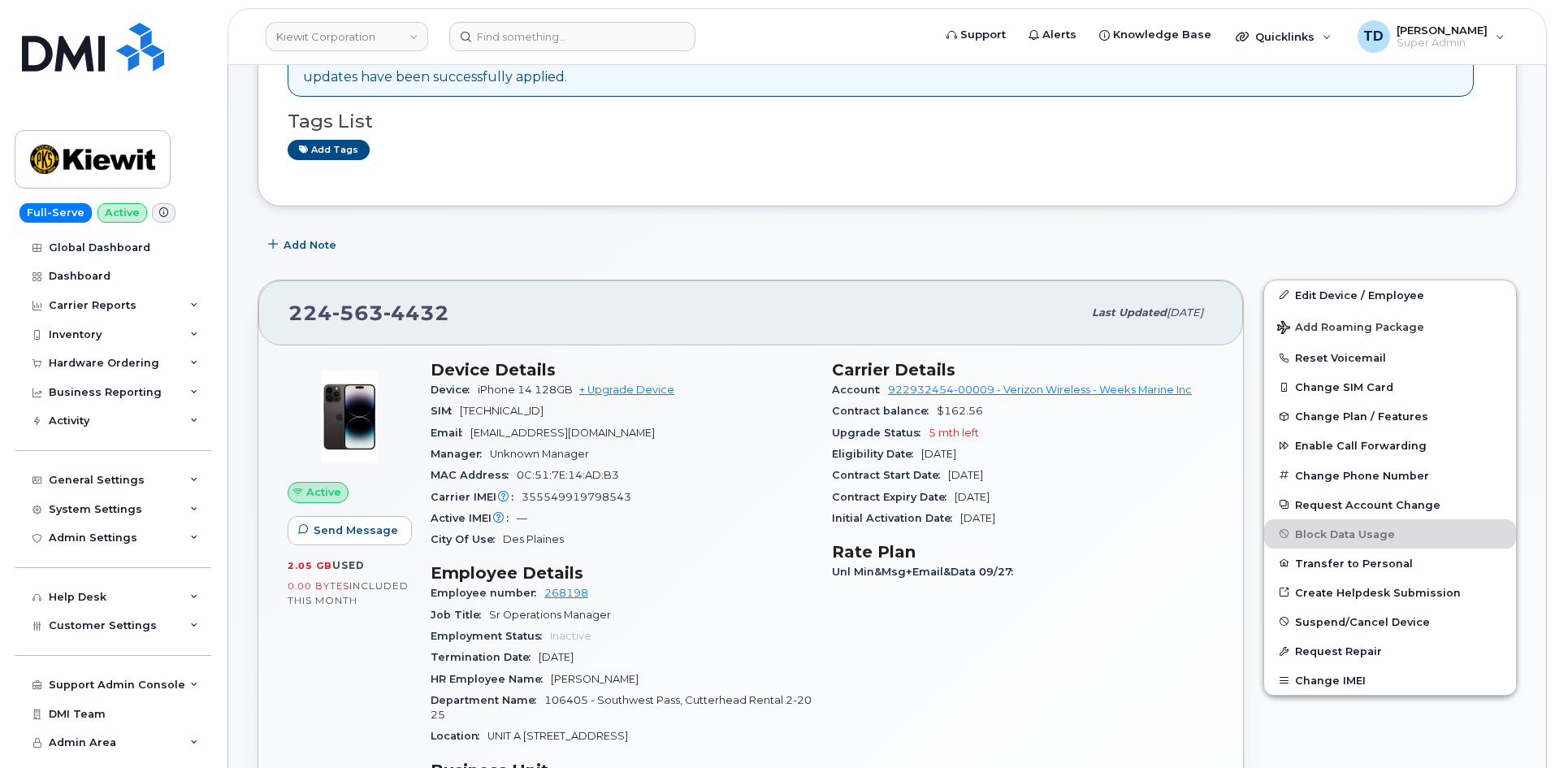
scroll to position [244, 0]
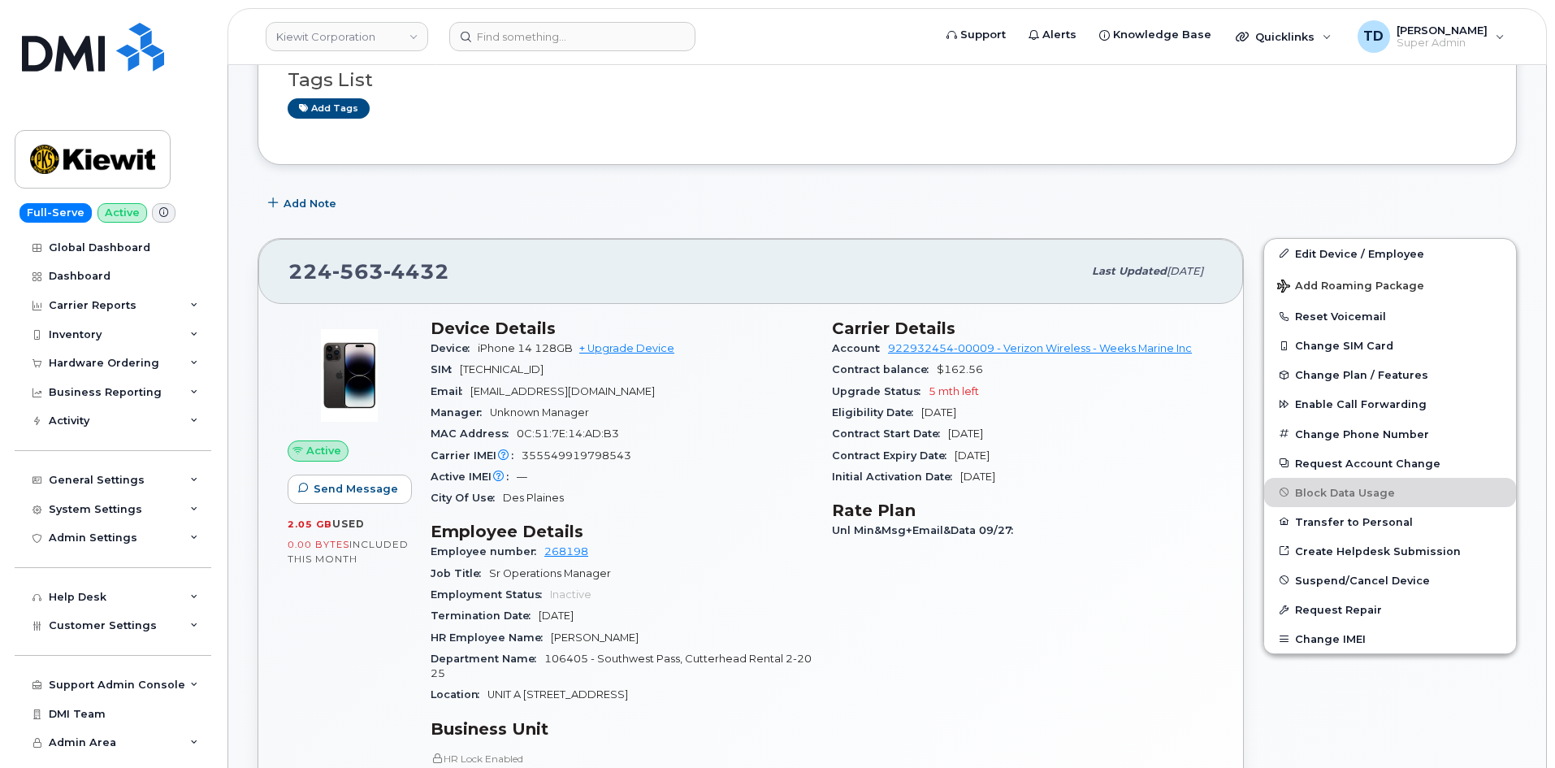
click at [566, 450] on span "355549919798543" at bounding box center [577, 455] width 110 height 12
copy span "355549919798543"
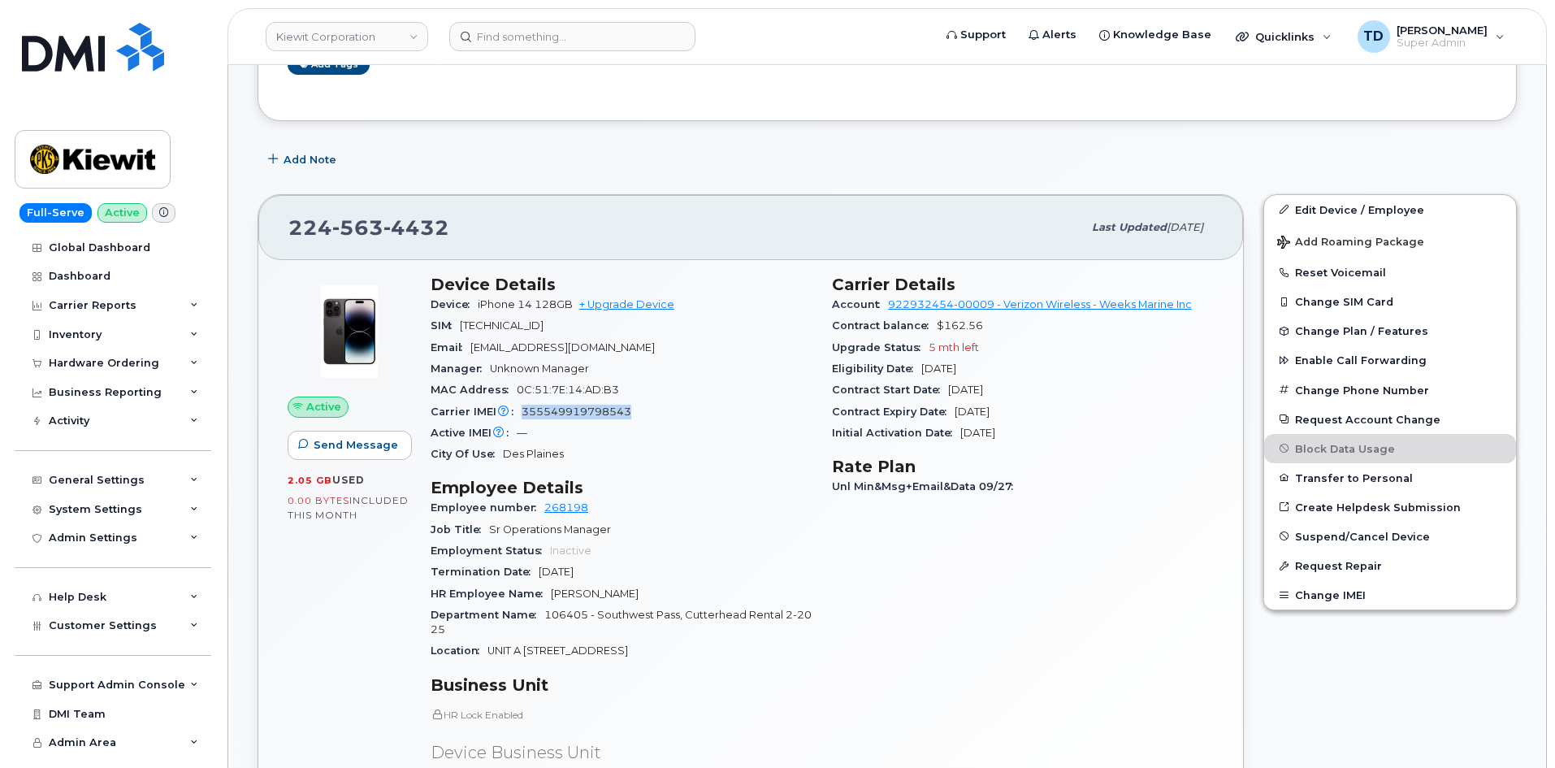
scroll to position [325, 0]
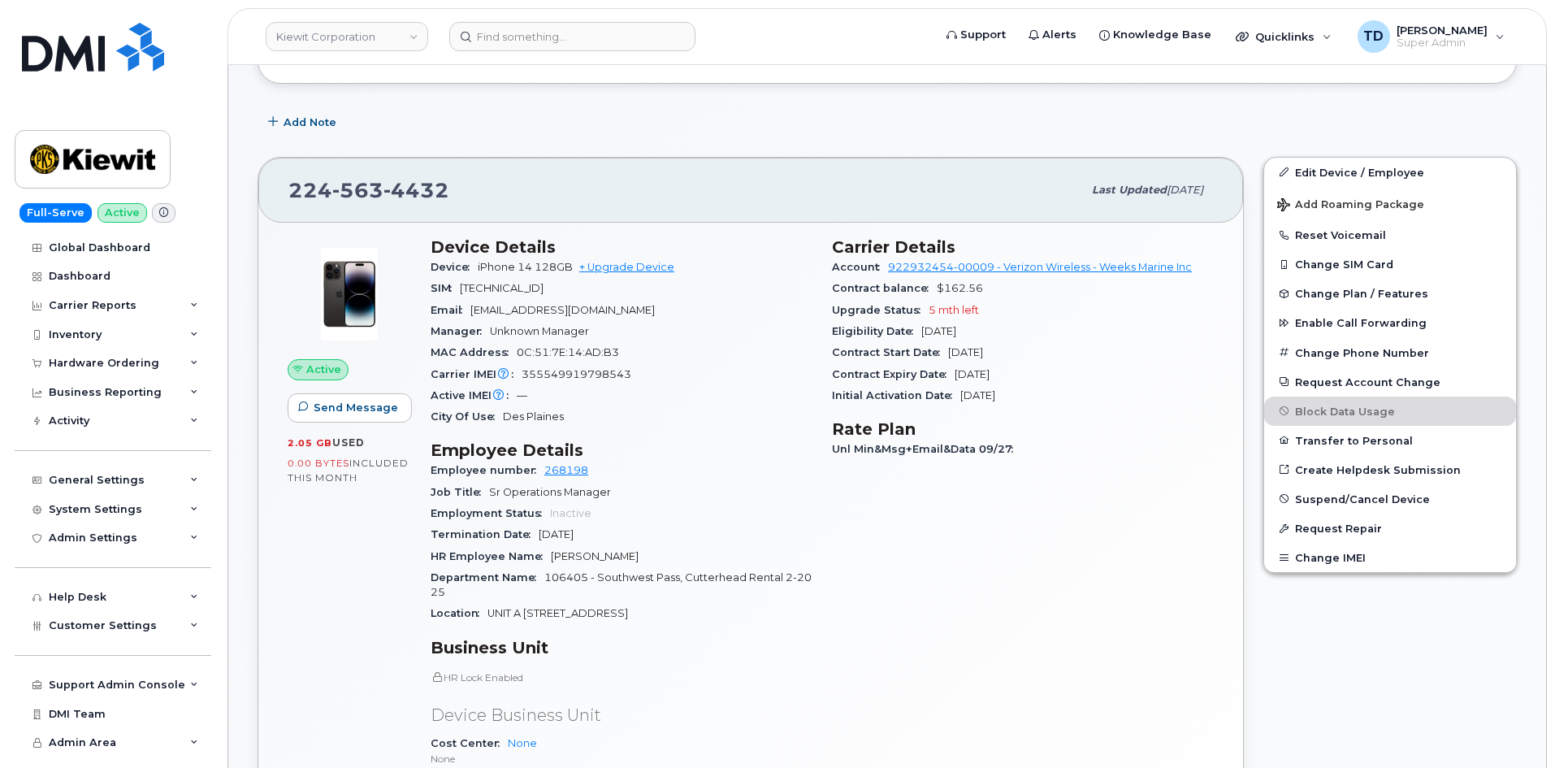
click at [848, 531] on div "Carrier Details Account 922932454-00009 - Verizon Wireless - Weeks Marine Inc C…" at bounding box center [1022, 566] width 401 height 676
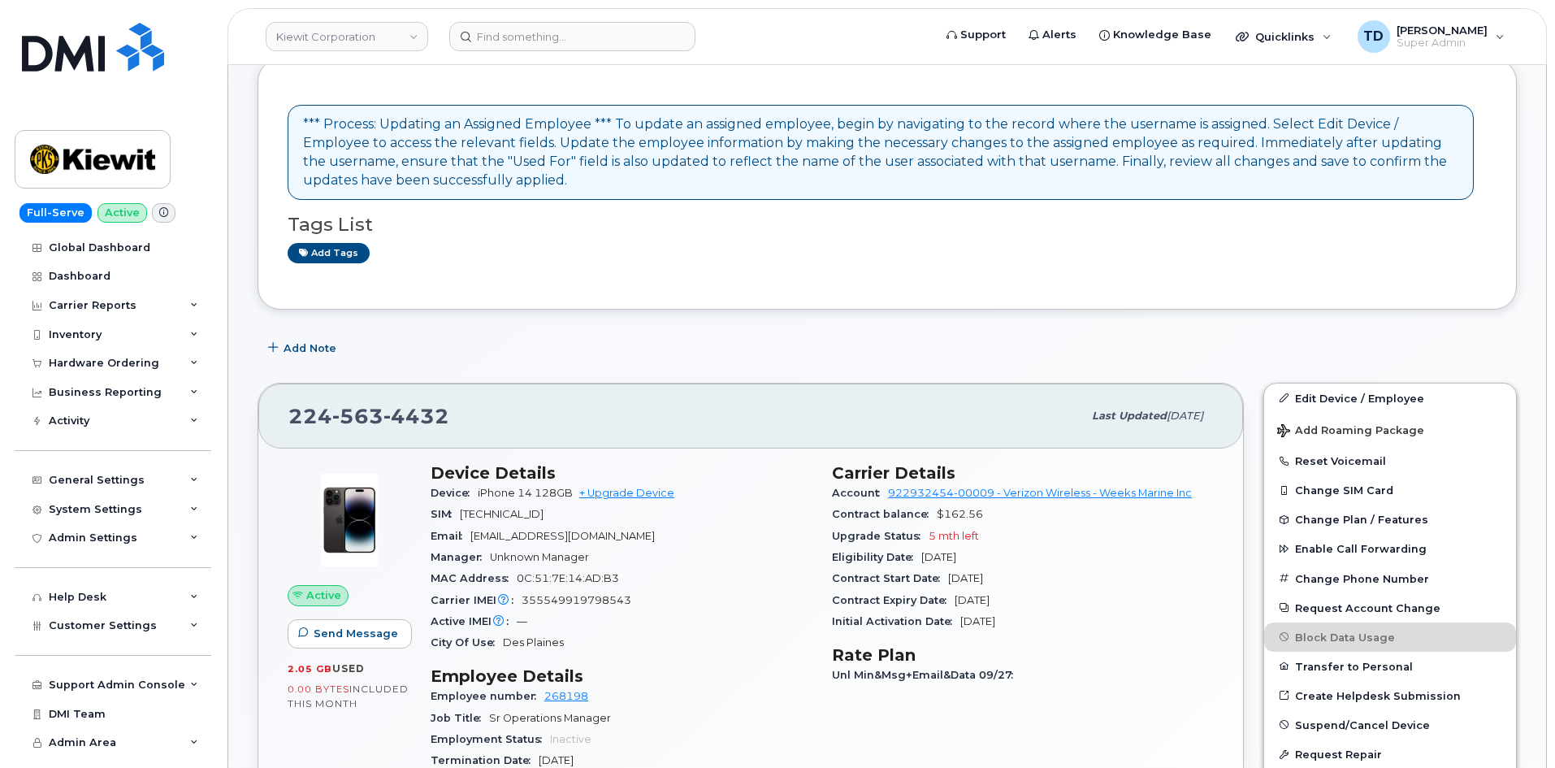
scroll to position [0, 0]
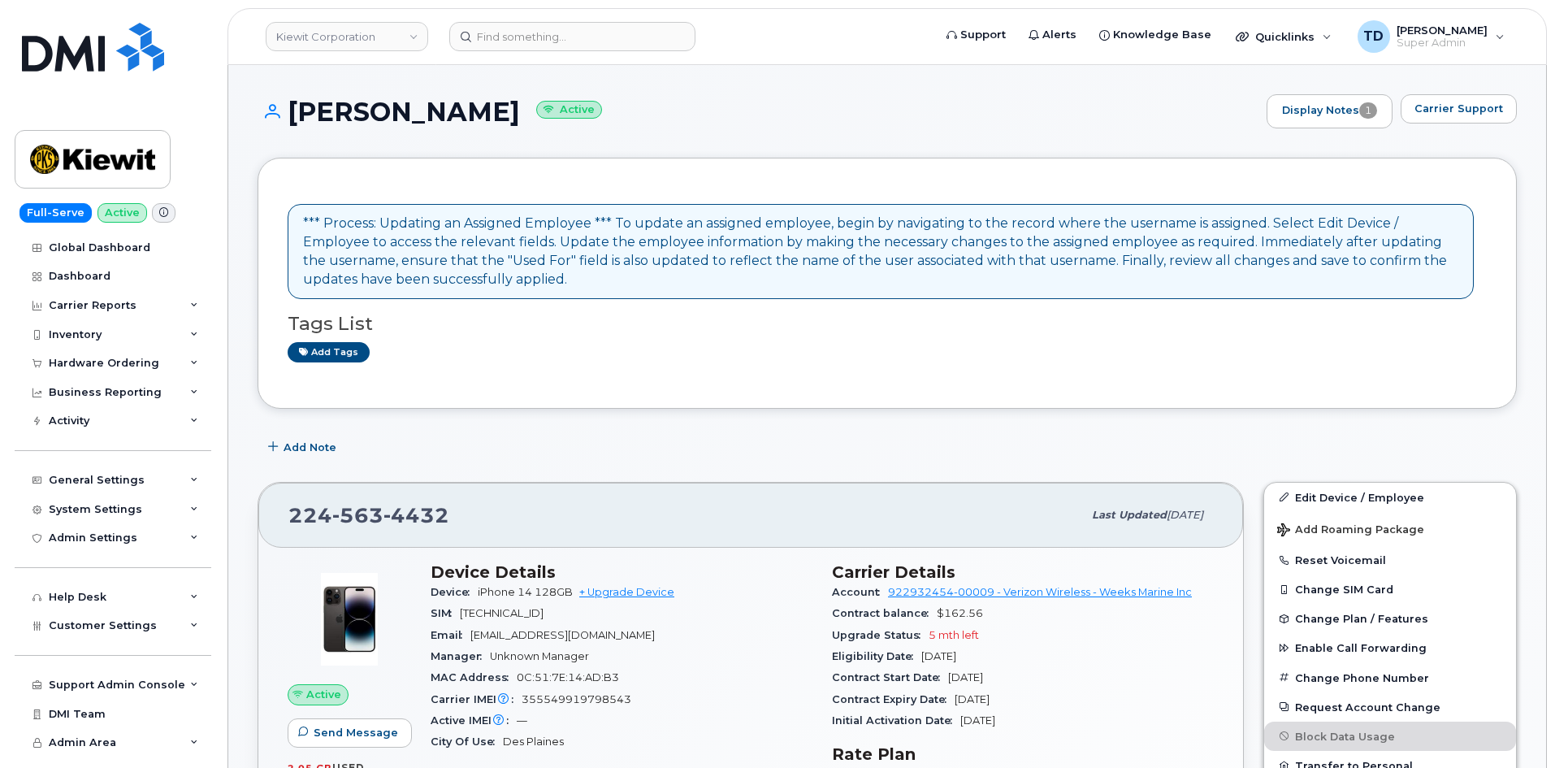
click at [371, 106] on h1 "CHARLES CROSS Active" at bounding box center [758, 112] width 1001 height 28
click at [375, 114] on h1 "CHARLES CROSS Active" at bounding box center [758, 112] width 1001 height 28
click at [397, 115] on h1 "CHARLES CROSS Active" at bounding box center [758, 112] width 1001 height 28
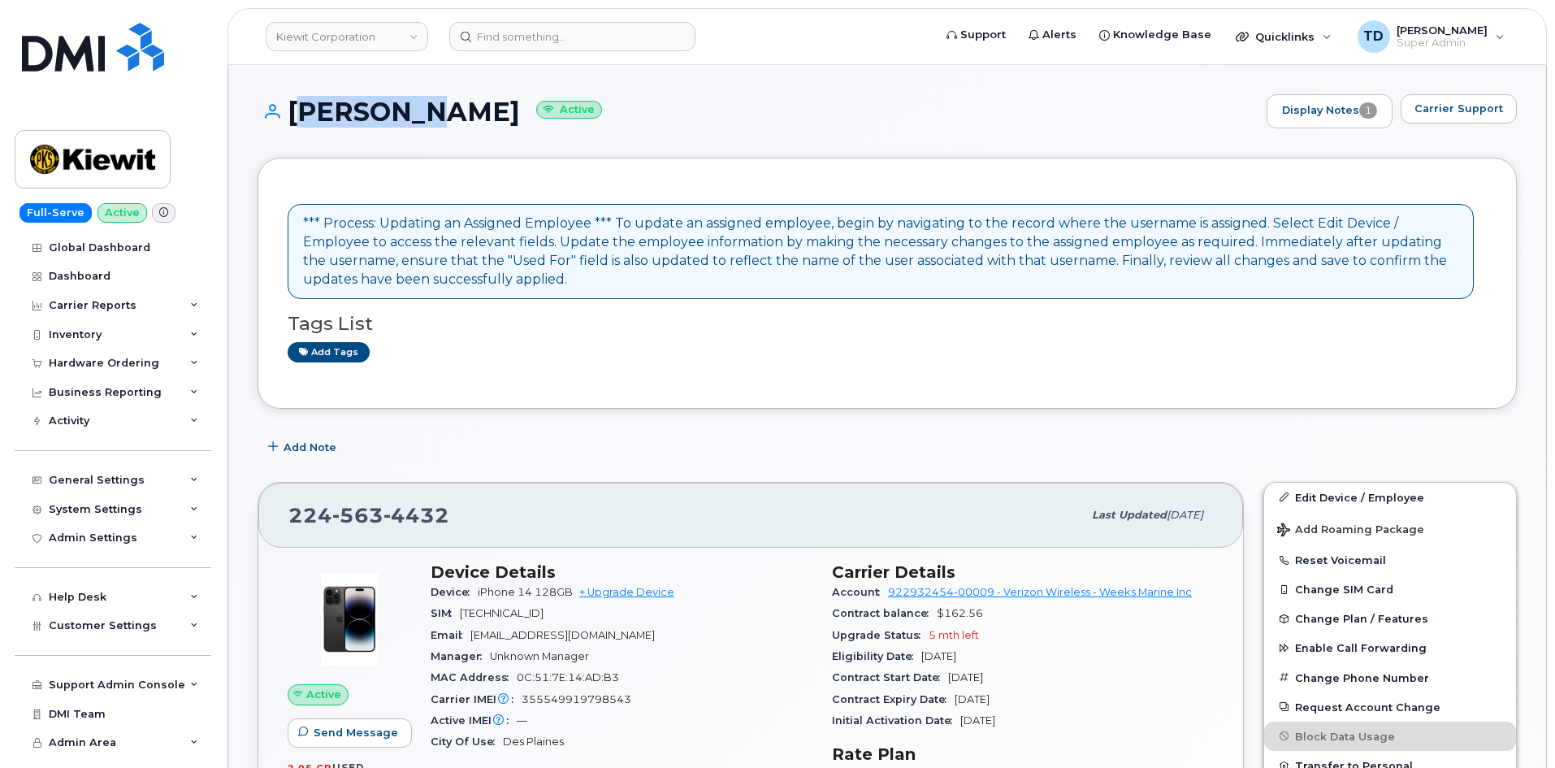
click at [399, 118] on h1 "CHARLES CROSS Active" at bounding box center [758, 112] width 1001 height 28
drag, startPoint x: 522, startPoint y: 113, endPoint x: 297, endPoint y: 120, distance: 225.2
click at [297, 120] on h1 "CHARLES CROSS Active" at bounding box center [758, 112] width 1001 height 28
copy h1 "CHARLES CROSS"
click at [365, 526] on span "563" at bounding box center [357, 515] width 51 height 24
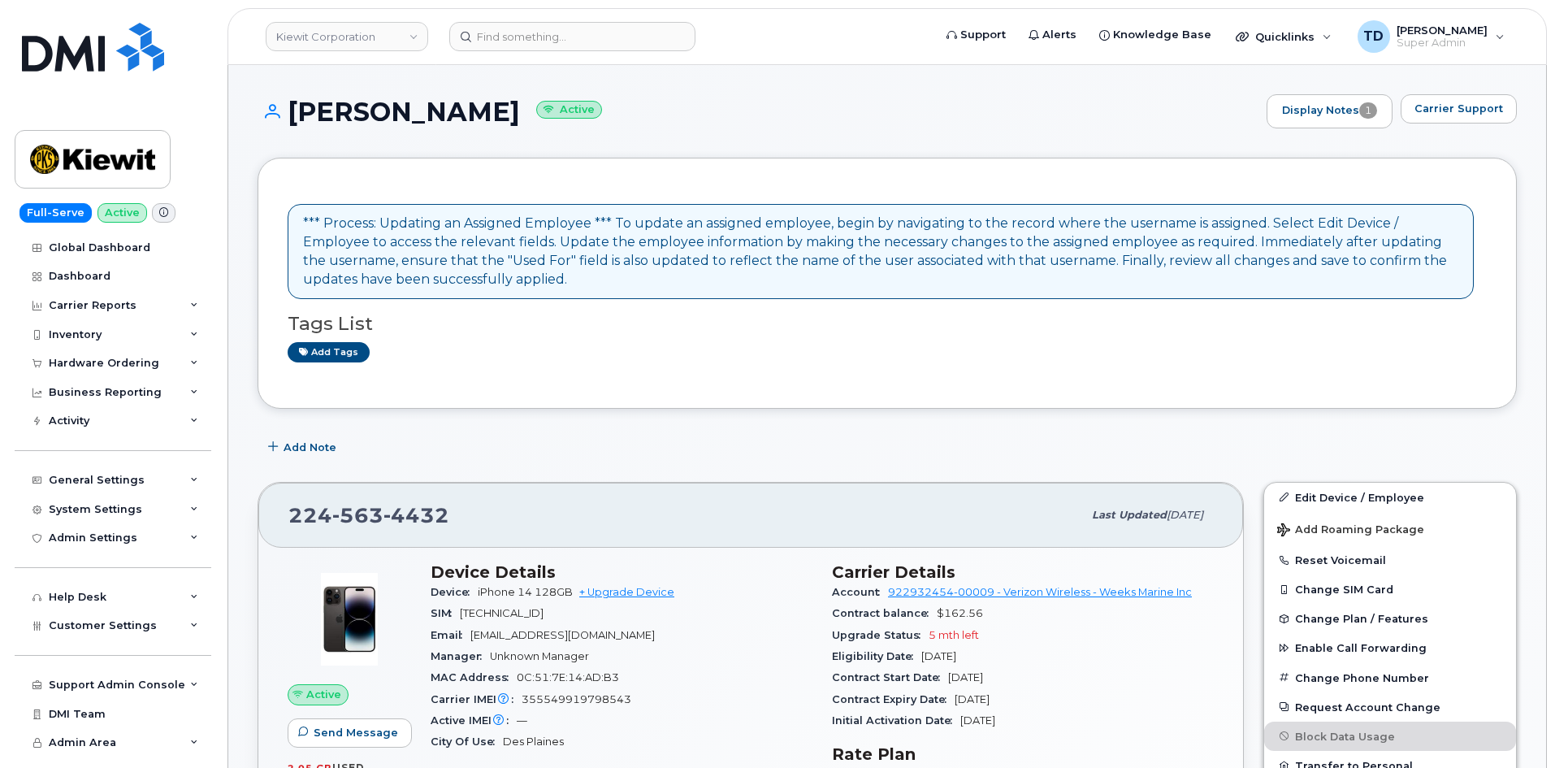
click at [365, 518] on span "563" at bounding box center [357, 515] width 51 height 24
click at [362, 518] on span "563" at bounding box center [357, 515] width 51 height 24
click at [363, 515] on span "563" at bounding box center [357, 515] width 51 height 24
click at [365, 515] on span "563" at bounding box center [357, 515] width 51 height 24
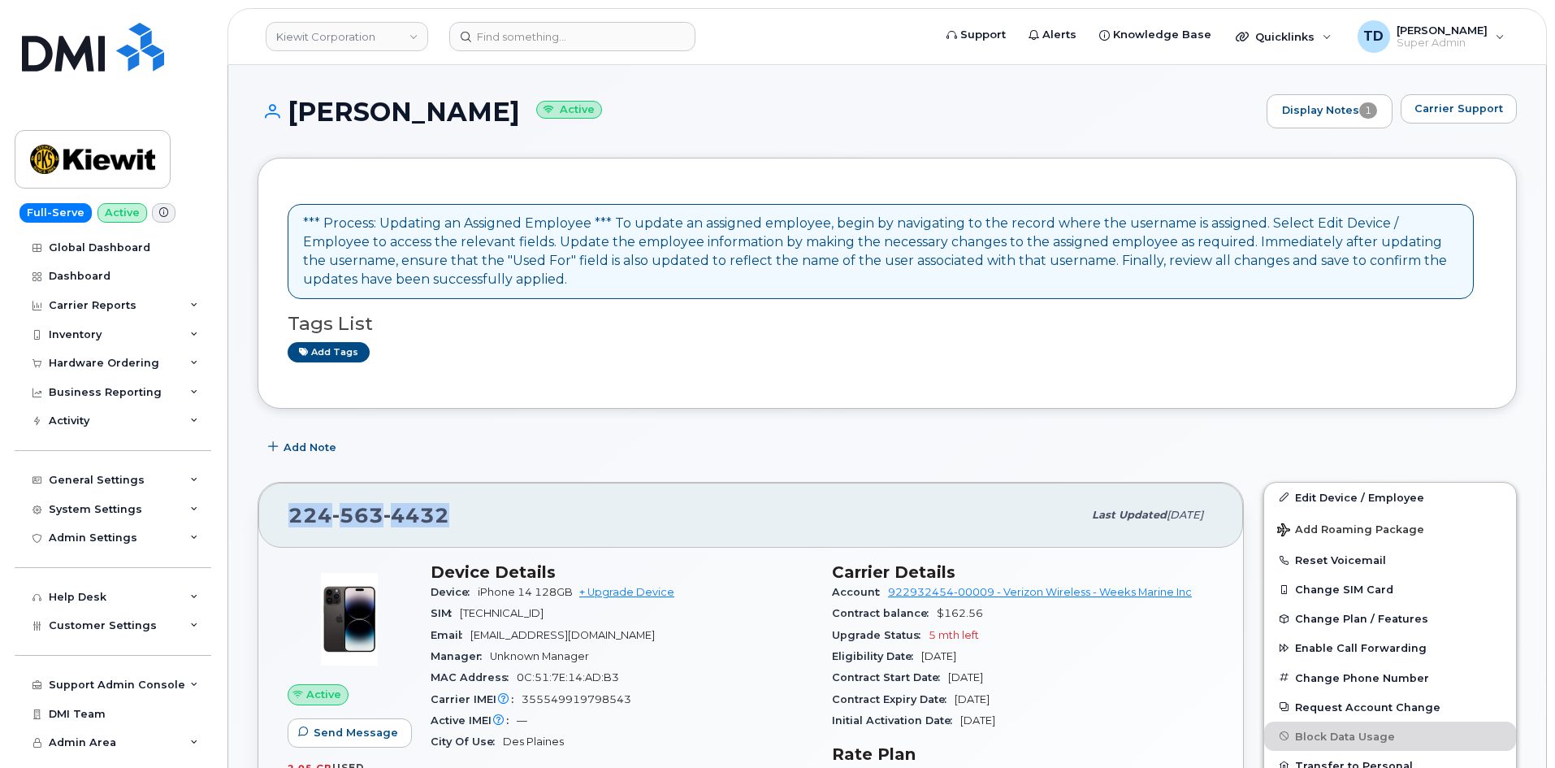
click at [365, 515] on span "563" at bounding box center [357, 515] width 51 height 24
copy span "224 563 4432"
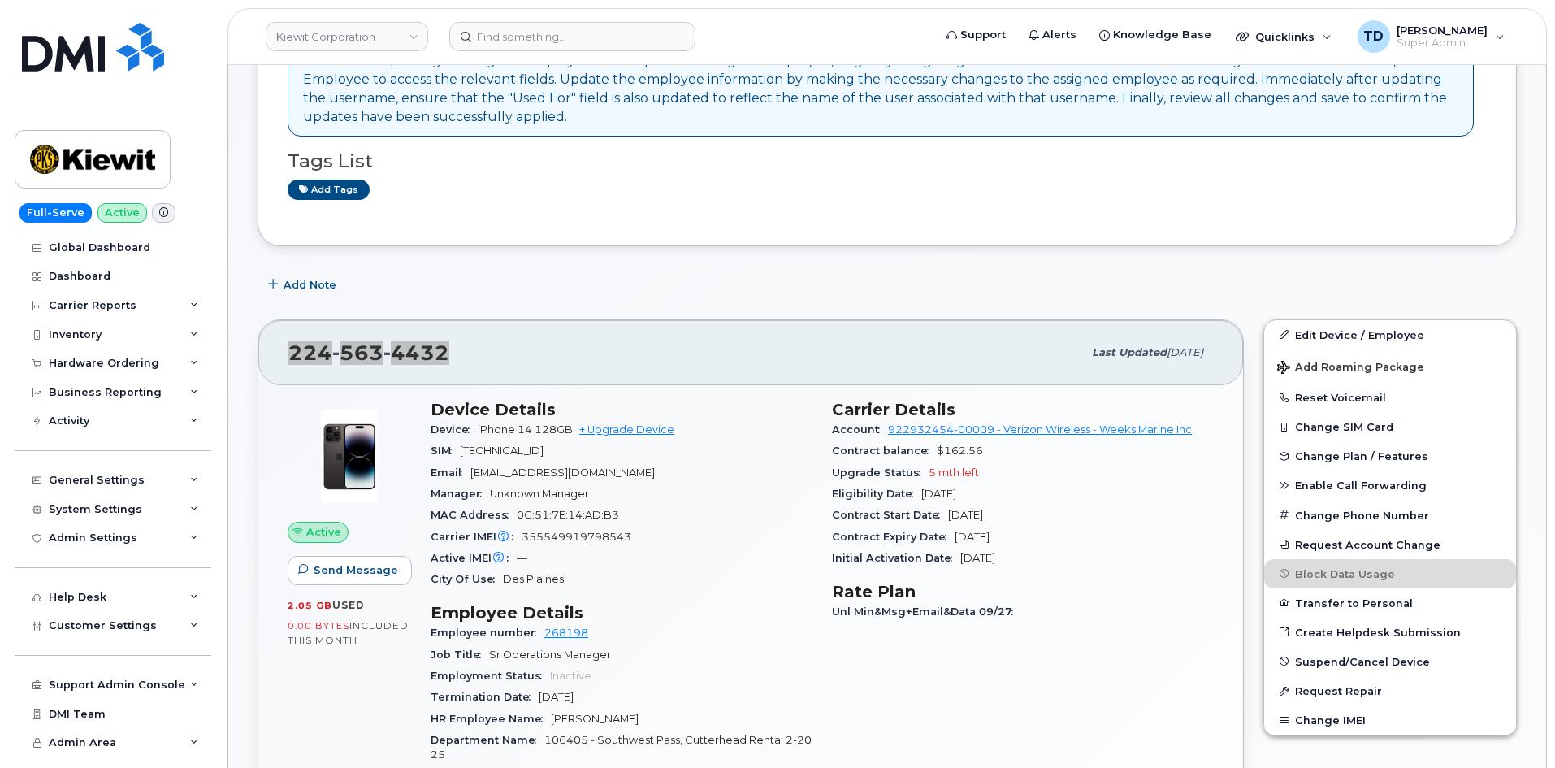
scroll to position [244, 0]
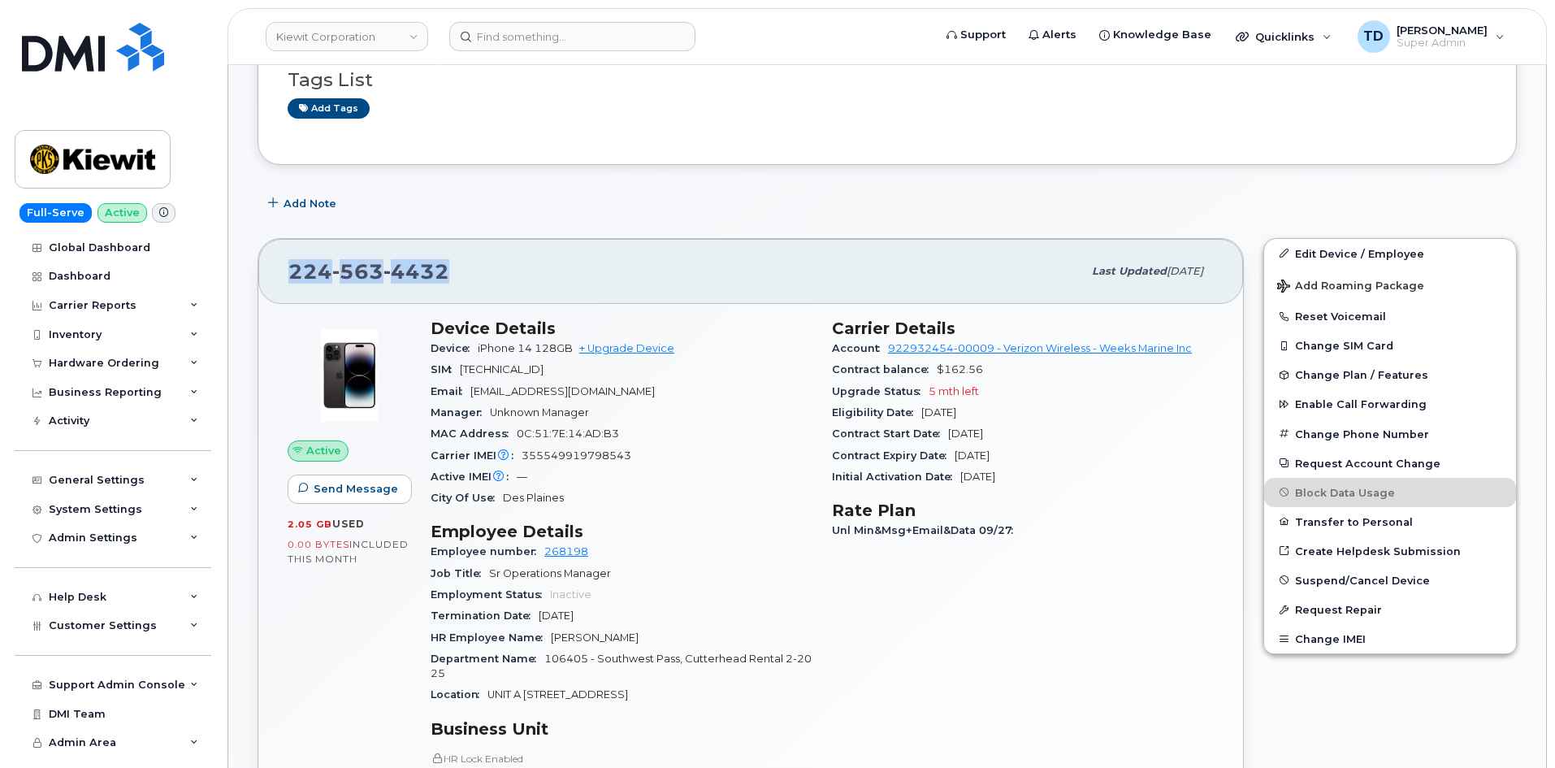
click at [406, 261] on span "4432" at bounding box center [417, 271] width 66 height 24
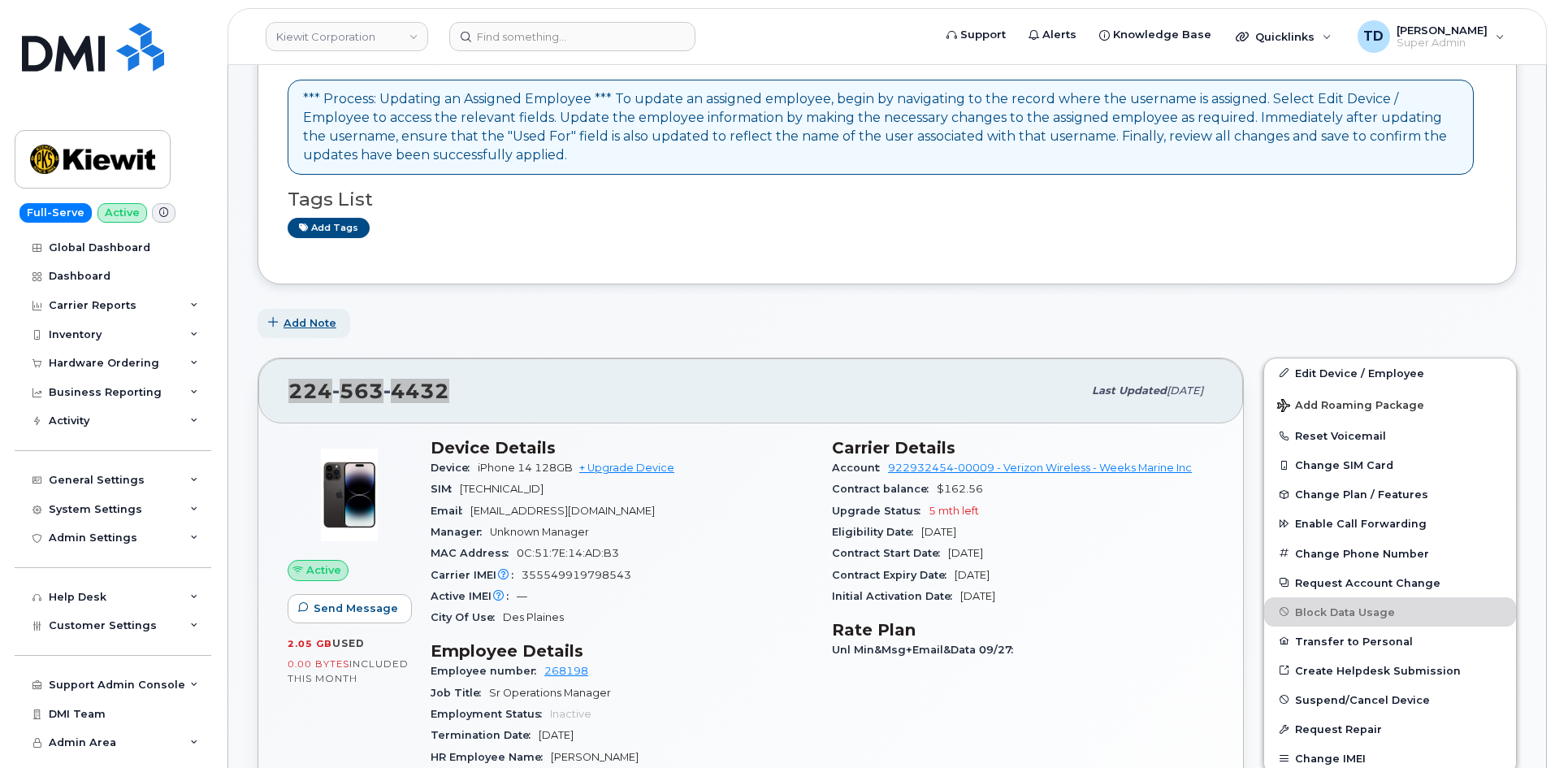
scroll to position [0, 0]
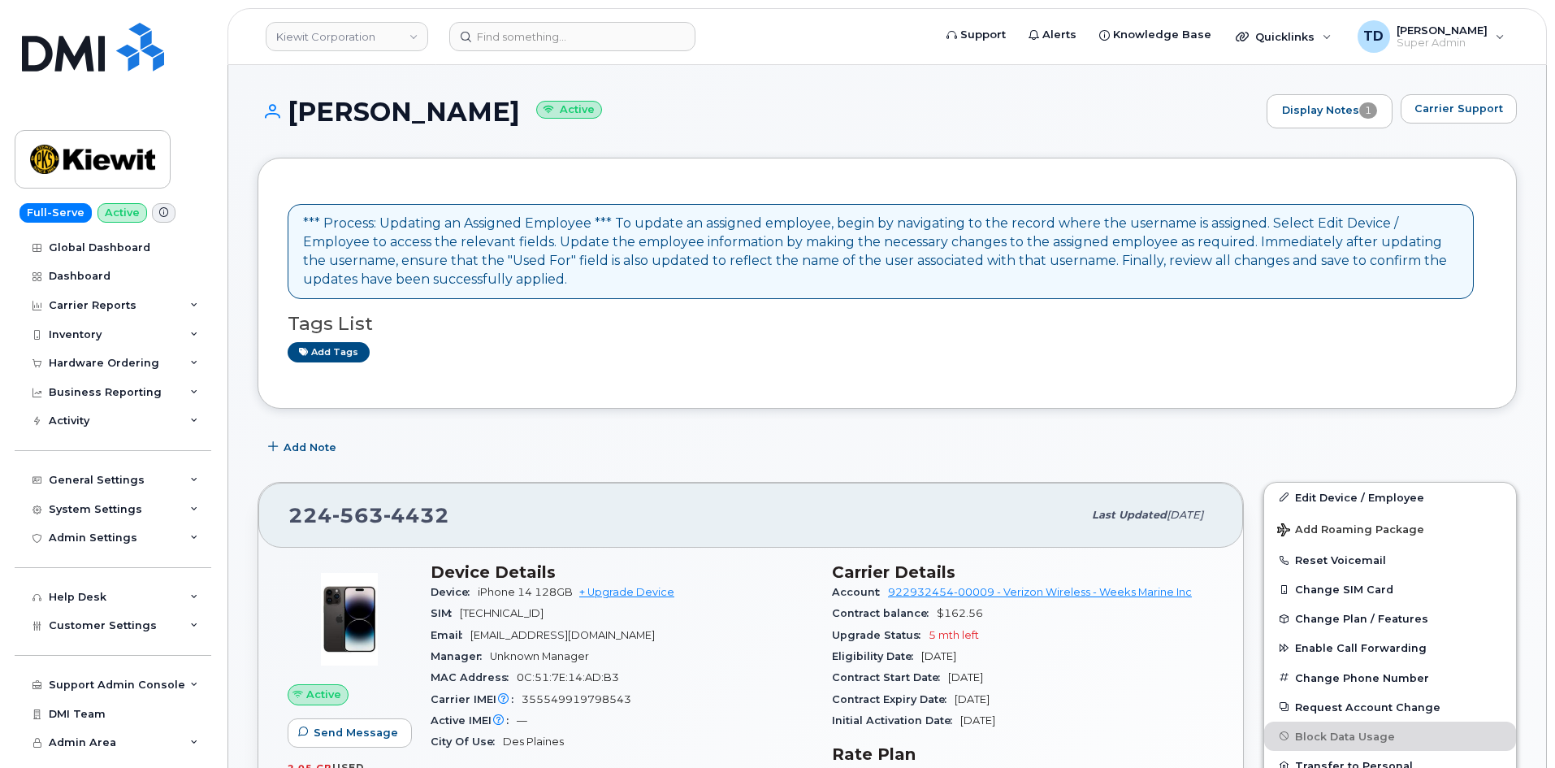
click at [336, 105] on h1 "CHARLES CROSS Active" at bounding box center [758, 112] width 1001 height 28
copy h1 "CHARLES"
click at [456, 119] on h1 "CHARLES CROSS Active" at bounding box center [758, 112] width 1001 height 28
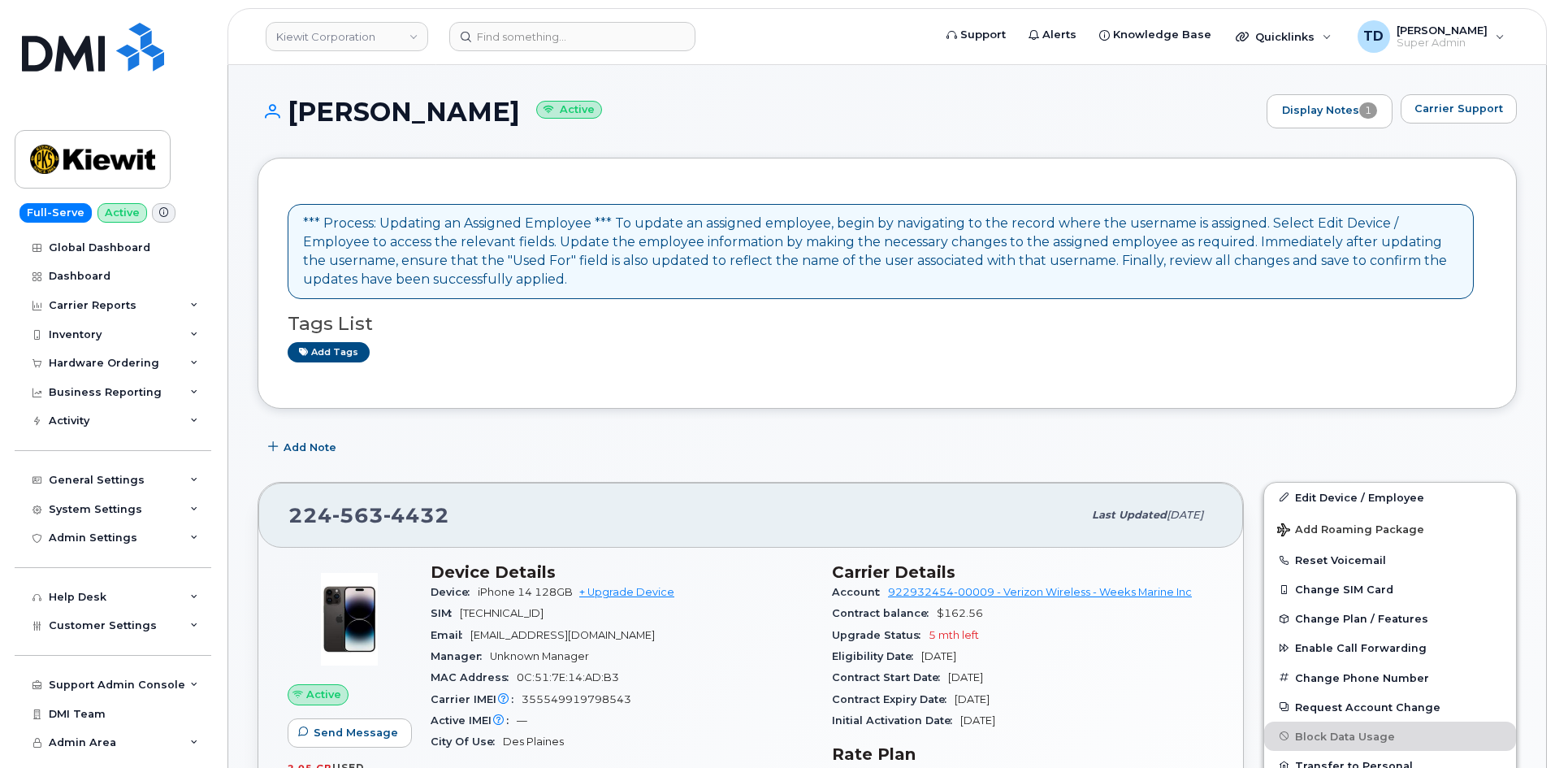
copy h1 "CROSS"
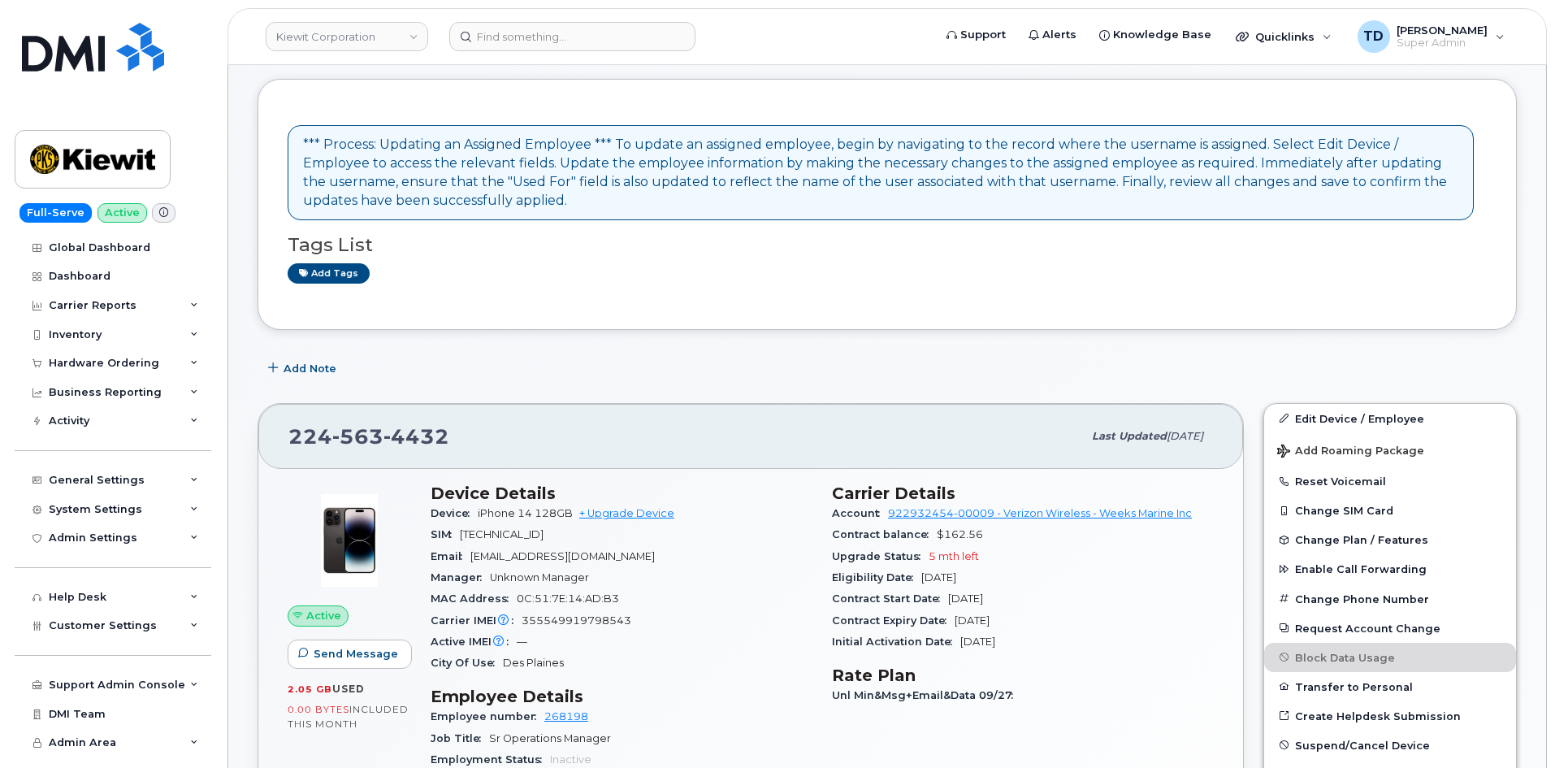
scroll to position [325, 0]
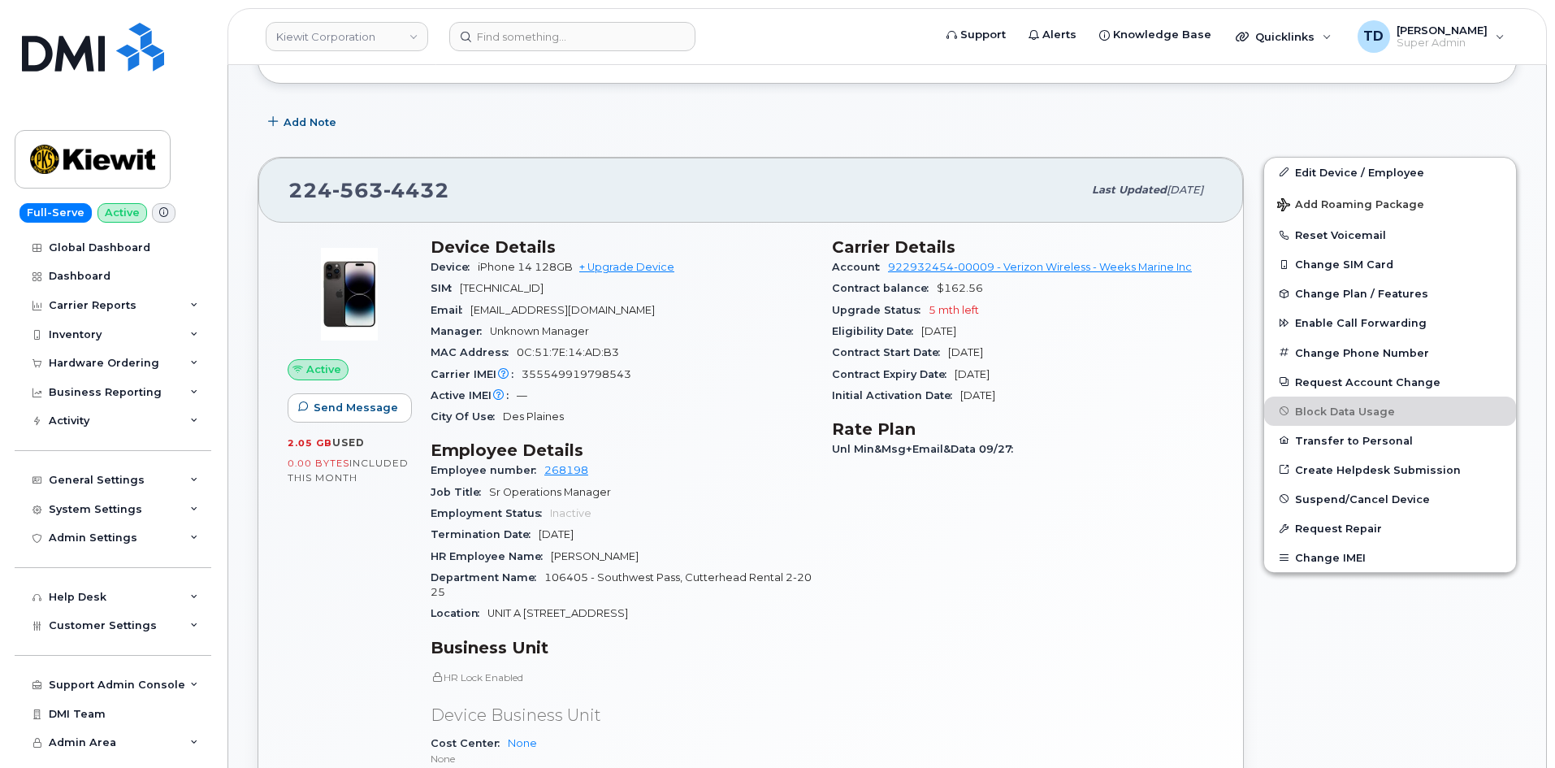
click at [380, 186] on span "563" at bounding box center [357, 190] width 51 height 24
click at [379, 184] on span "563" at bounding box center [357, 190] width 51 height 24
copy span "224 563 4432"
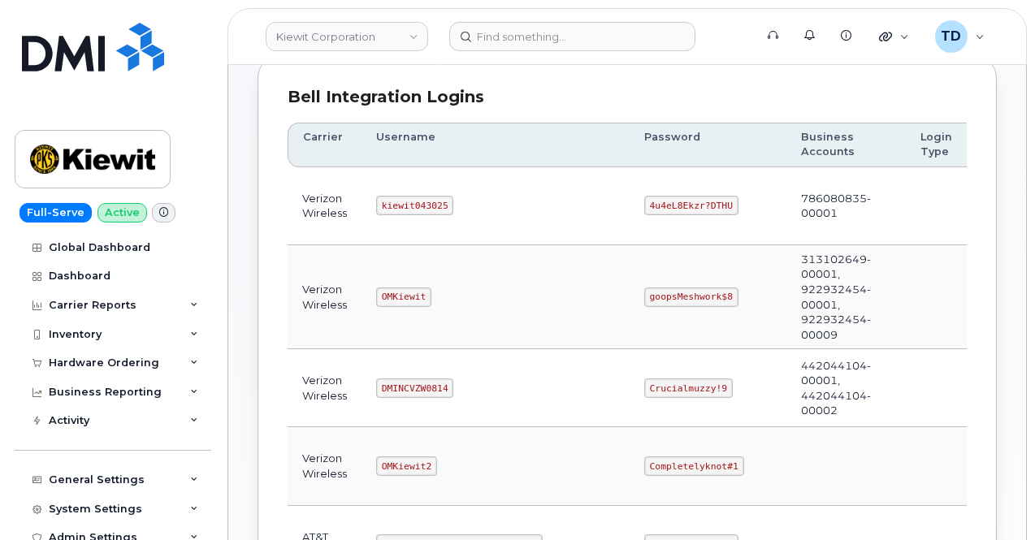
scroll to position [163, 0]
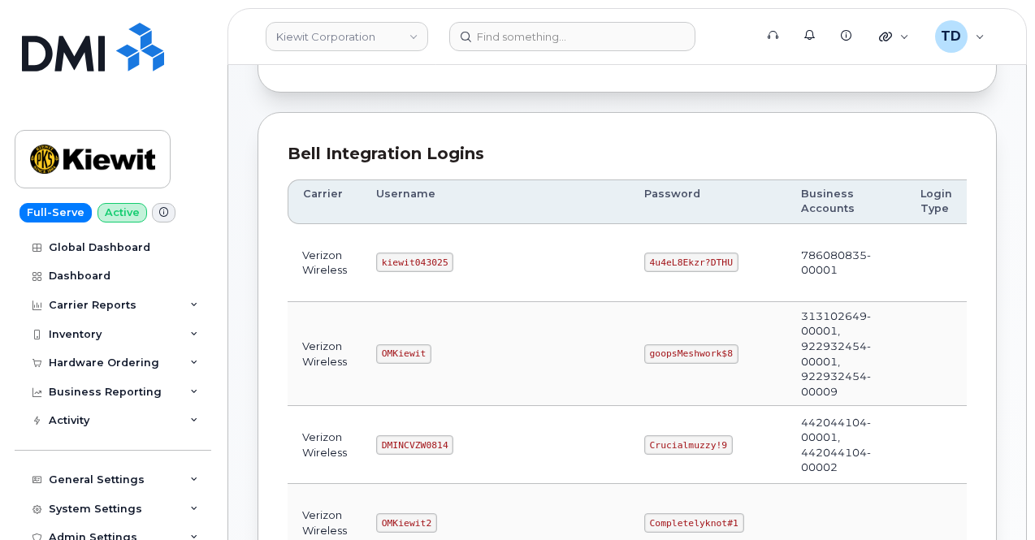
click at [416, 259] on code "kiewit043025" at bounding box center [414, 263] width 77 height 20
copy code "kiewit043025"
click at [644, 258] on code "4u4eL8Ekzr?DTHU" at bounding box center [691, 263] width 94 height 20
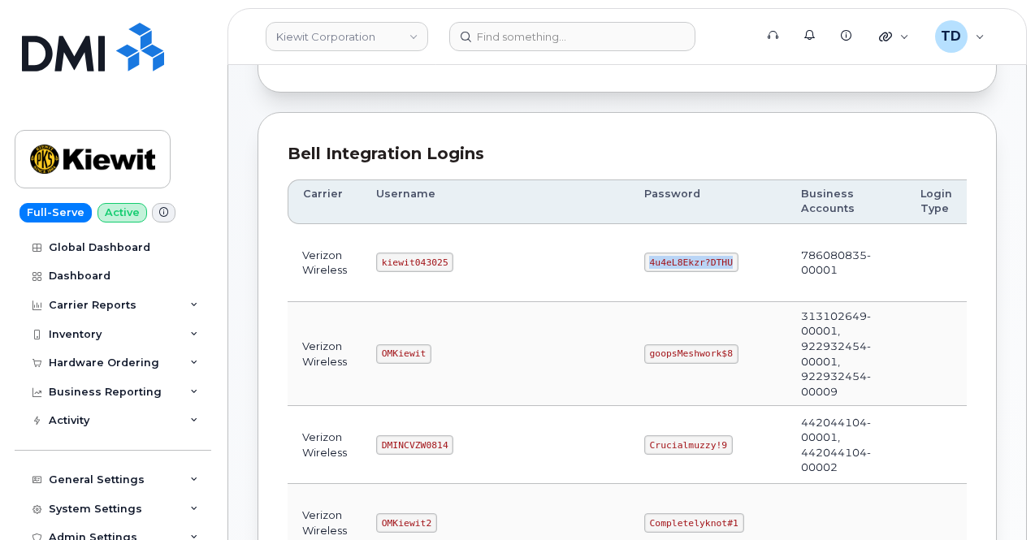
click at [644, 258] on code "4u4eL8Ekzr?DTHU" at bounding box center [691, 263] width 94 height 20
copy code "4u4eL8Ekzr?DTHU"
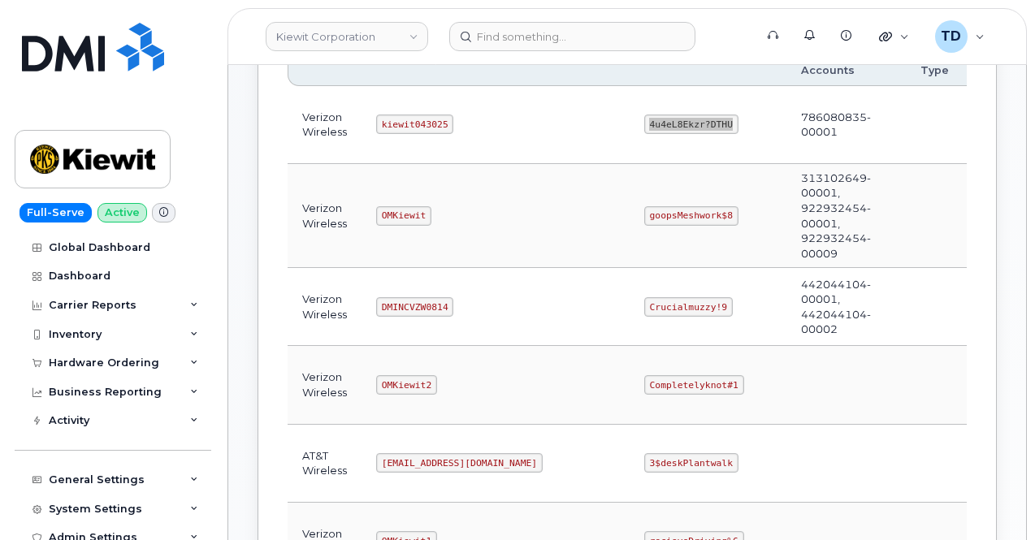
scroll to position [325, 0]
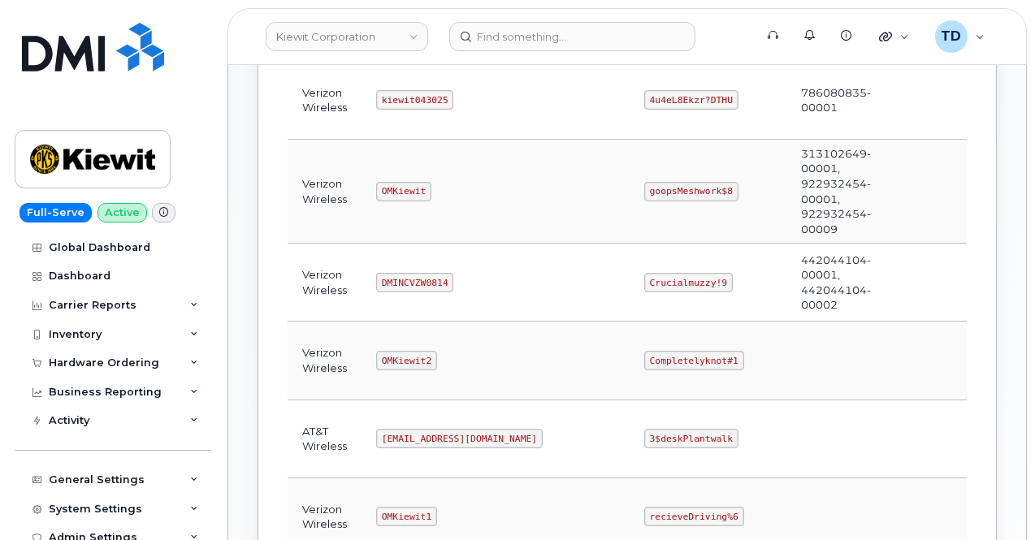
click at [398, 184] on code "OMKiewit" at bounding box center [403, 192] width 55 height 20
click at [398, 186] on code "OMKiewit" at bounding box center [403, 192] width 55 height 20
copy code "OMKiewit"
click at [397, 191] on code "OMKiewit" at bounding box center [403, 192] width 55 height 20
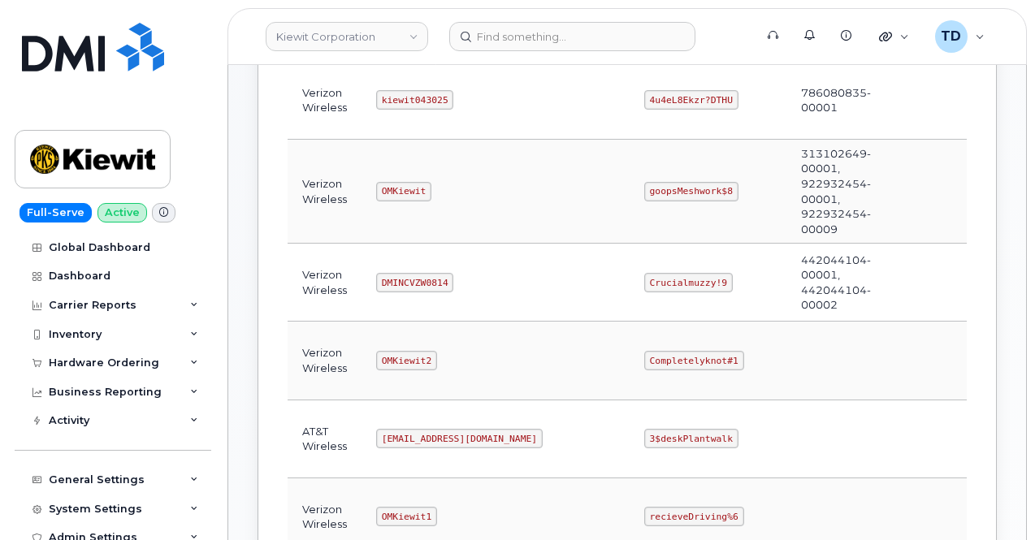
click at [644, 184] on code "goopsMeshwork$8" at bounding box center [691, 192] width 94 height 20
copy code "goopsMeshwork$8"
click at [463, 236] on td "OMKiewit" at bounding box center [496, 192] width 268 height 104
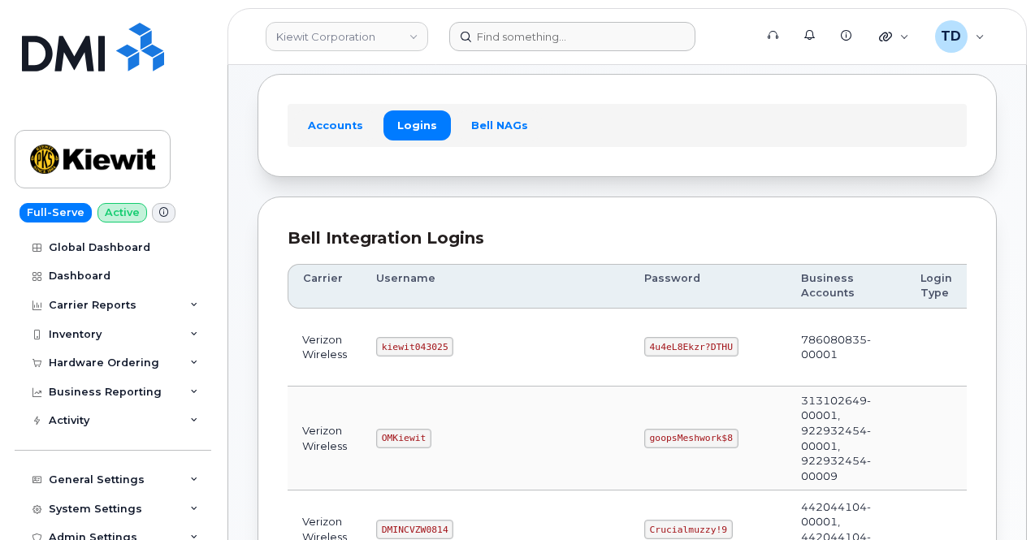
scroll to position [0, 0]
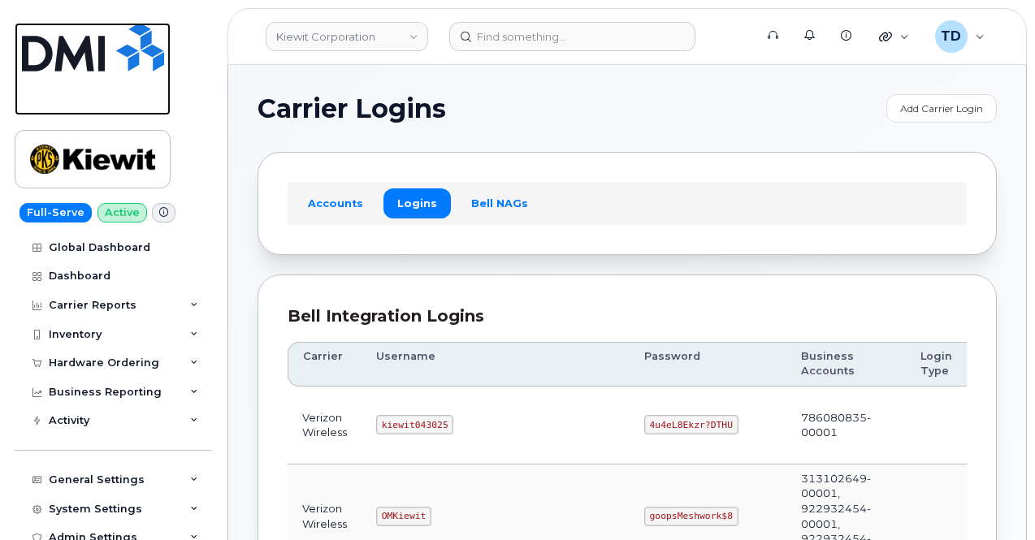
drag, startPoint x: 110, startPoint y: 46, endPoint x: 122, endPoint y: 45, distance: 12.2
click at [110, 46] on img at bounding box center [93, 47] width 142 height 49
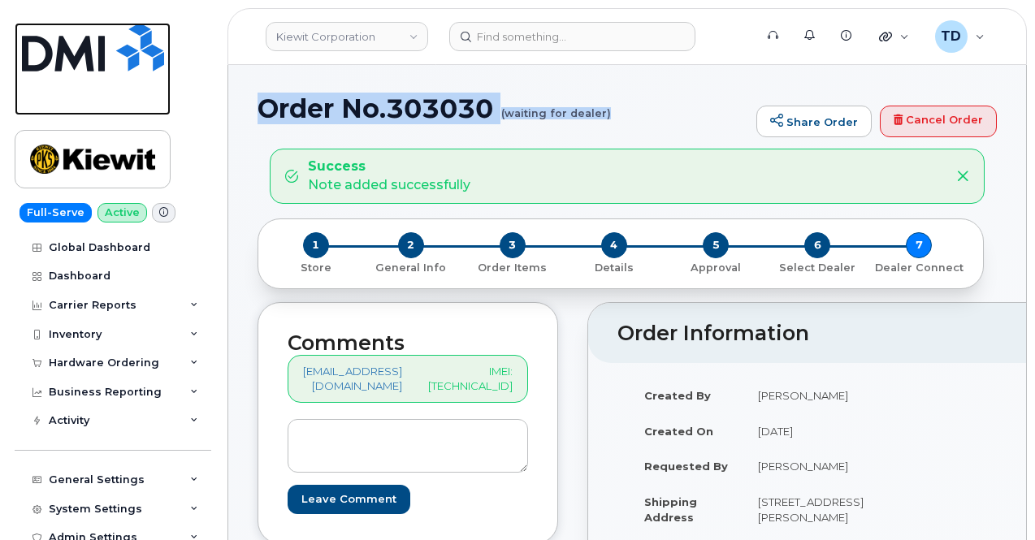
click at [94, 38] on img at bounding box center [93, 47] width 142 height 49
